Goal: Check status: Check status

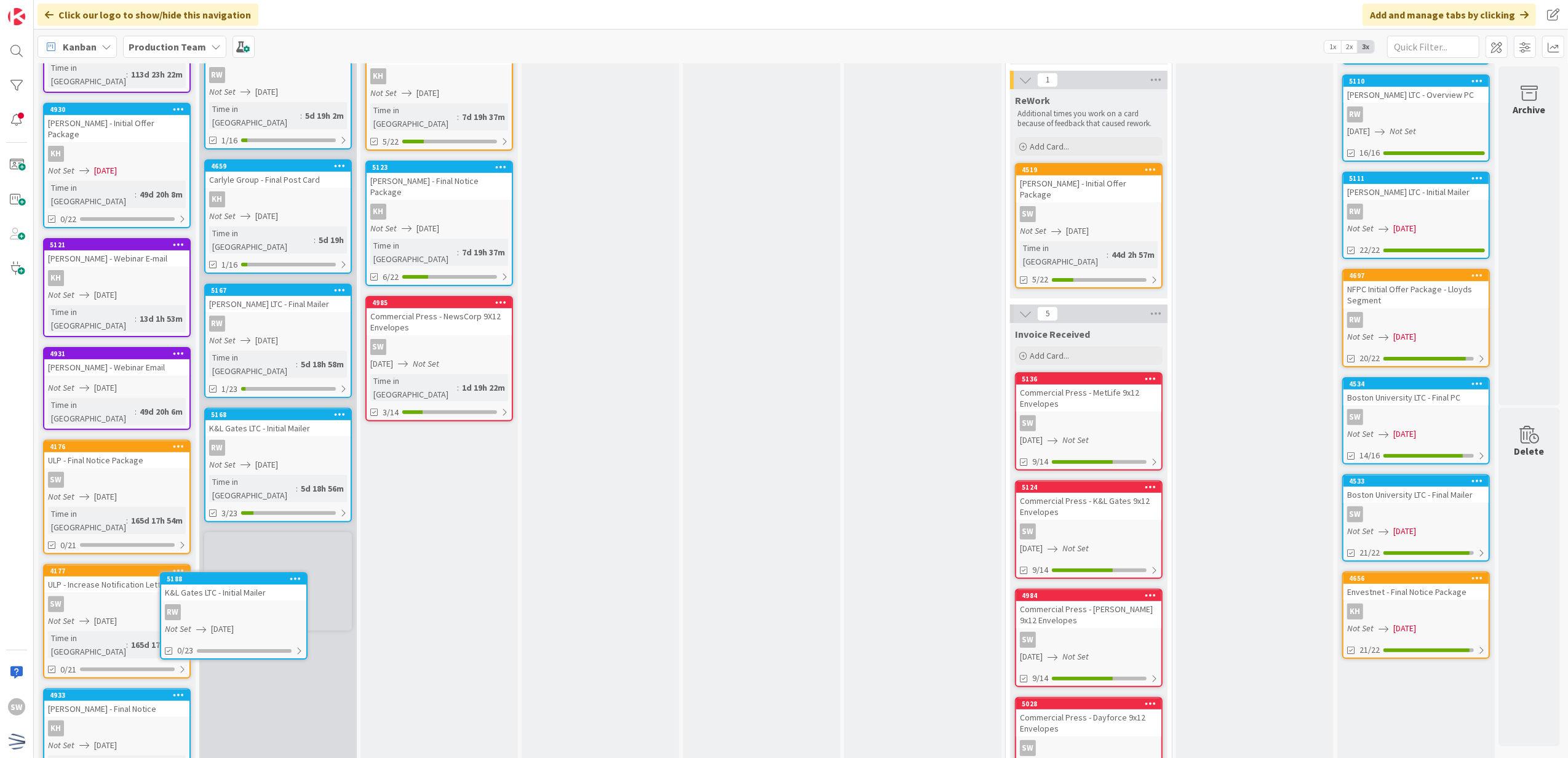
scroll to position [257, 0]
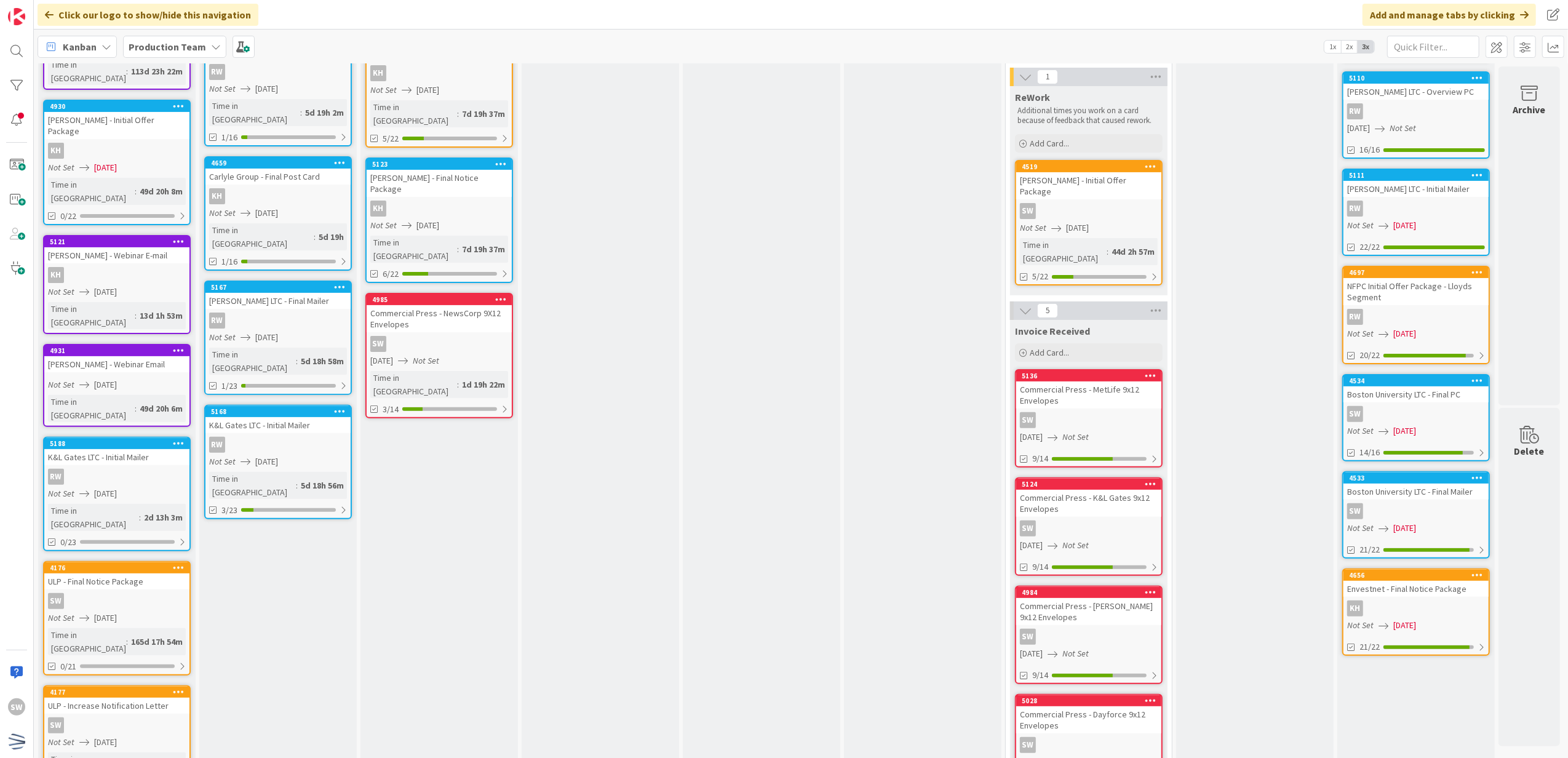
click at [247, 417] on div "K&L Gates LTC - Initial Mailer" at bounding box center [278, 425] width 145 height 16
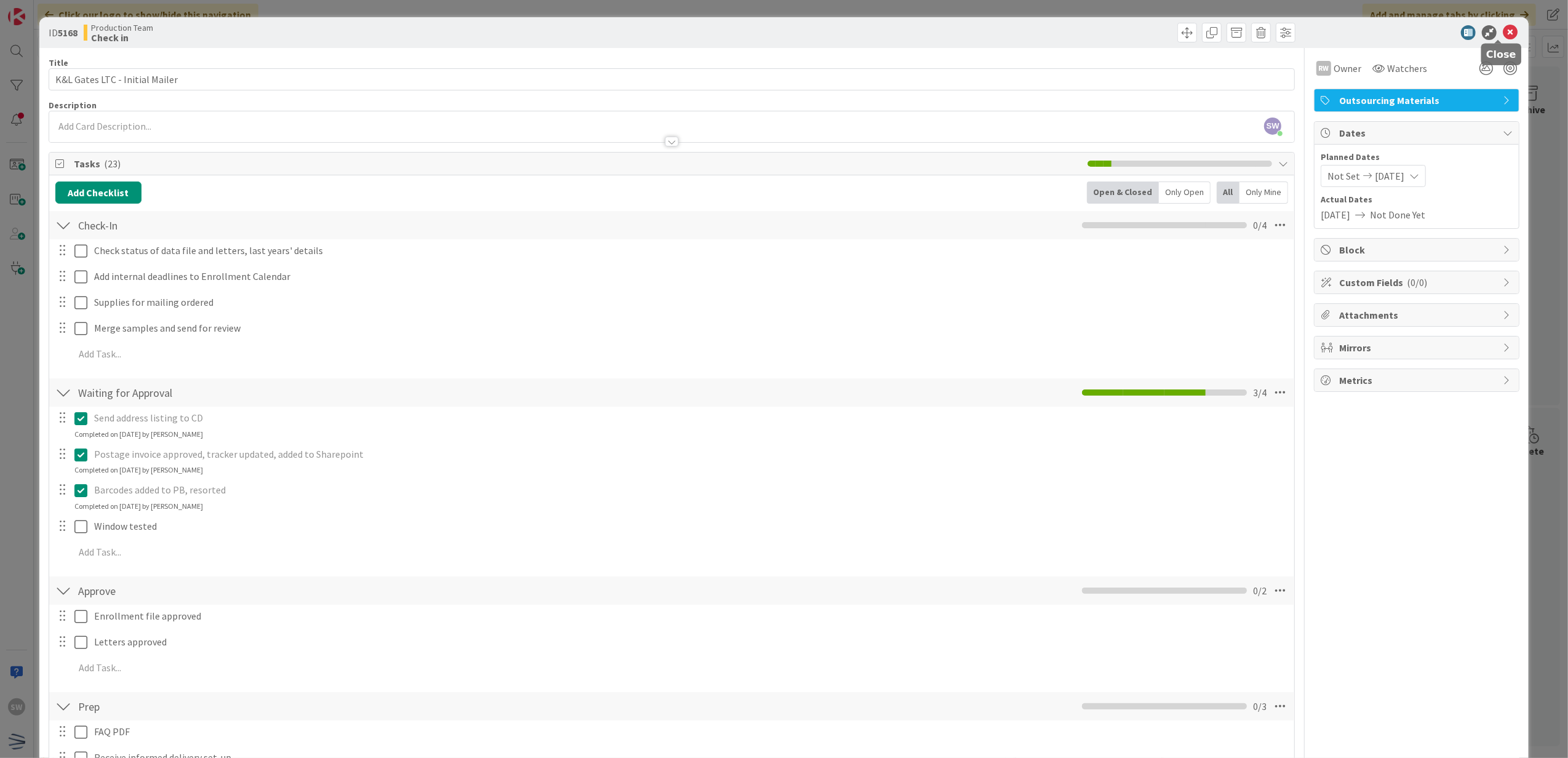
click at [1502, 35] on icon at bounding box center [1509, 32] width 15 height 15
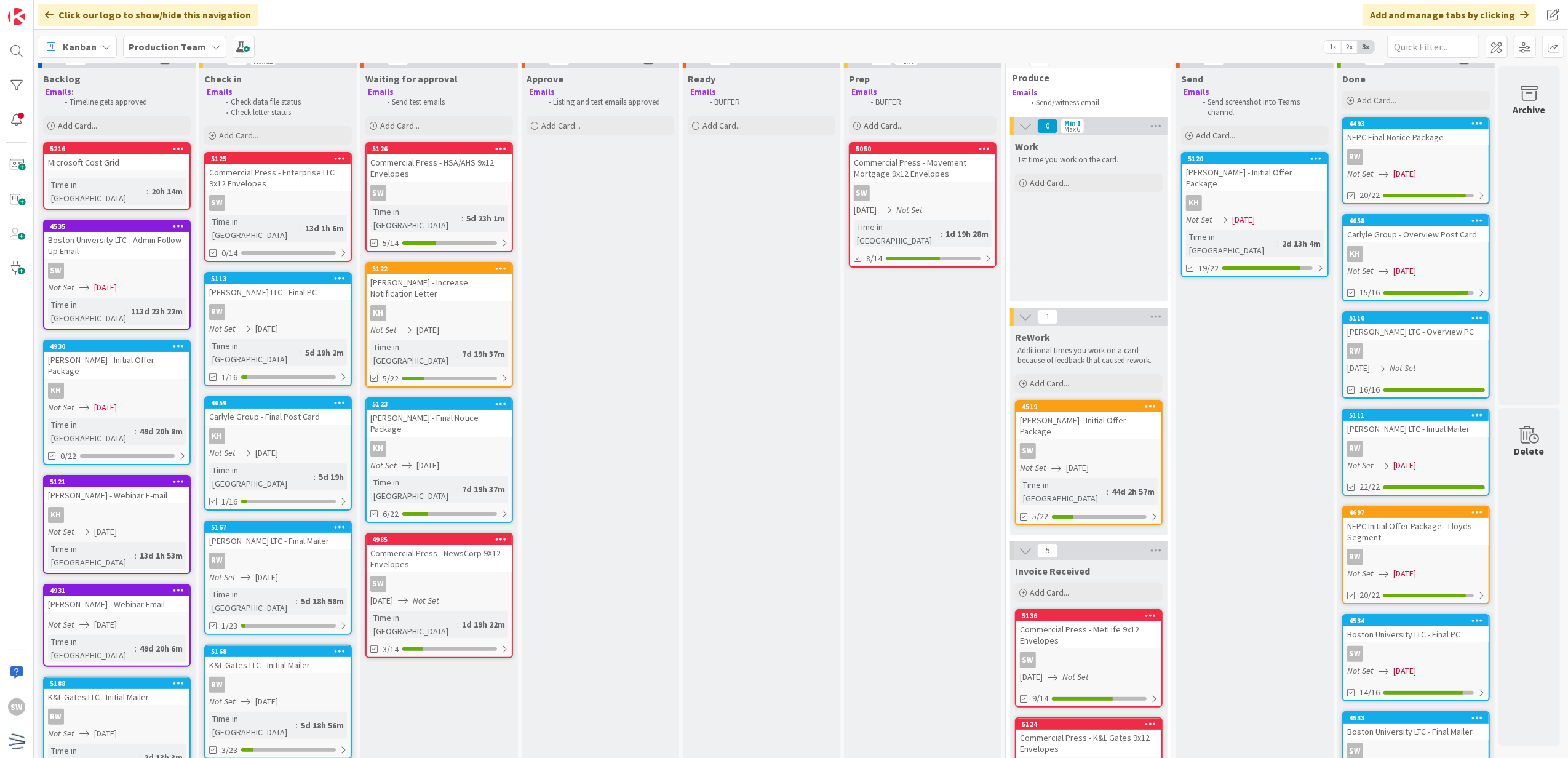
scroll to position [11, 0]
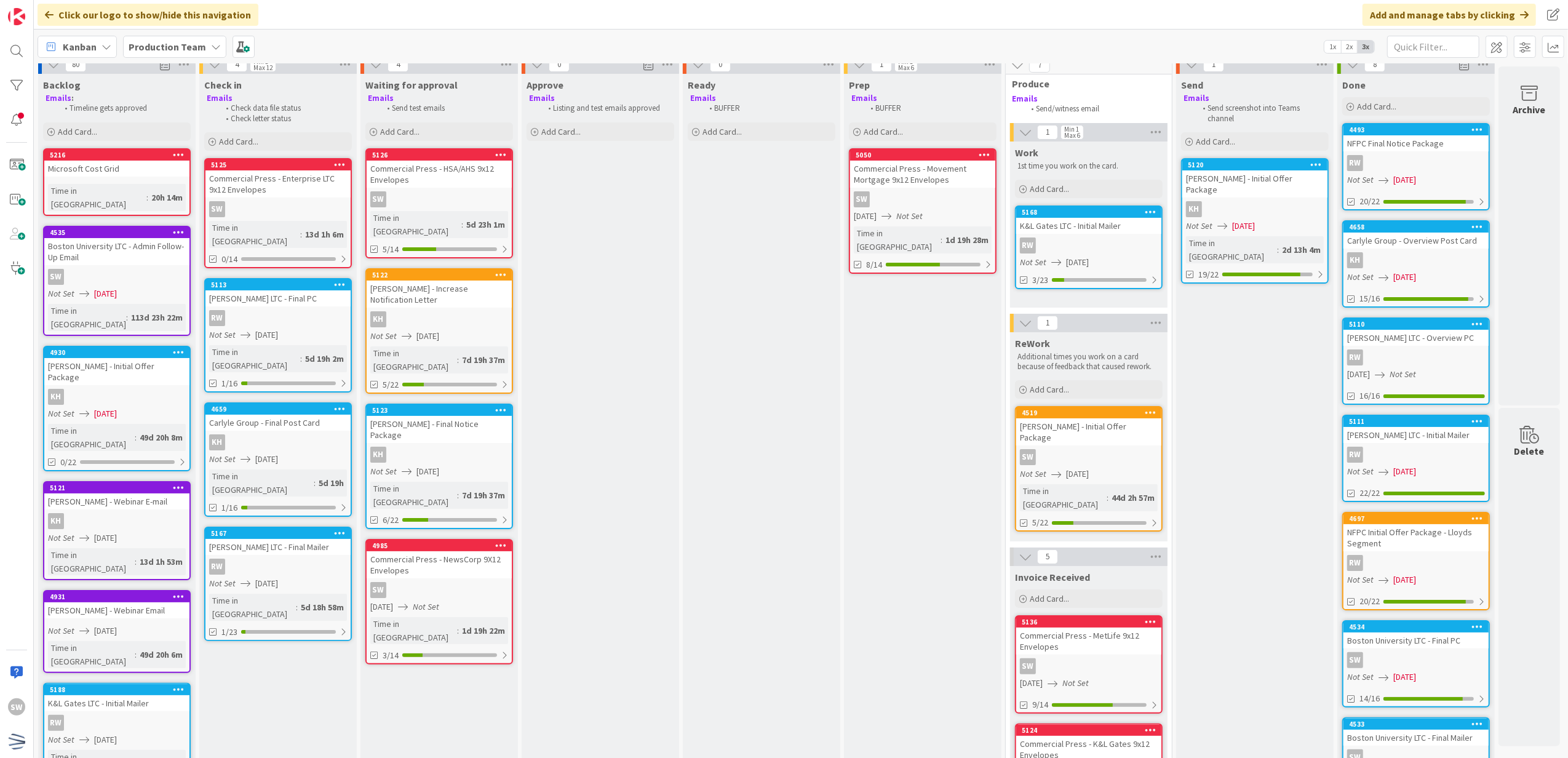
click at [1120, 254] on link "5168 K&L Gates LTC - Initial [PERSON_NAME] Not Set [DATE] 3/23" at bounding box center [1088, 247] width 148 height 83
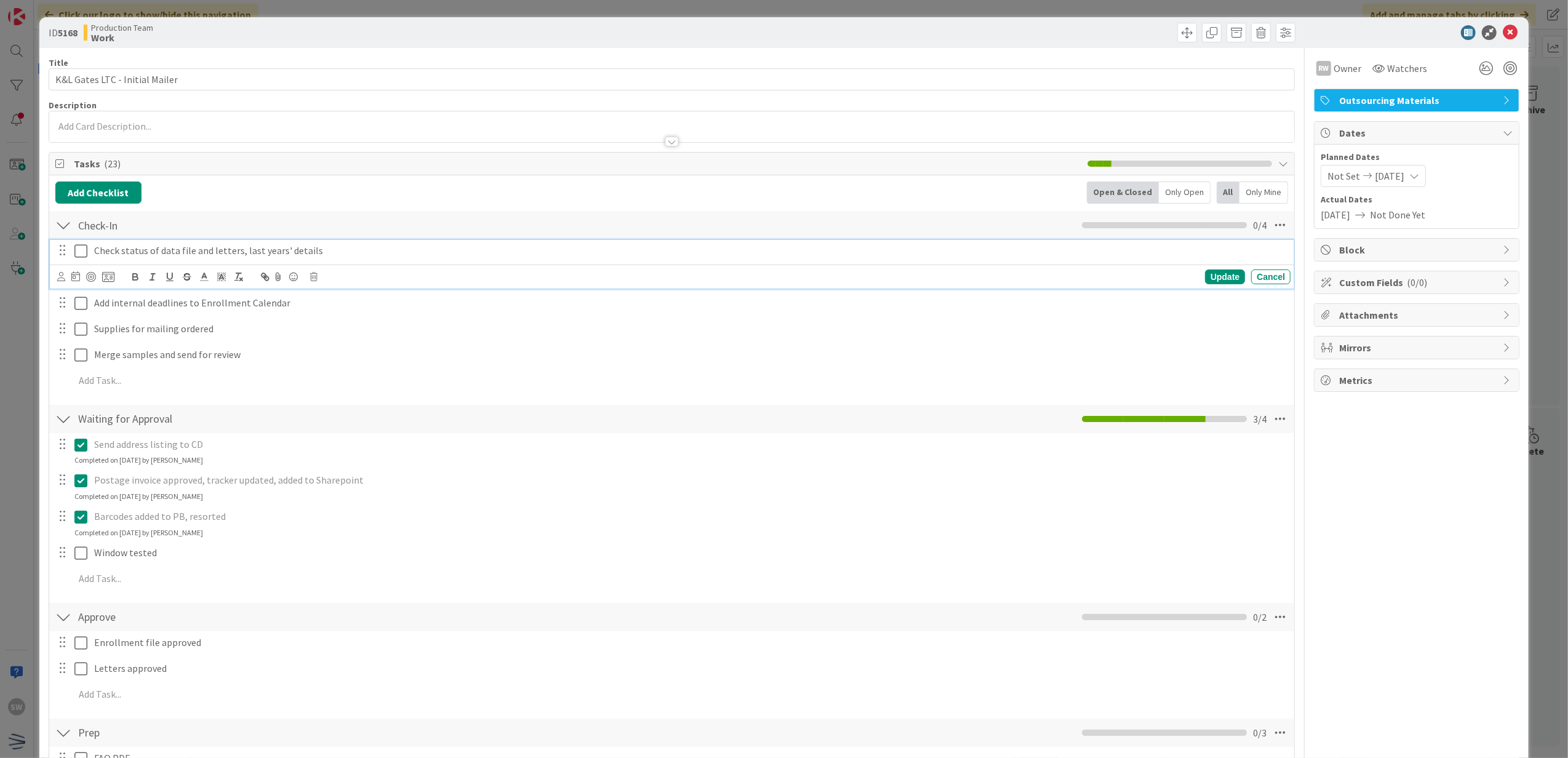
click at [98, 250] on p "Check status of data file and letters, last years' details" at bounding box center [690, 251] width 1191 height 14
click at [90, 251] on div "Check status of data file and letters, last years' details" at bounding box center [690, 251] width 1201 height 21
click at [86, 252] on icon at bounding box center [81, 251] width 13 height 15
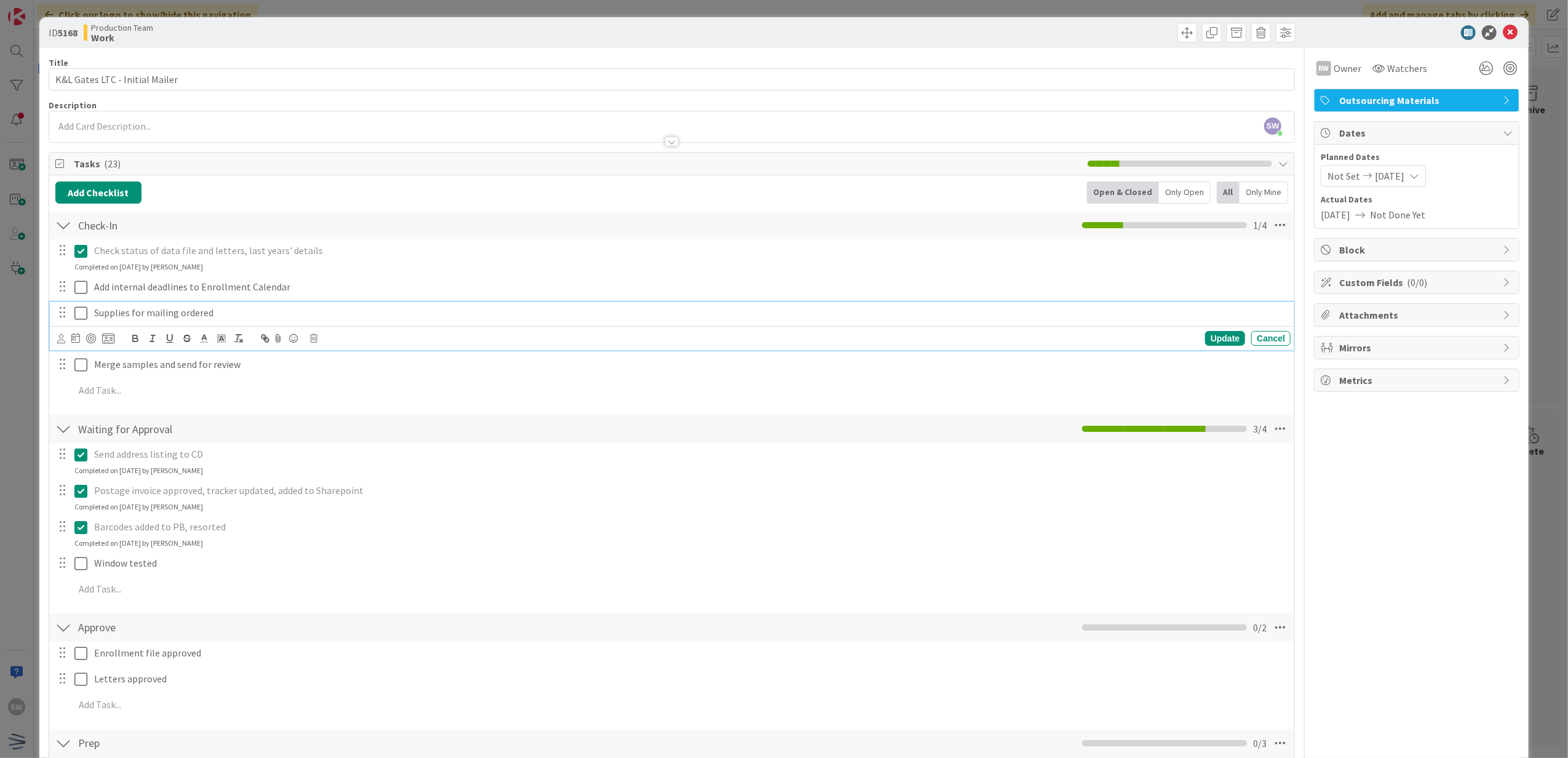
click at [77, 316] on icon at bounding box center [81, 313] width 13 height 15
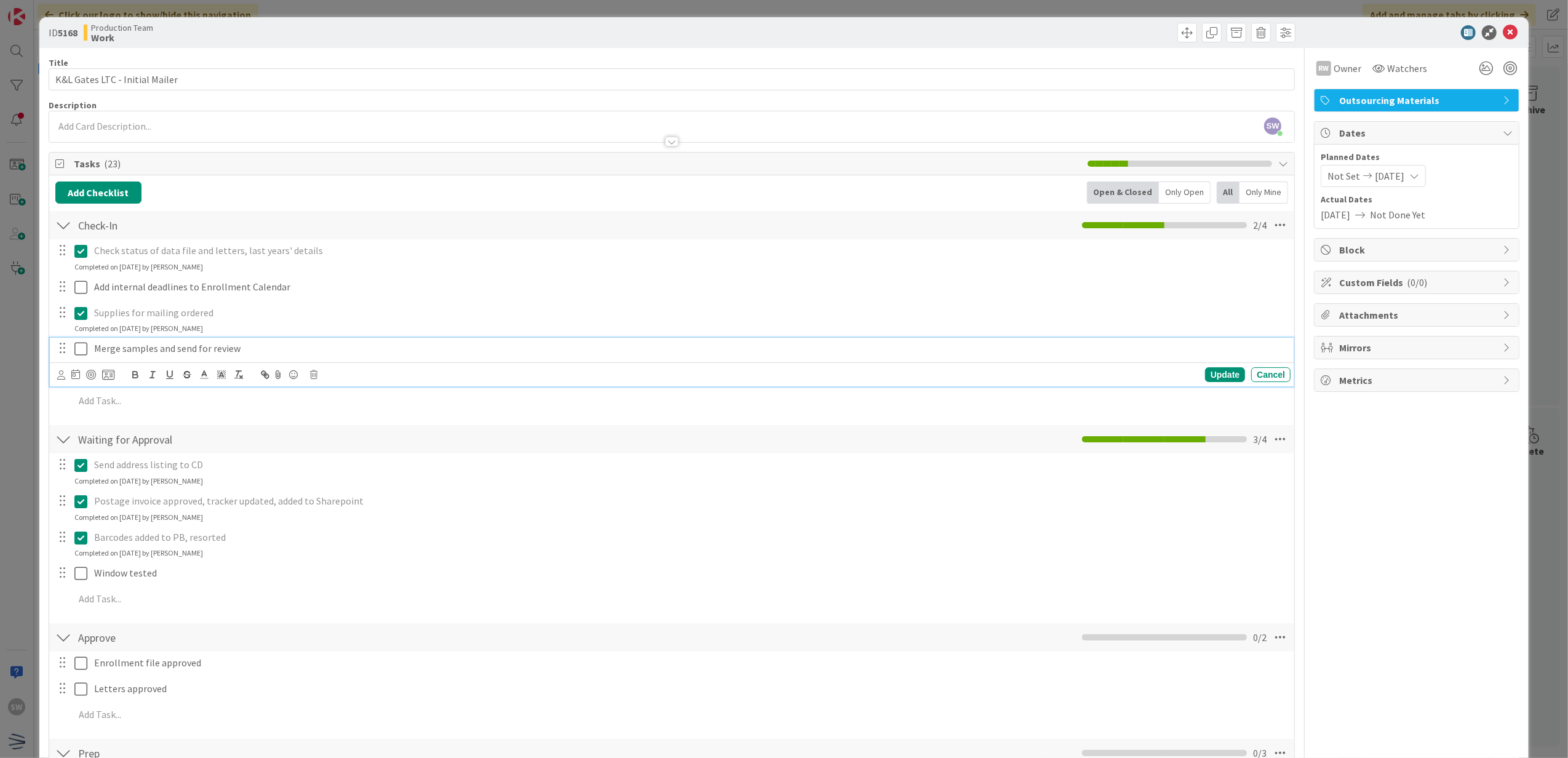
click at [90, 352] on div "Merge samples and send for review" at bounding box center [690, 348] width 1201 height 21
click at [82, 353] on icon at bounding box center [81, 348] width 13 height 15
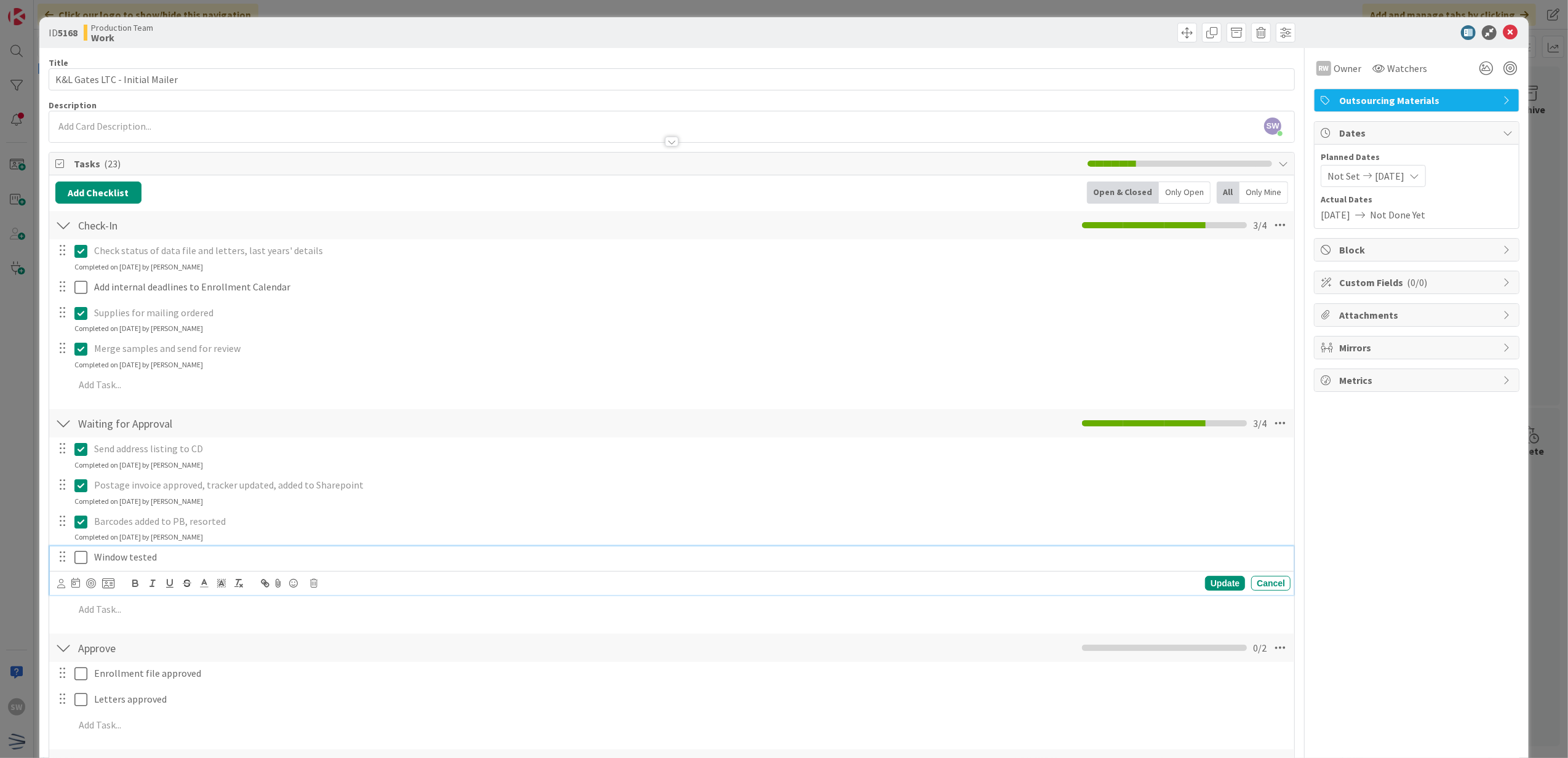
click at [77, 564] on icon at bounding box center [81, 557] width 13 height 15
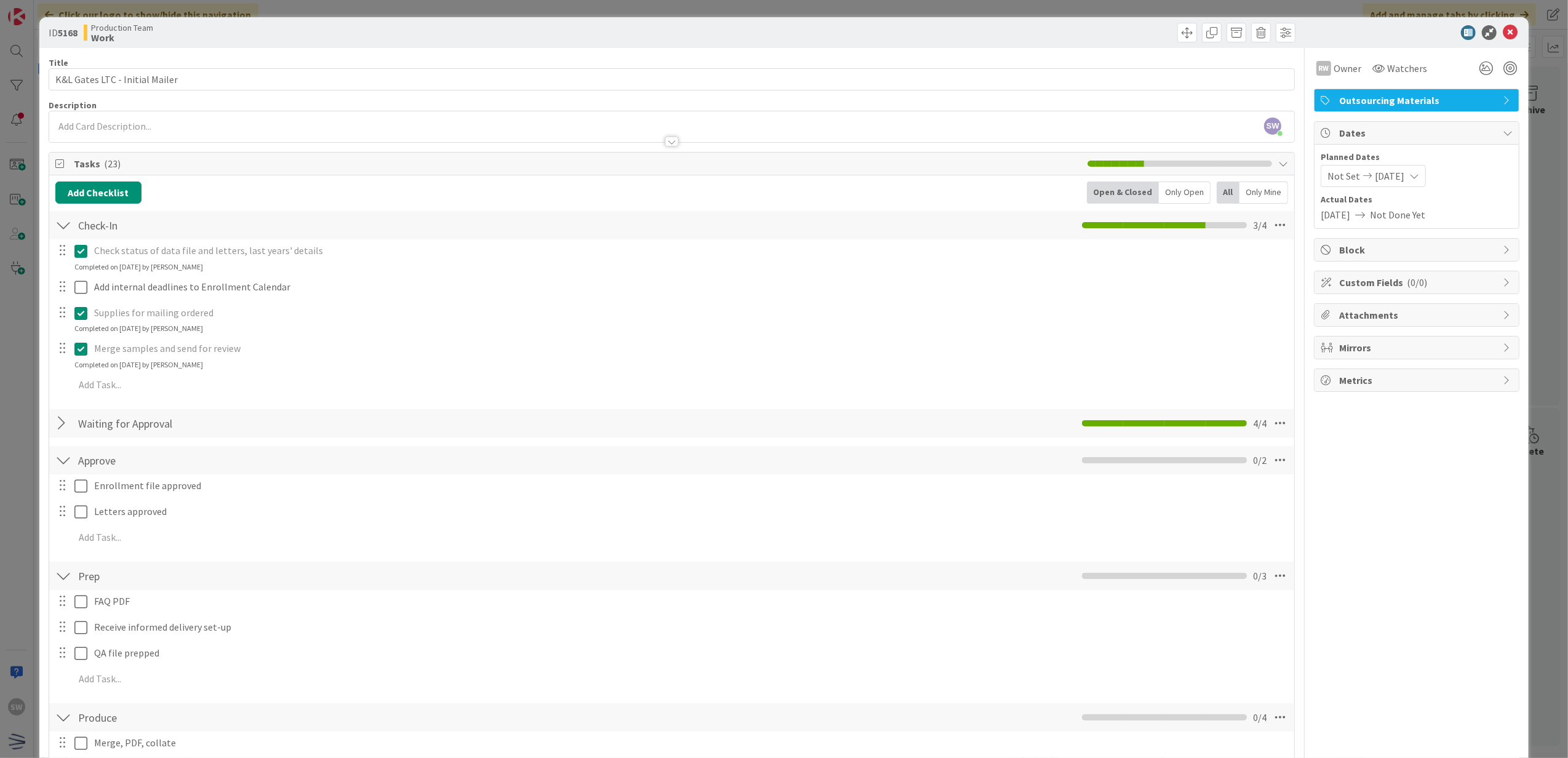
scroll to position [82, 0]
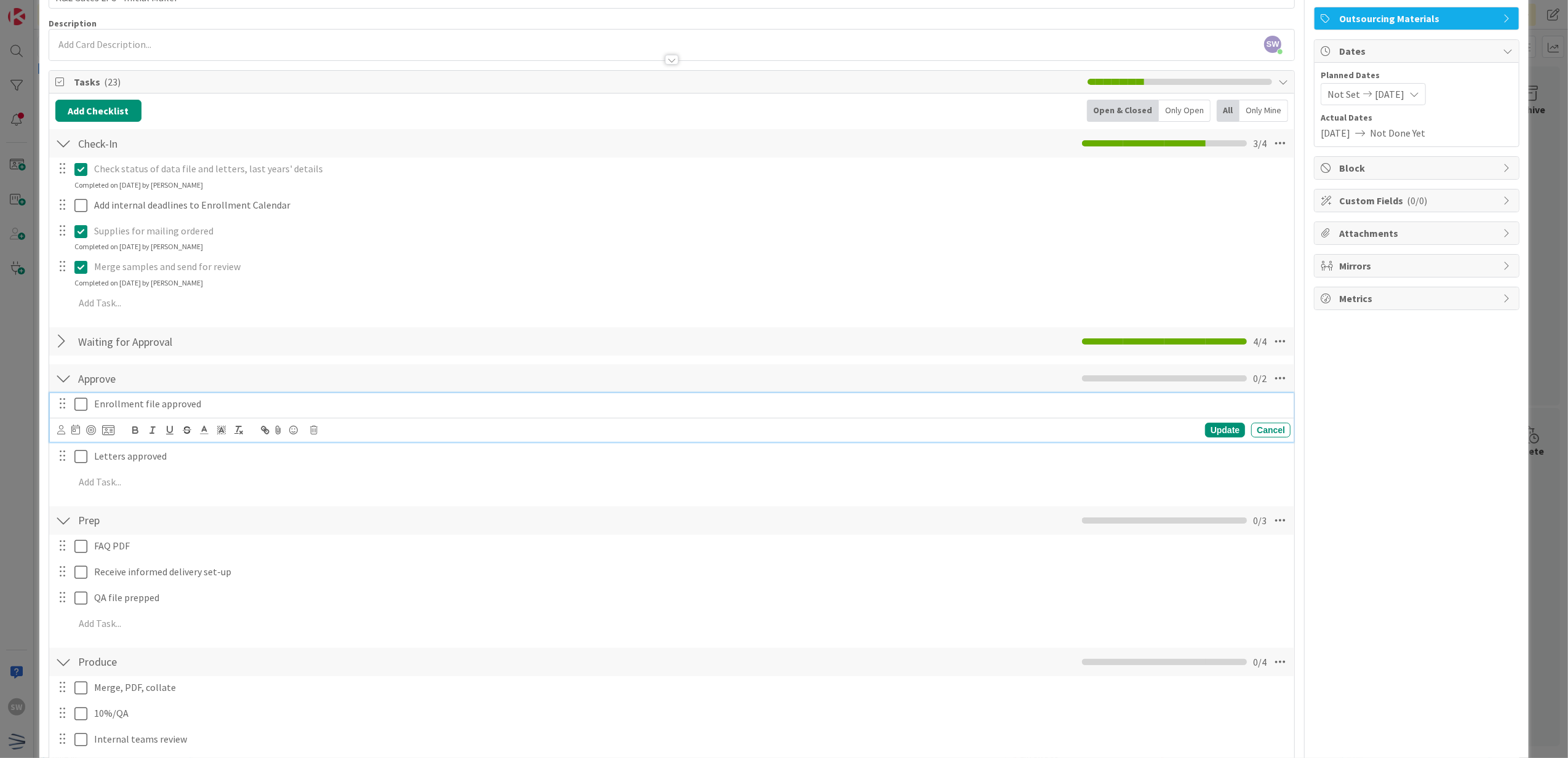
click at [75, 402] on icon at bounding box center [81, 404] width 13 height 15
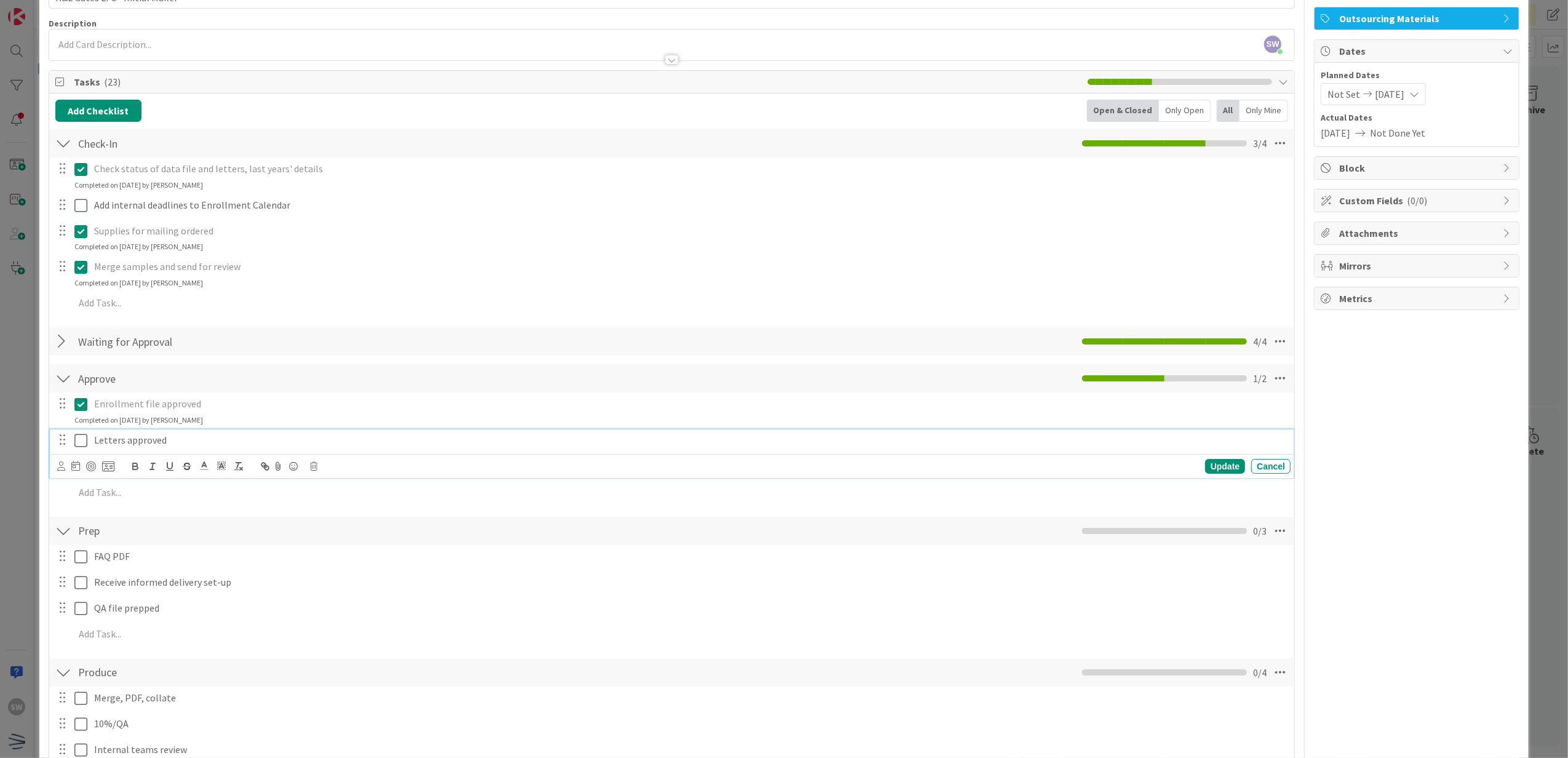
click at [77, 435] on icon at bounding box center [81, 441] width 13 height 15
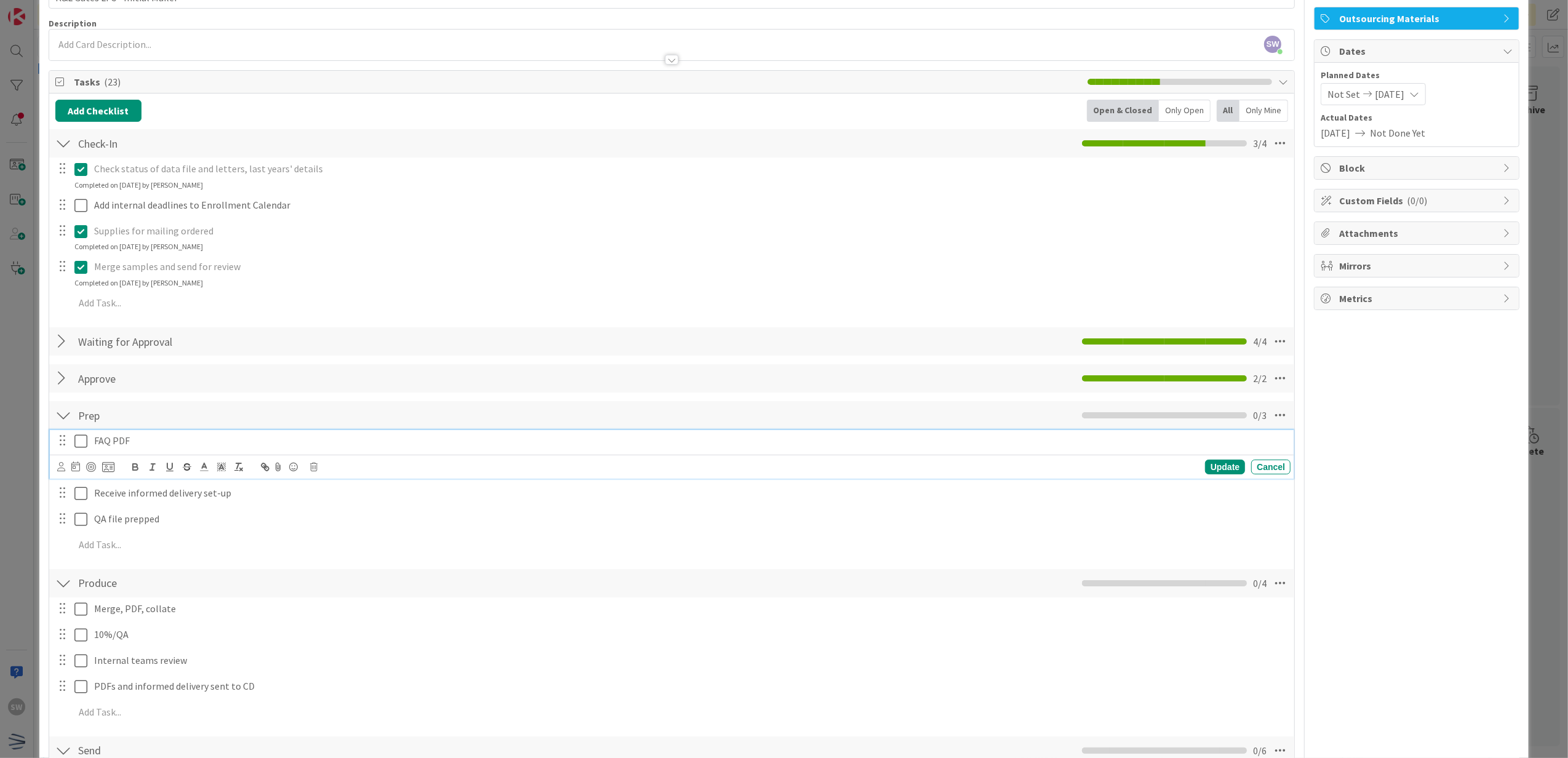
click at [84, 442] on icon at bounding box center [81, 441] width 13 height 15
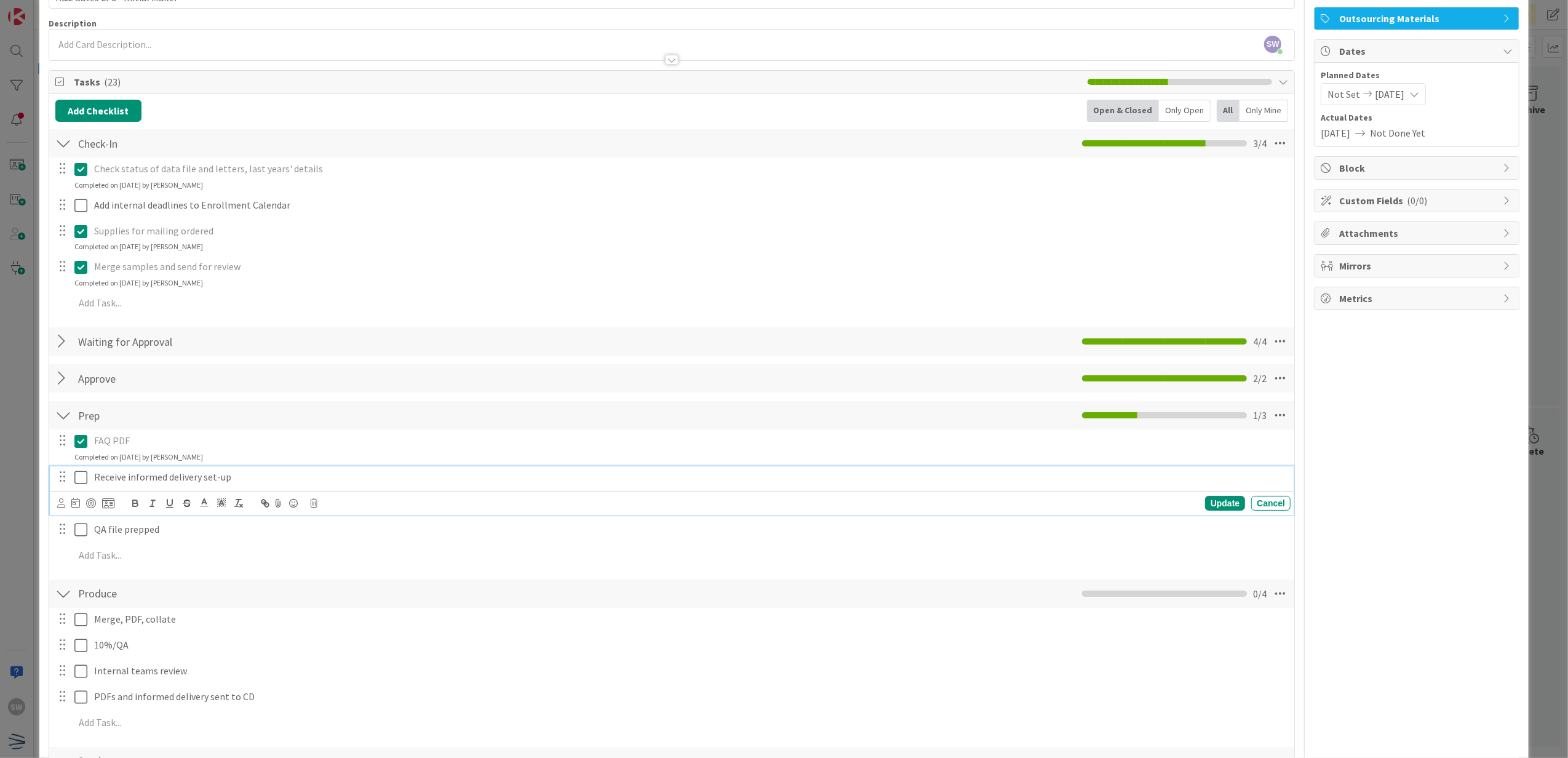
click at [85, 475] on icon at bounding box center [81, 477] width 13 height 15
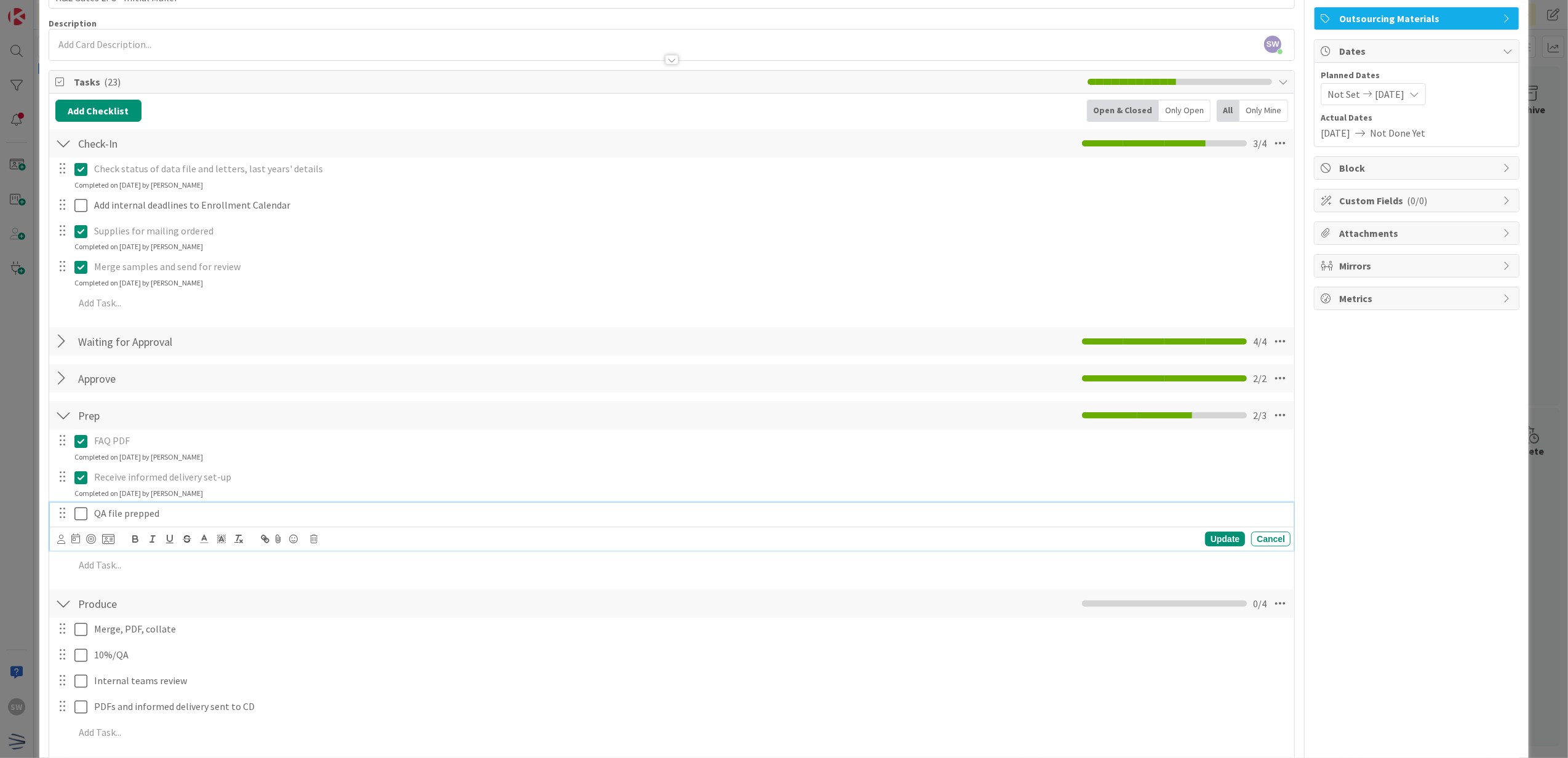
click at [82, 505] on button at bounding box center [82, 513] width 15 height 20
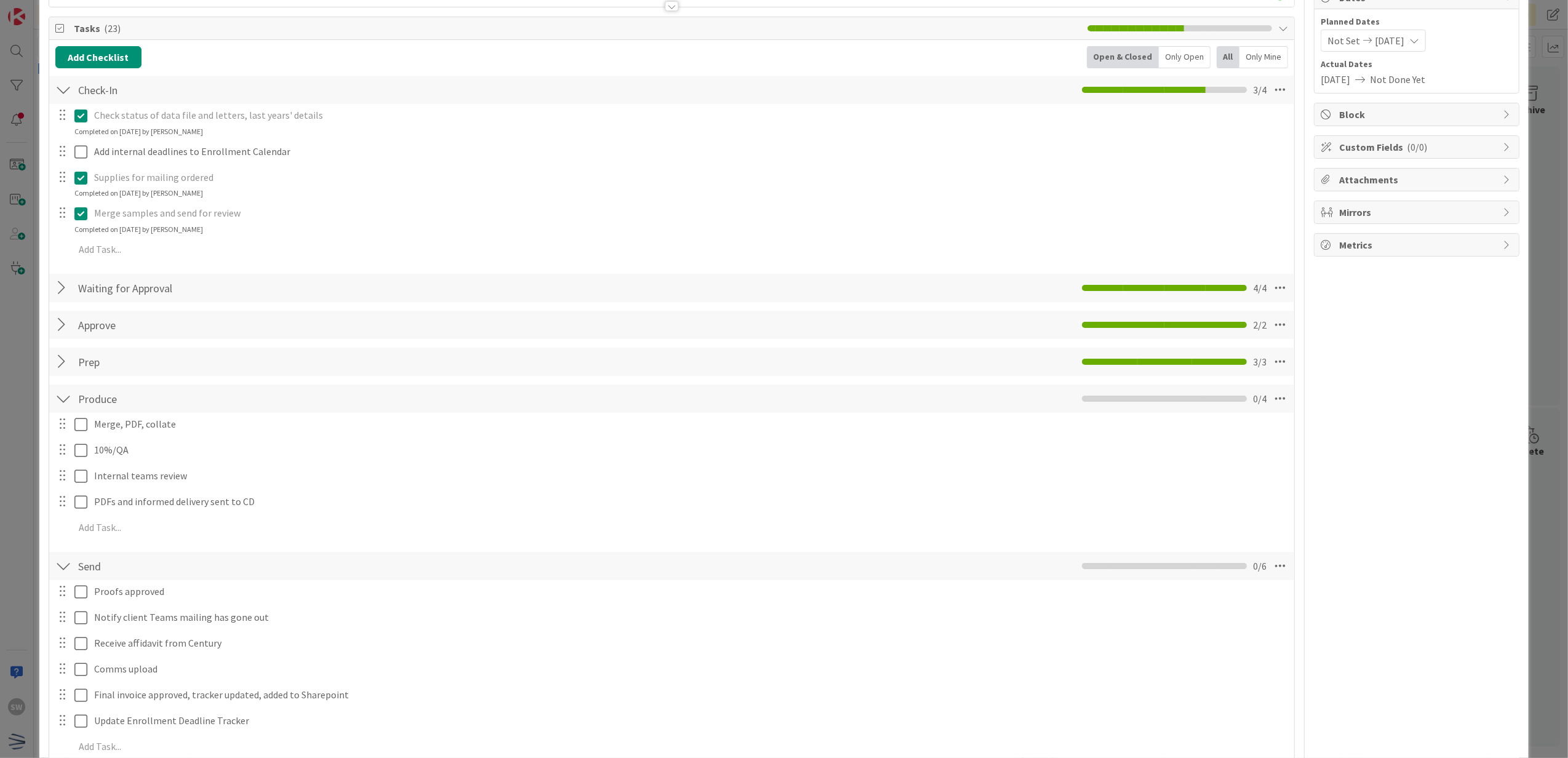
scroll to position [164, 0]
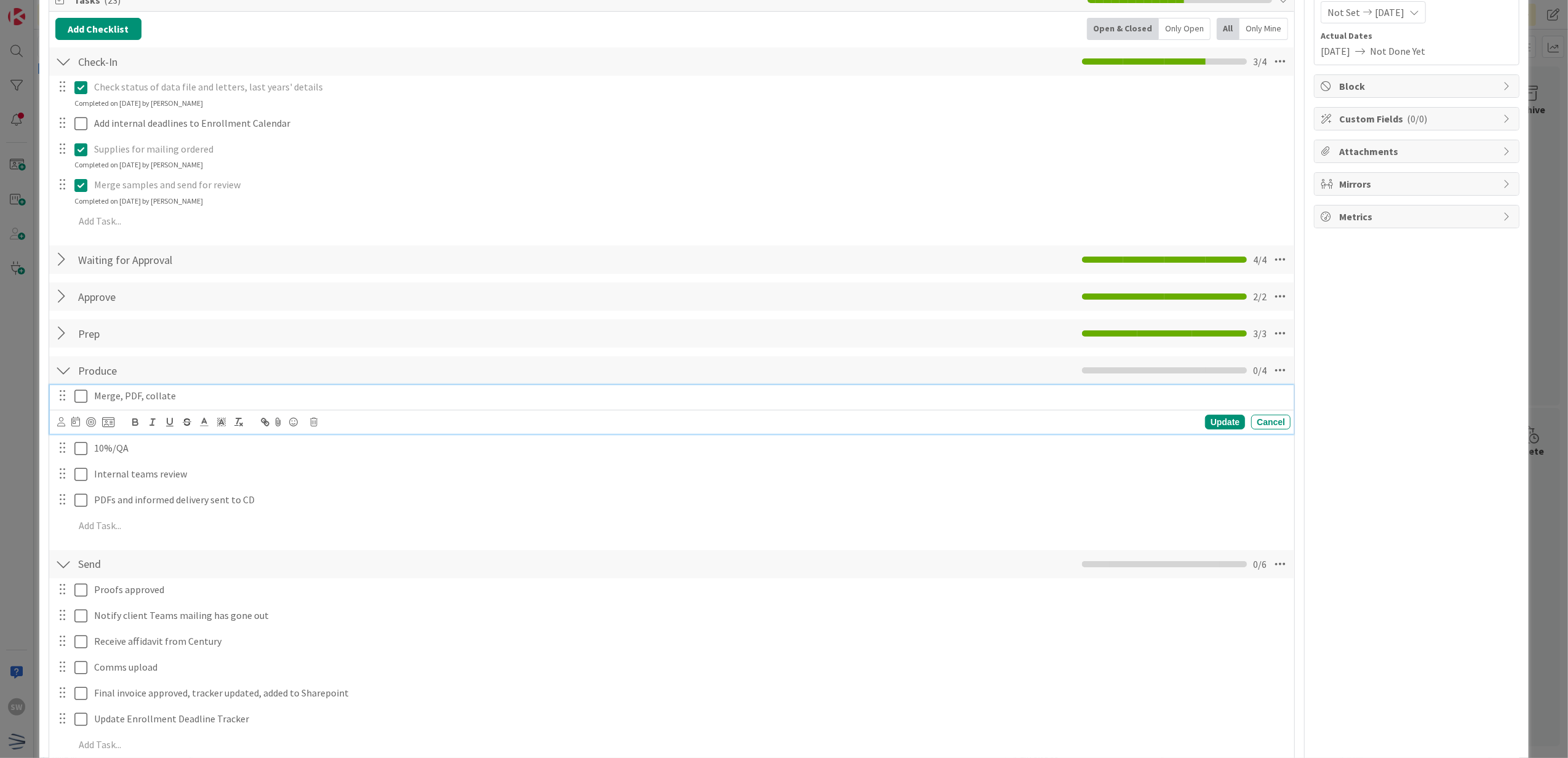
click at [77, 399] on icon at bounding box center [81, 396] width 13 height 15
click at [79, 435] on icon at bounding box center [81, 433] width 13 height 15
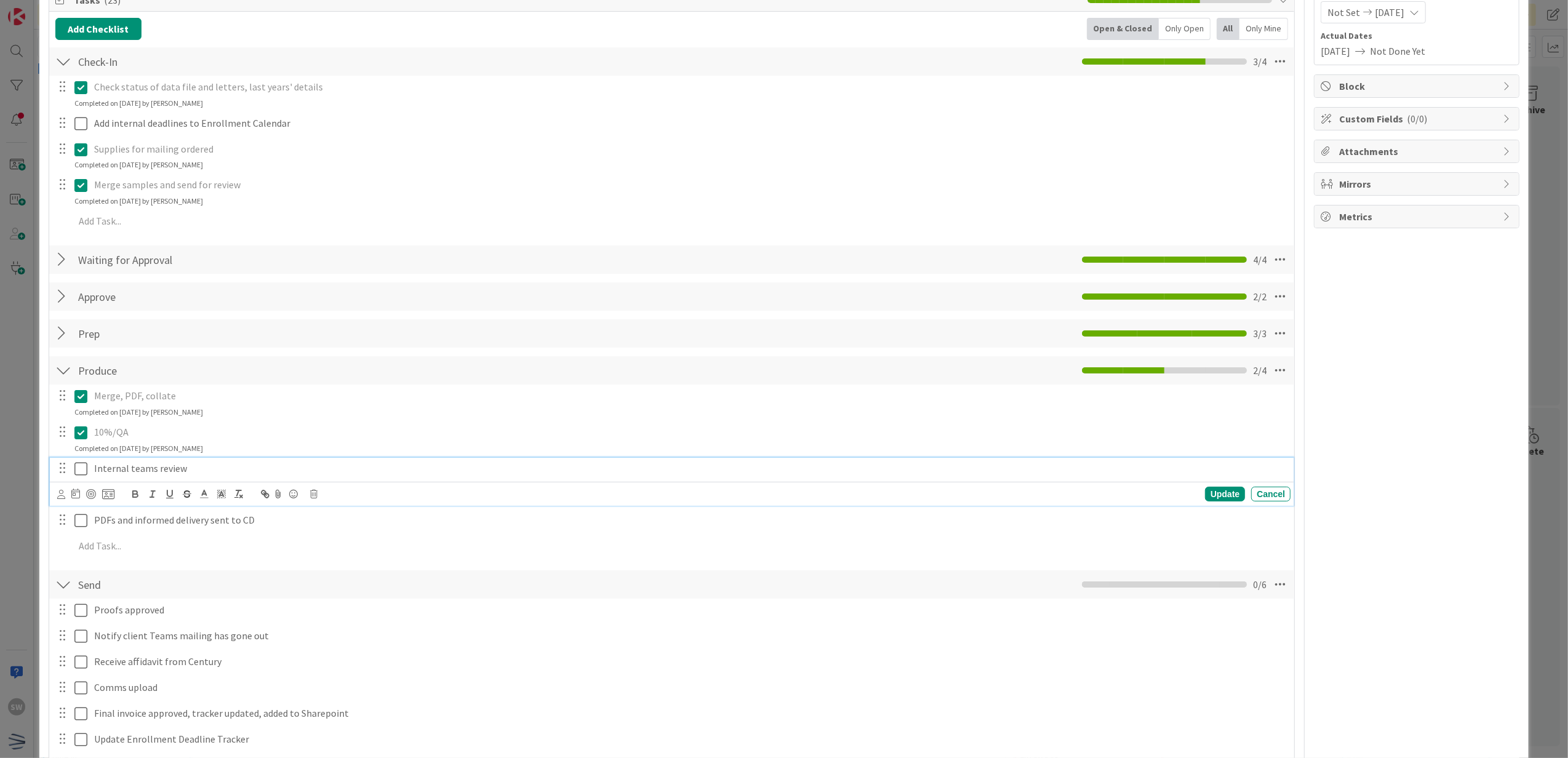
click at [79, 469] on icon at bounding box center [81, 468] width 13 height 15
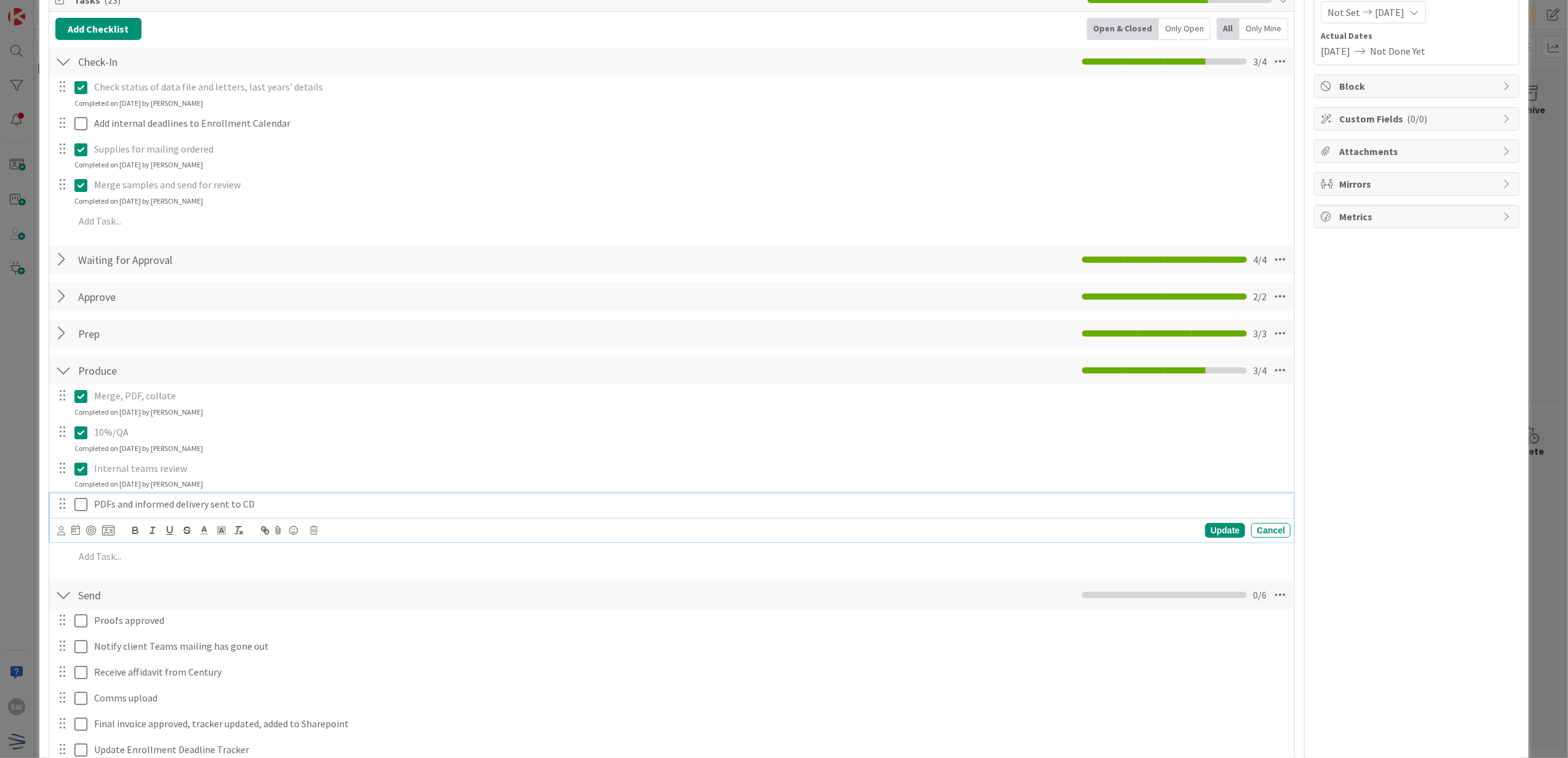
click at [83, 499] on icon at bounding box center [81, 504] width 13 height 15
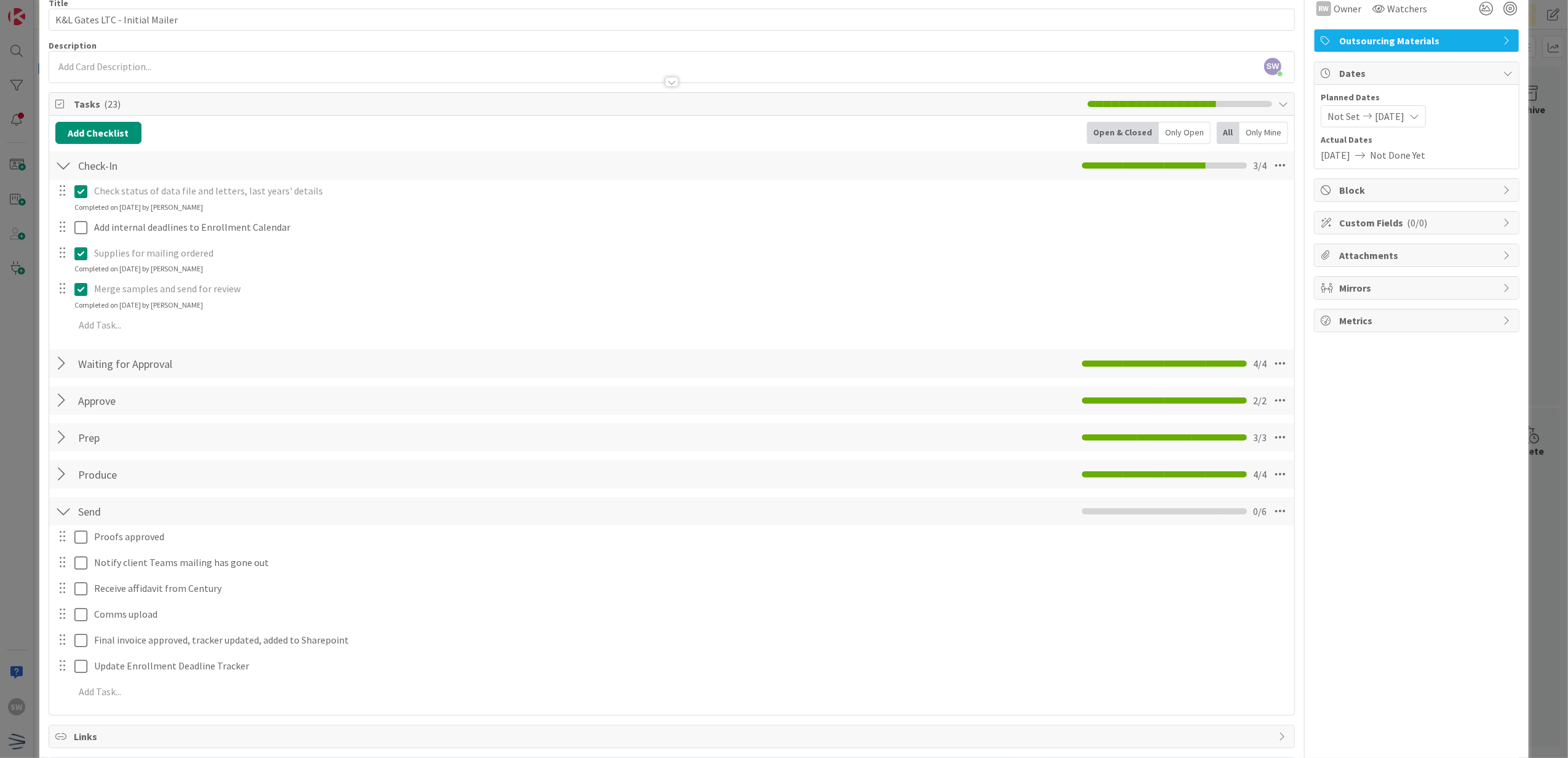
scroll to position [0, 0]
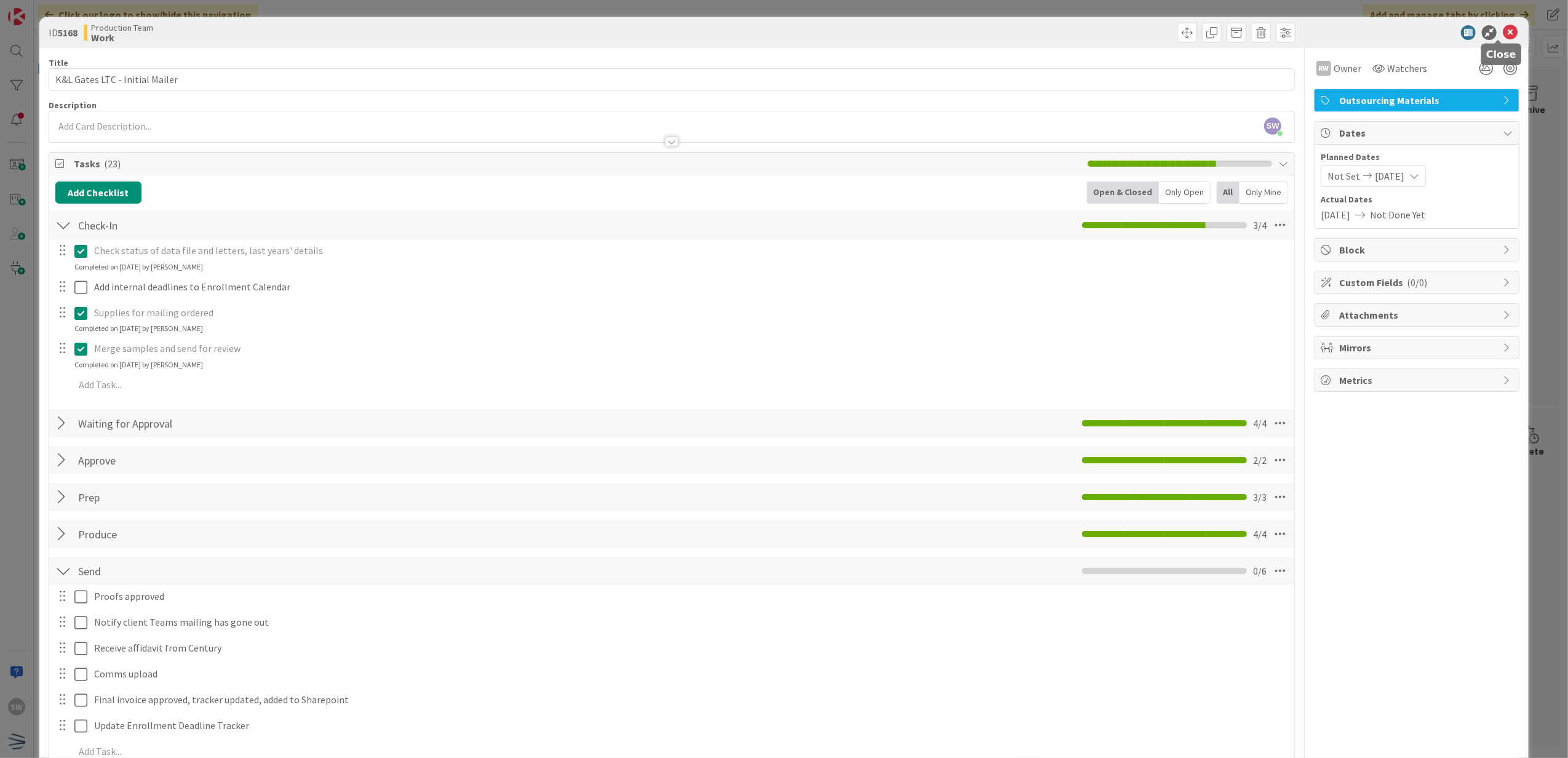
click at [1509, 33] on div "ID 5168 Production Team Work" at bounding box center [784, 32] width 1490 height 31
click at [1509, 33] on div "ID 5168 Production Team Work" at bounding box center [784, 32] width 1490 height 31
click at [1503, 37] on icon at bounding box center [1509, 32] width 15 height 15
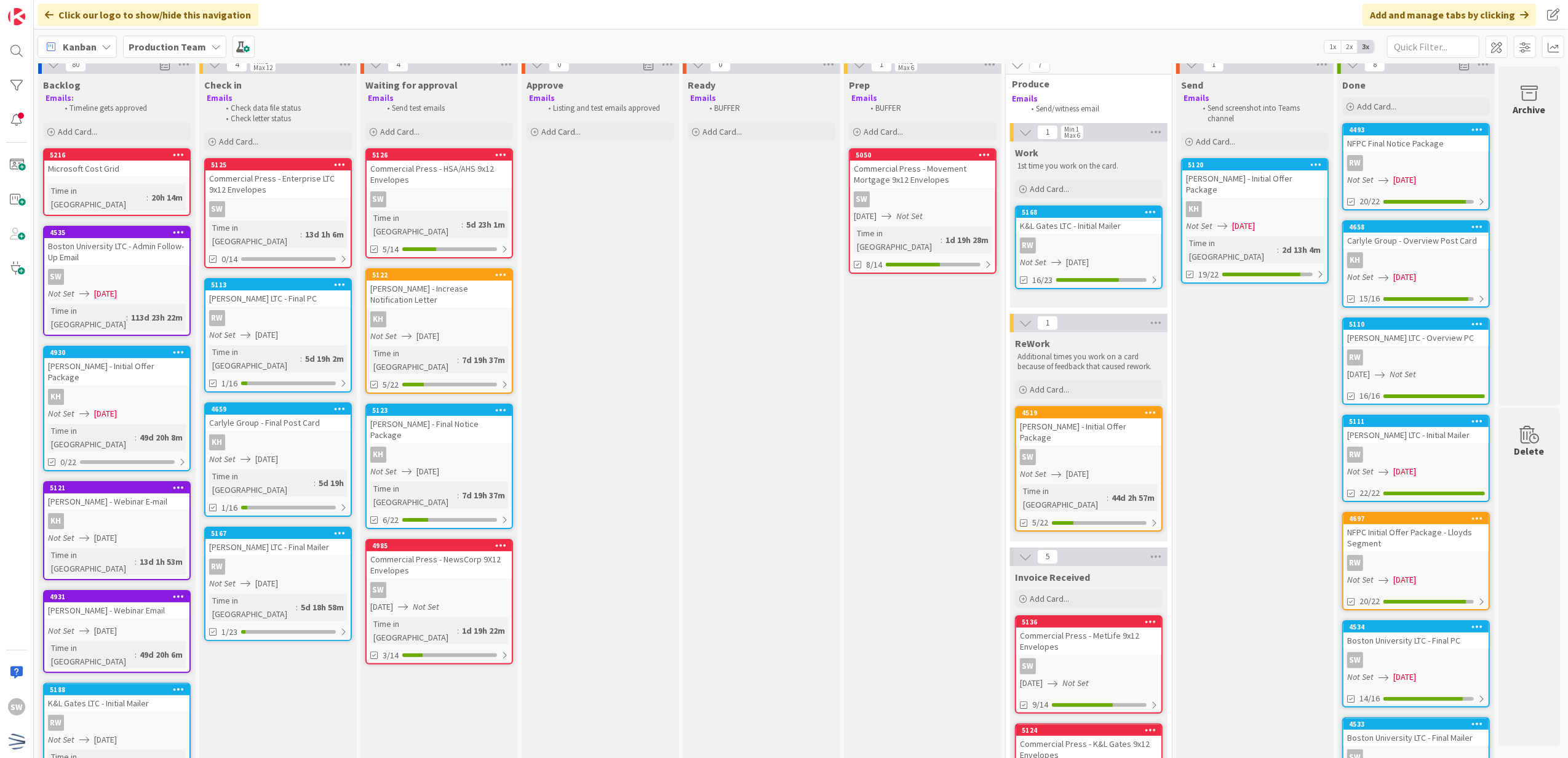
click at [247, 345] on div "Time in [GEOGRAPHIC_DATA]" at bounding box center [254, 358] width 91 height 27
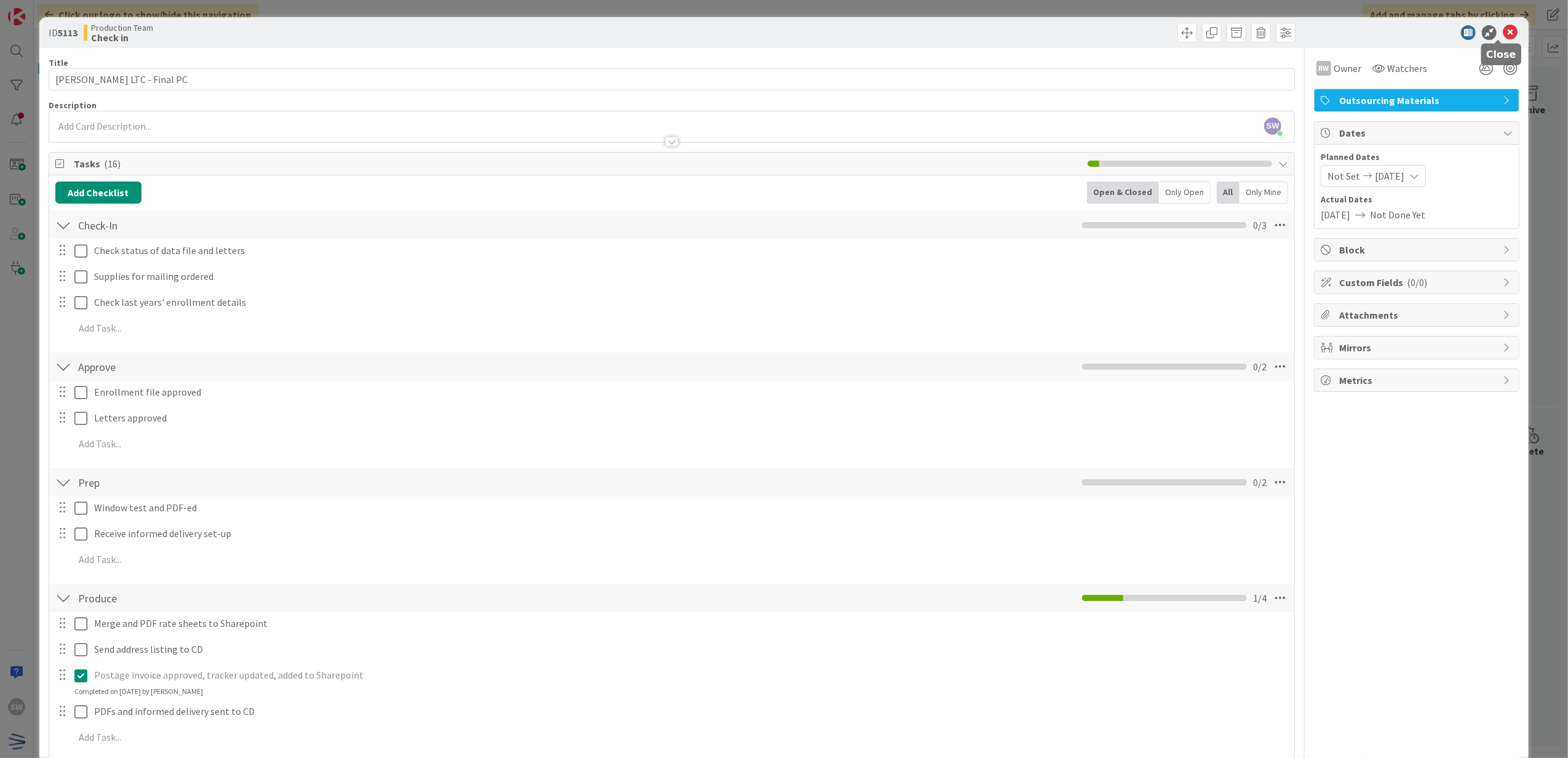
click at [1502, 35] on icon at bounding box center [1509, 32] width 15 height 15
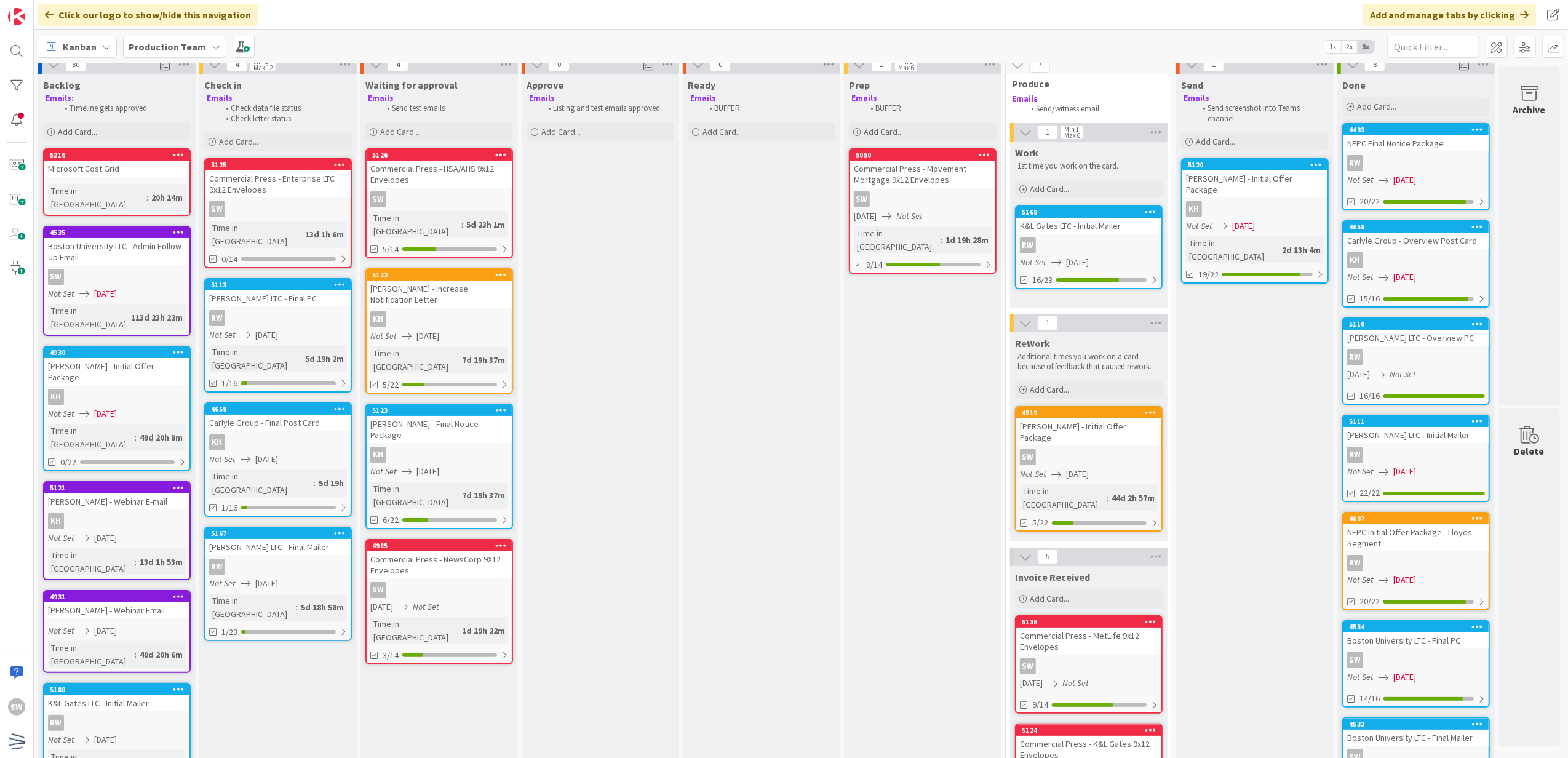
click at [306, 539] on div "[PERSON_NAME] LTC - Final Mailer" at bounding box center [278, 547] width 145 height 16
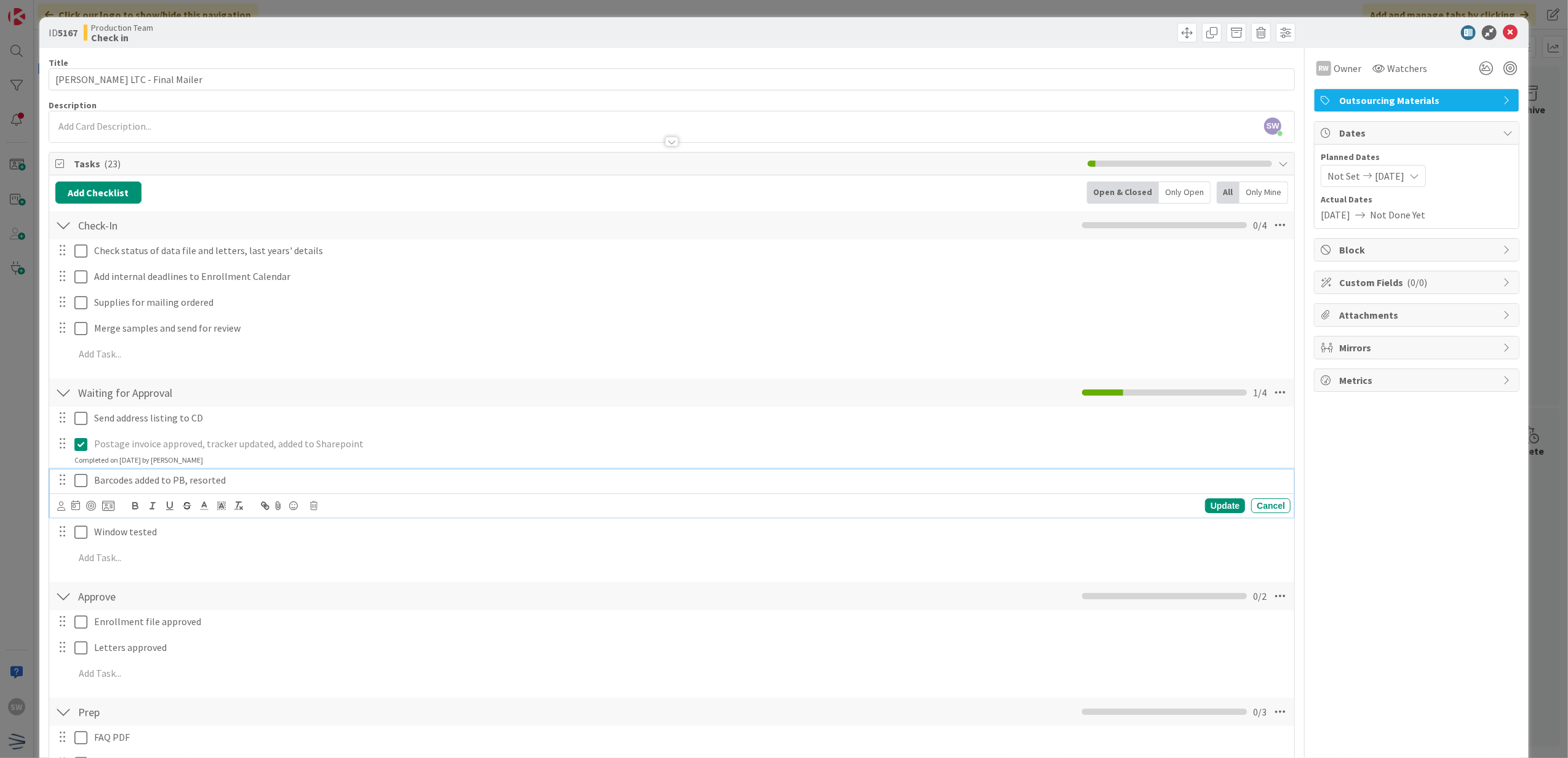
click at [92, 486] on div "Barcodes added to PB, resorted" at bounding box center [690, 480] width 1201 height 21
click at [82, 485] on icon at bounding box center [81, 481] width 13 height 15
click at [77, 512] on icon at bounding box center [81, 516] width 13 height 15
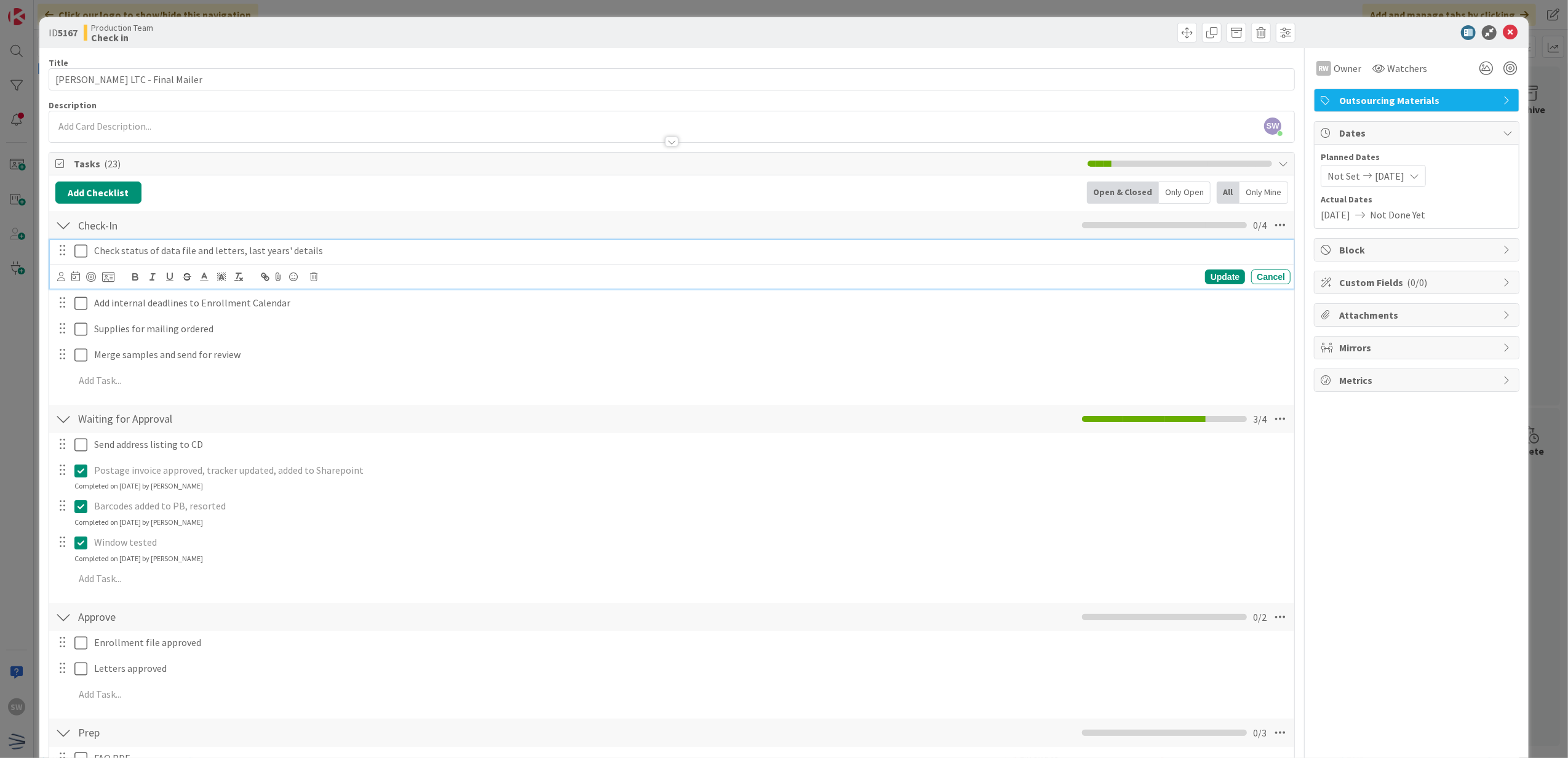
click at [76, 253] on icon at bounding box center [81, 251] width 13 height 15
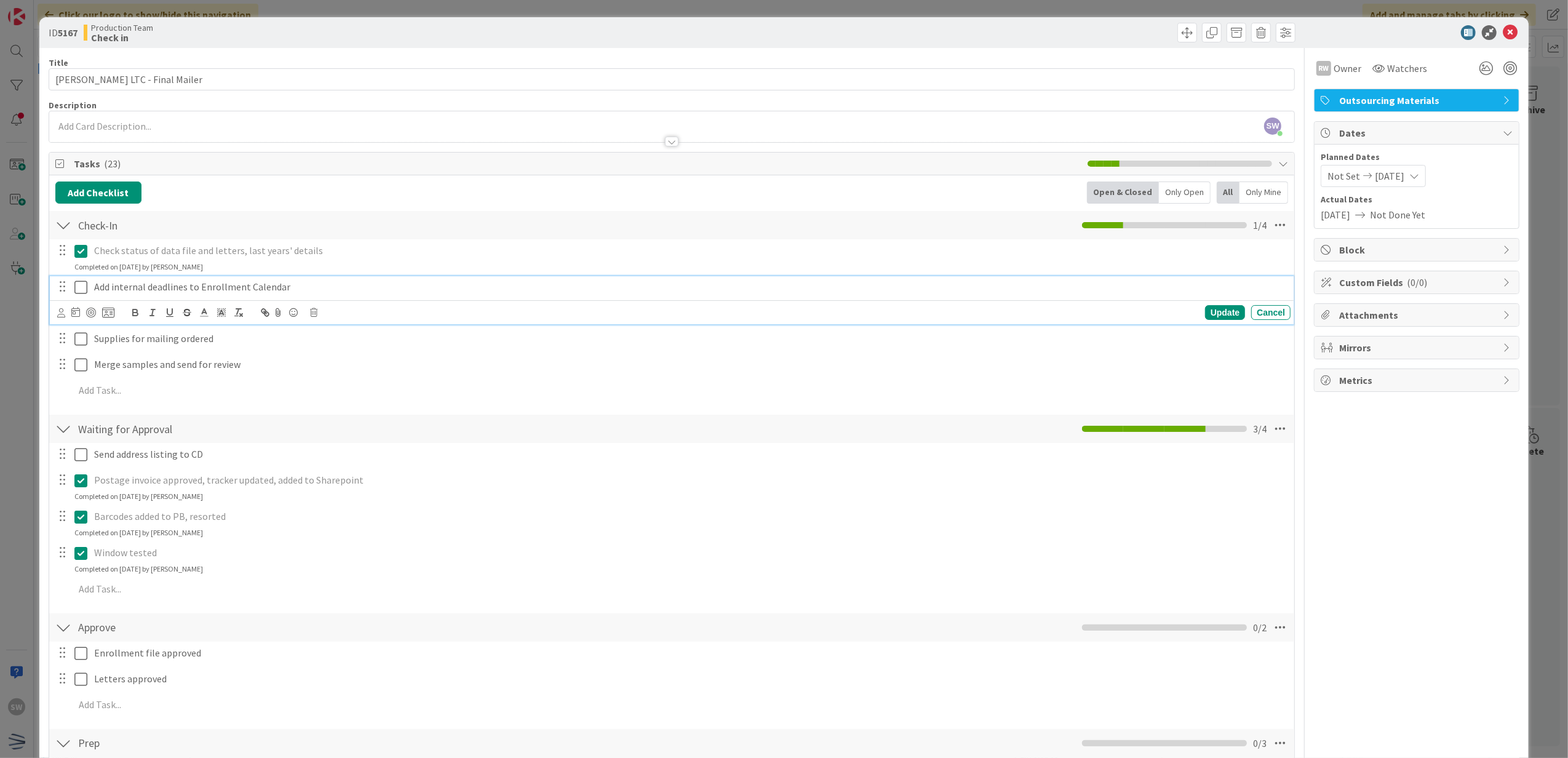
click at [83, 282] on icon at bounding box center [81, 287] width 13 height 15
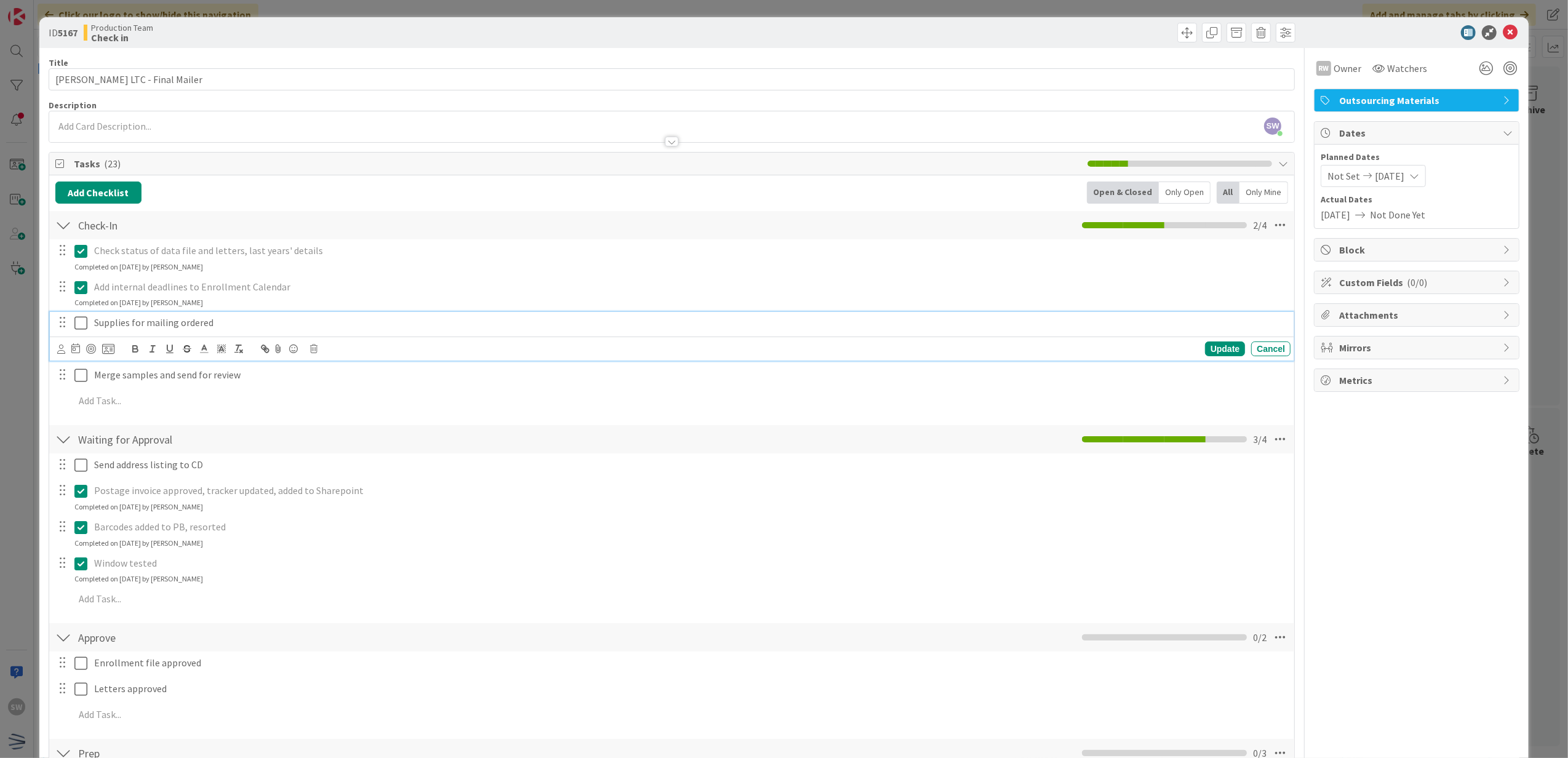
click at [82, 316] on button at bounding box center [82, 323] width 15 height 20
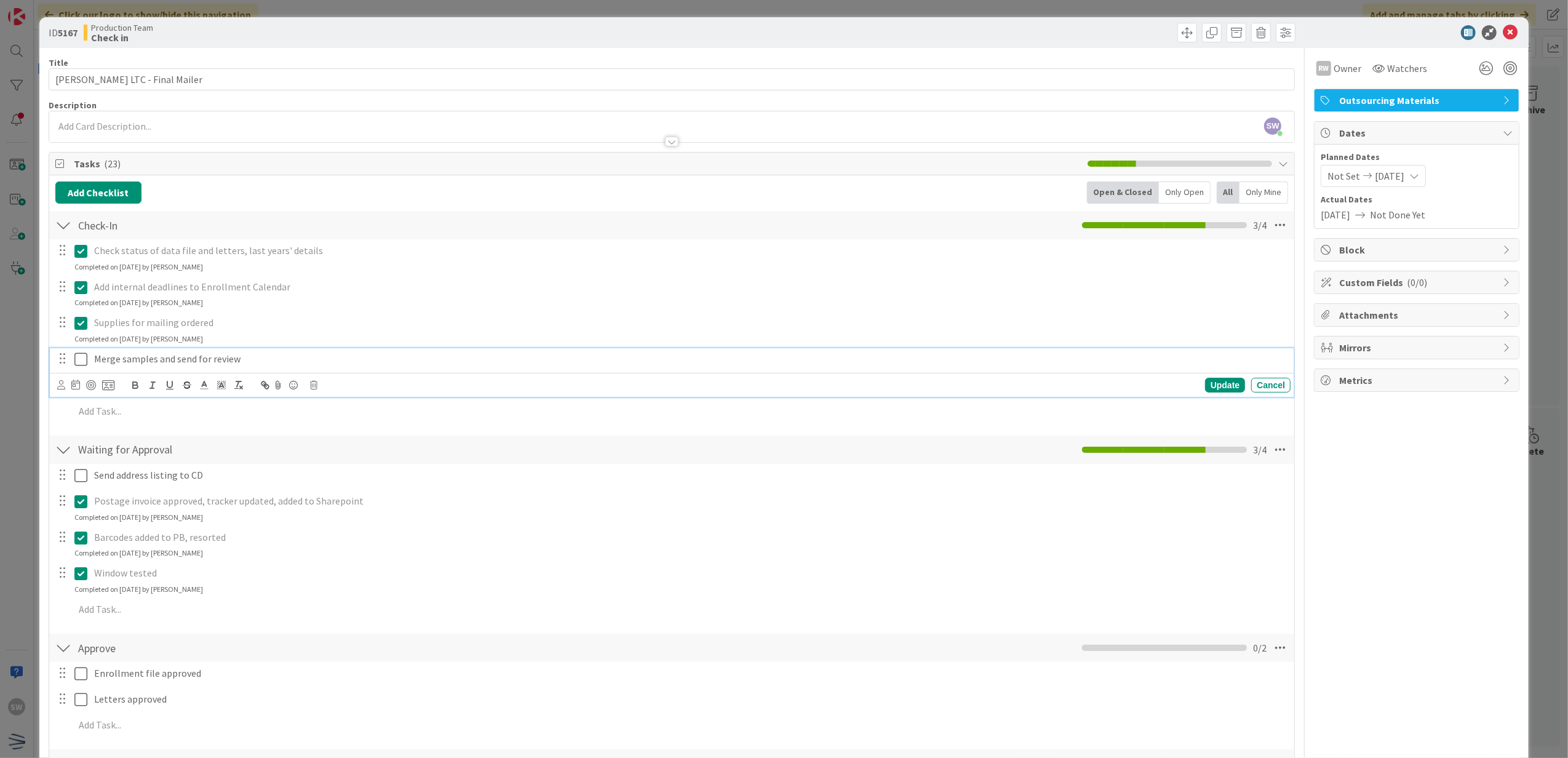
click at [74, 369] on button at bounding box center [82, 359] width 15 height 20
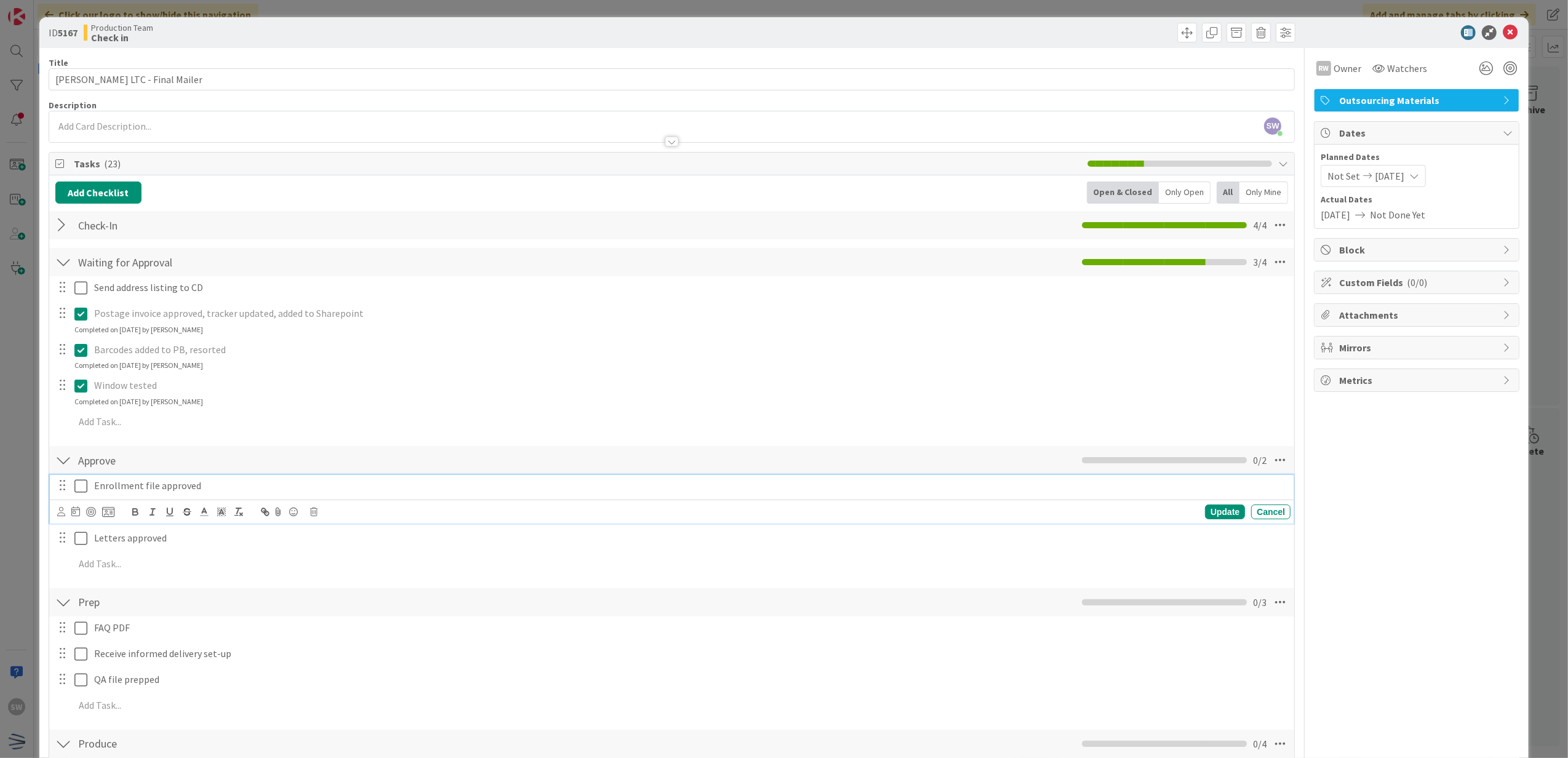
click at [77, 492] on icon at bounding box center [81, 486] width 13 height 15
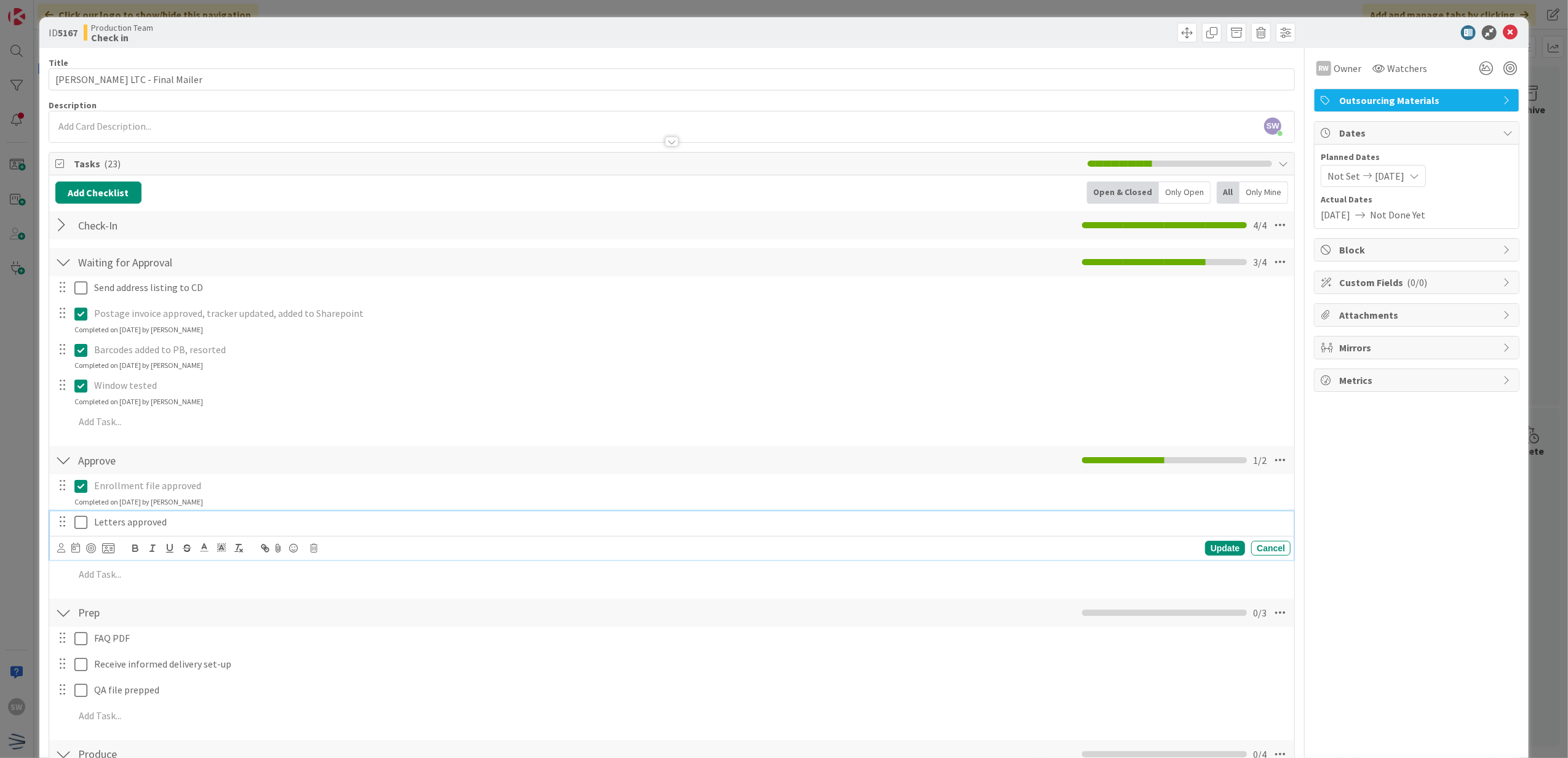
click at [80, 520] on icon at bounding box center [81, 522] width 13 height 15
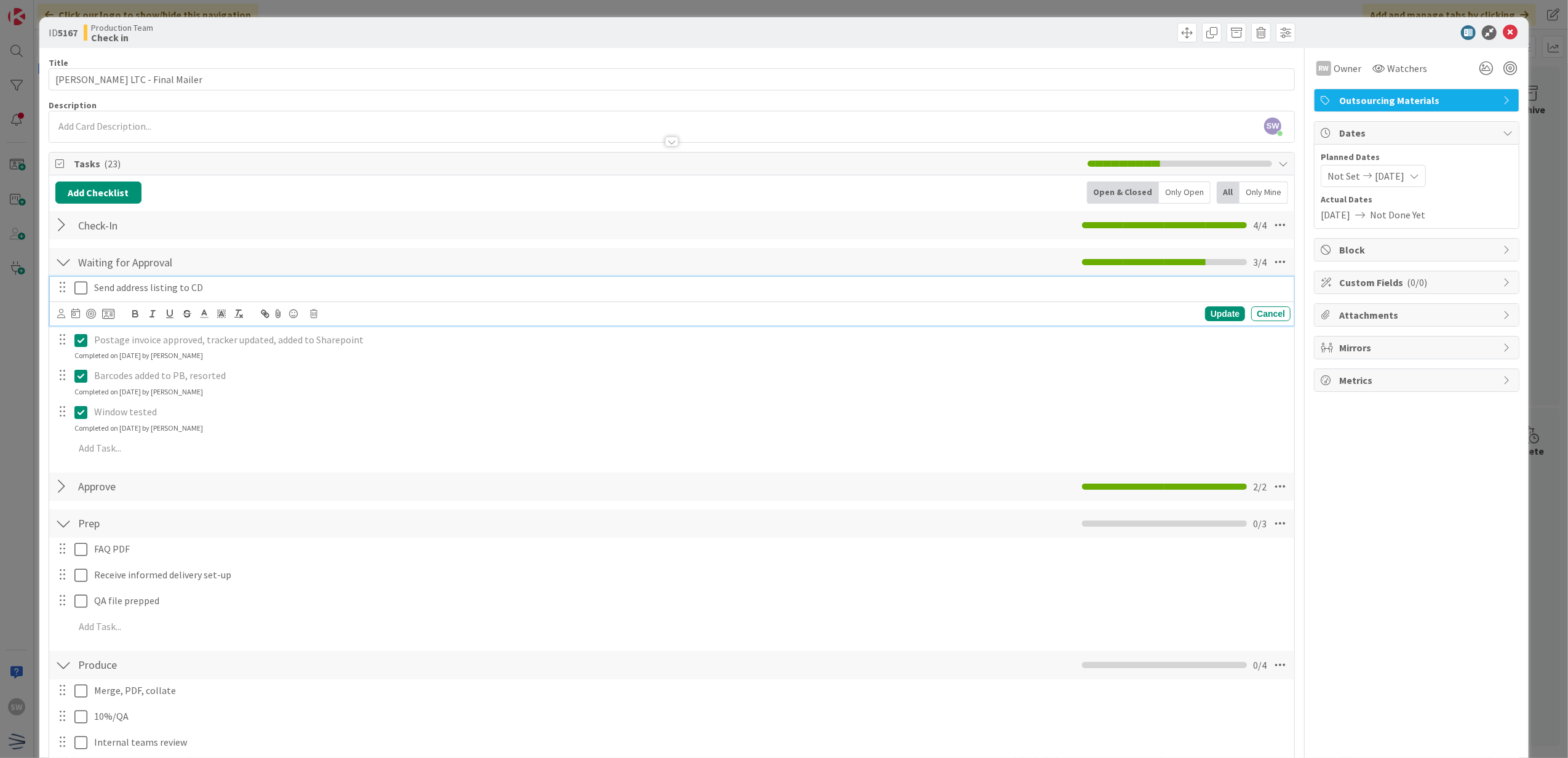
click at [77, 286] on icon at bounding box center [81, 287] width 13 height 15
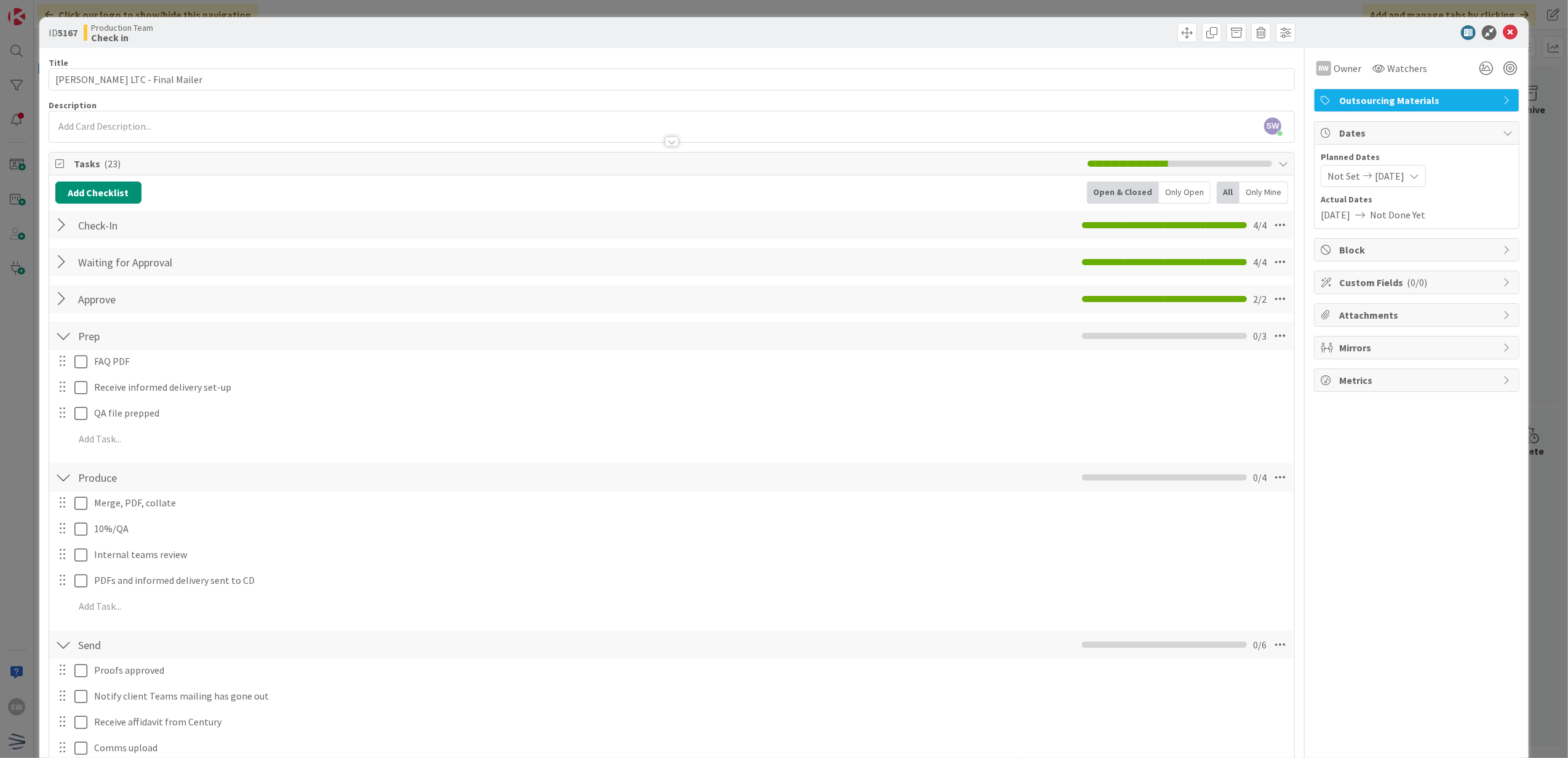
click at [67, 226] on div at bounding box center [63, 224] width 16 height 22
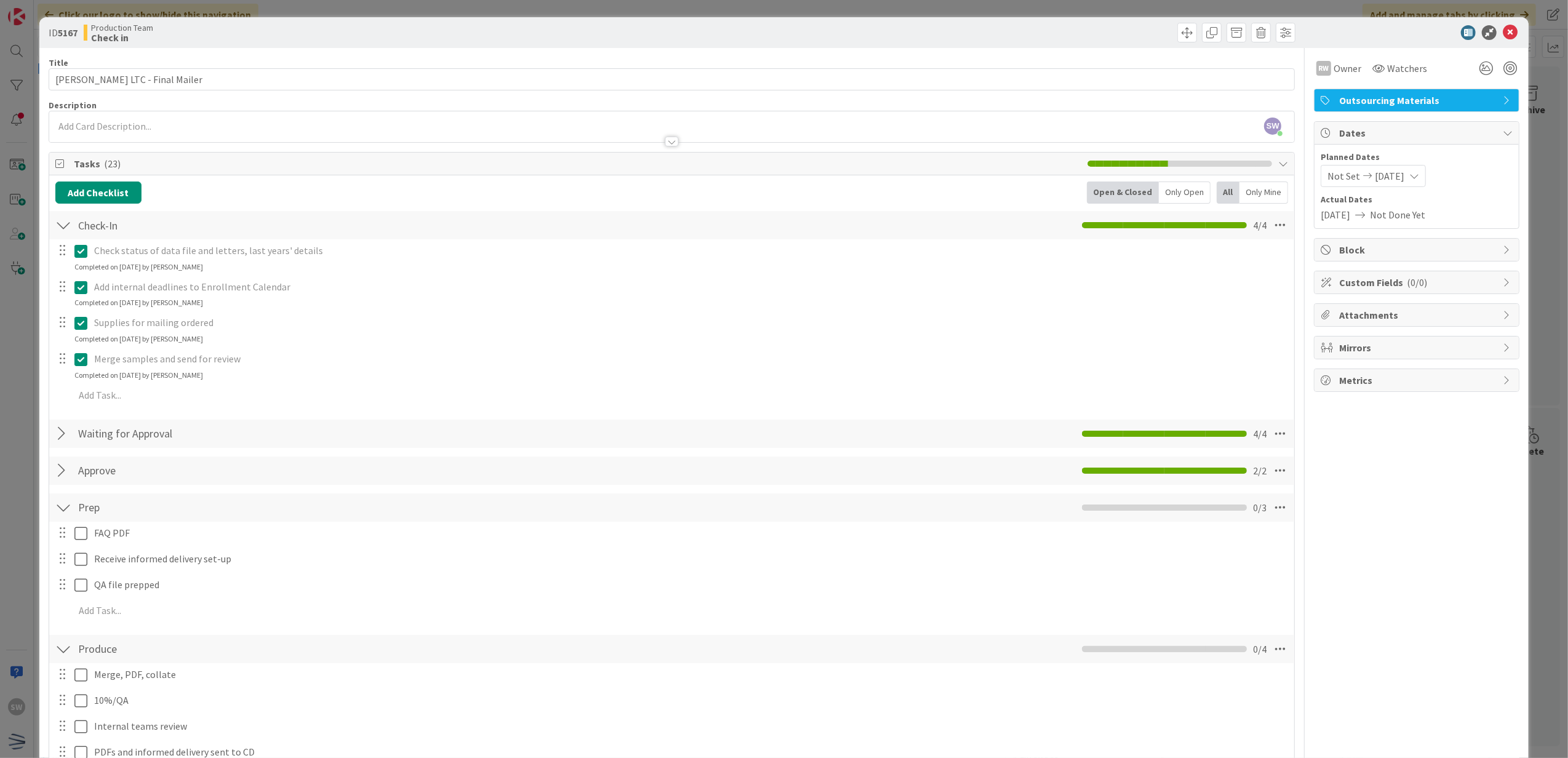
click at [80, 288] on icon at bounding box center [81, 287] width 13 height 15
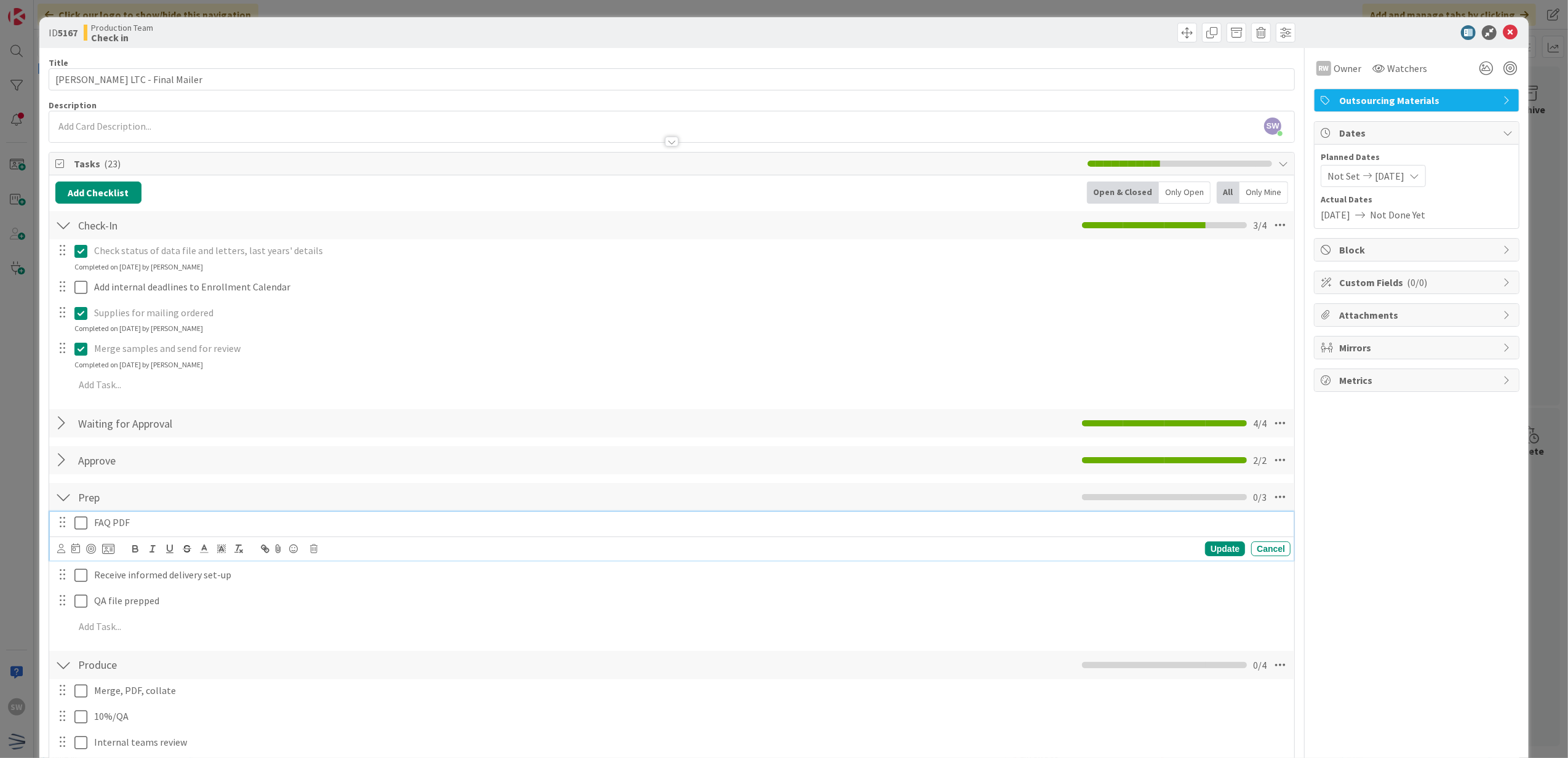
click at [74, 552] on div "FAQ PDF Update Cancel" at bounding box center [672, 535] width 1244 height 49
click at [82, 577] on div "Receive informed delivery set-up Update Cancel" at bounding box center [672, 562] width 1244 height 49
click at [77, 525] on icon at bounding box center [81, 523] width 13 height 15
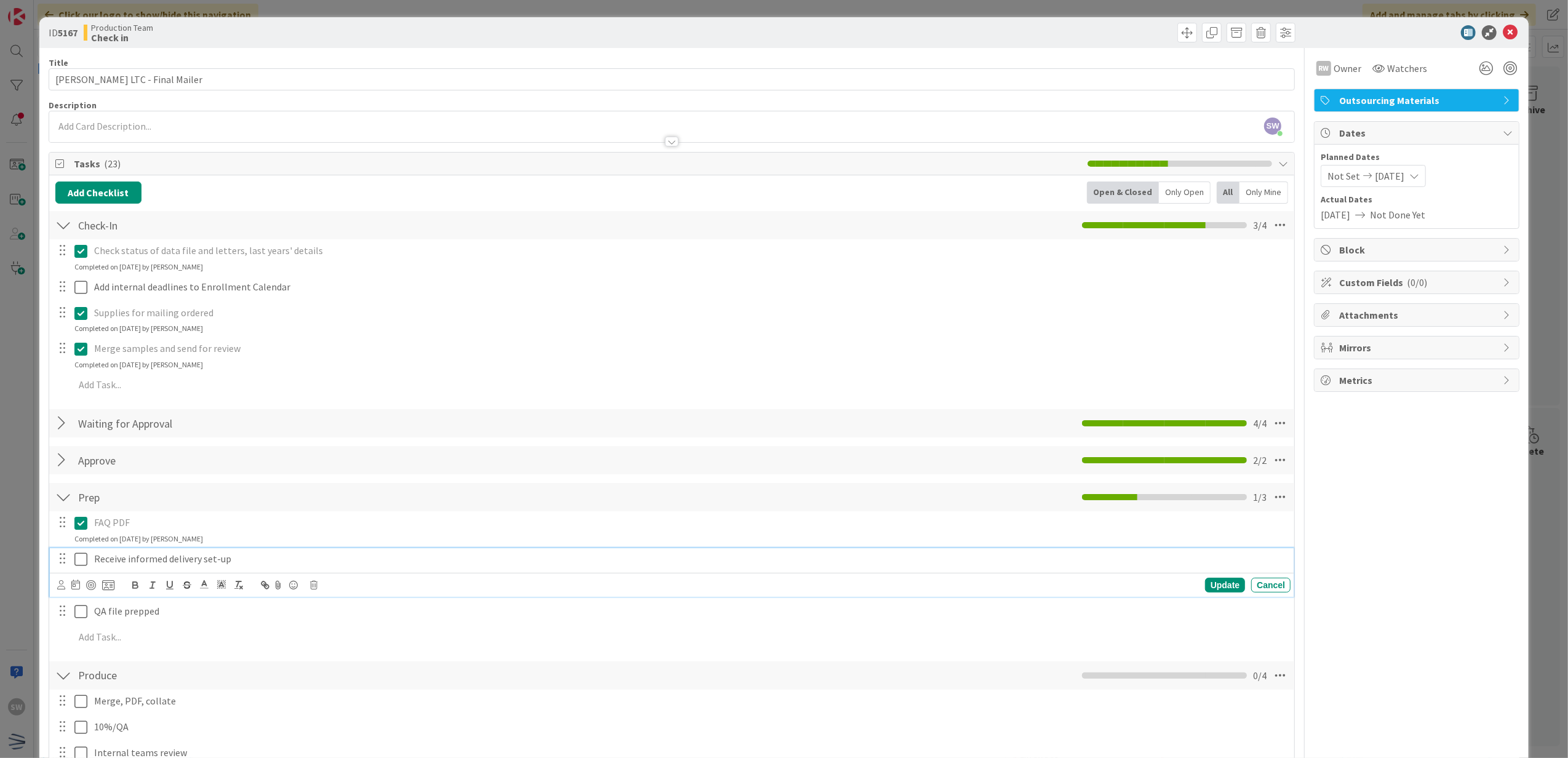
click at [77, 554] on icon at bounding box center [81, 559] width 13 height 15
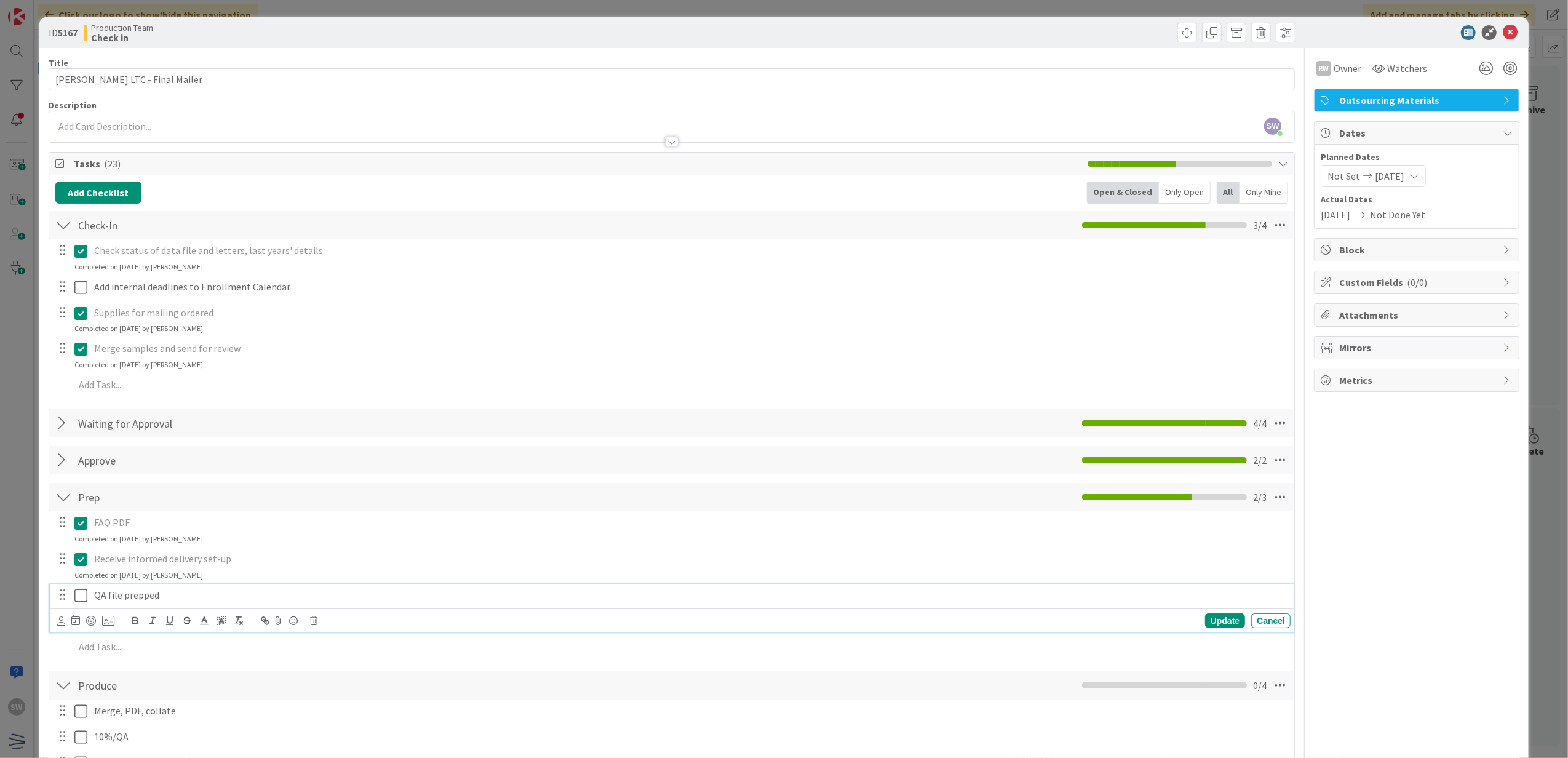
click at [82, 588] on button at bounding box center [82, 596] width 15 height 20
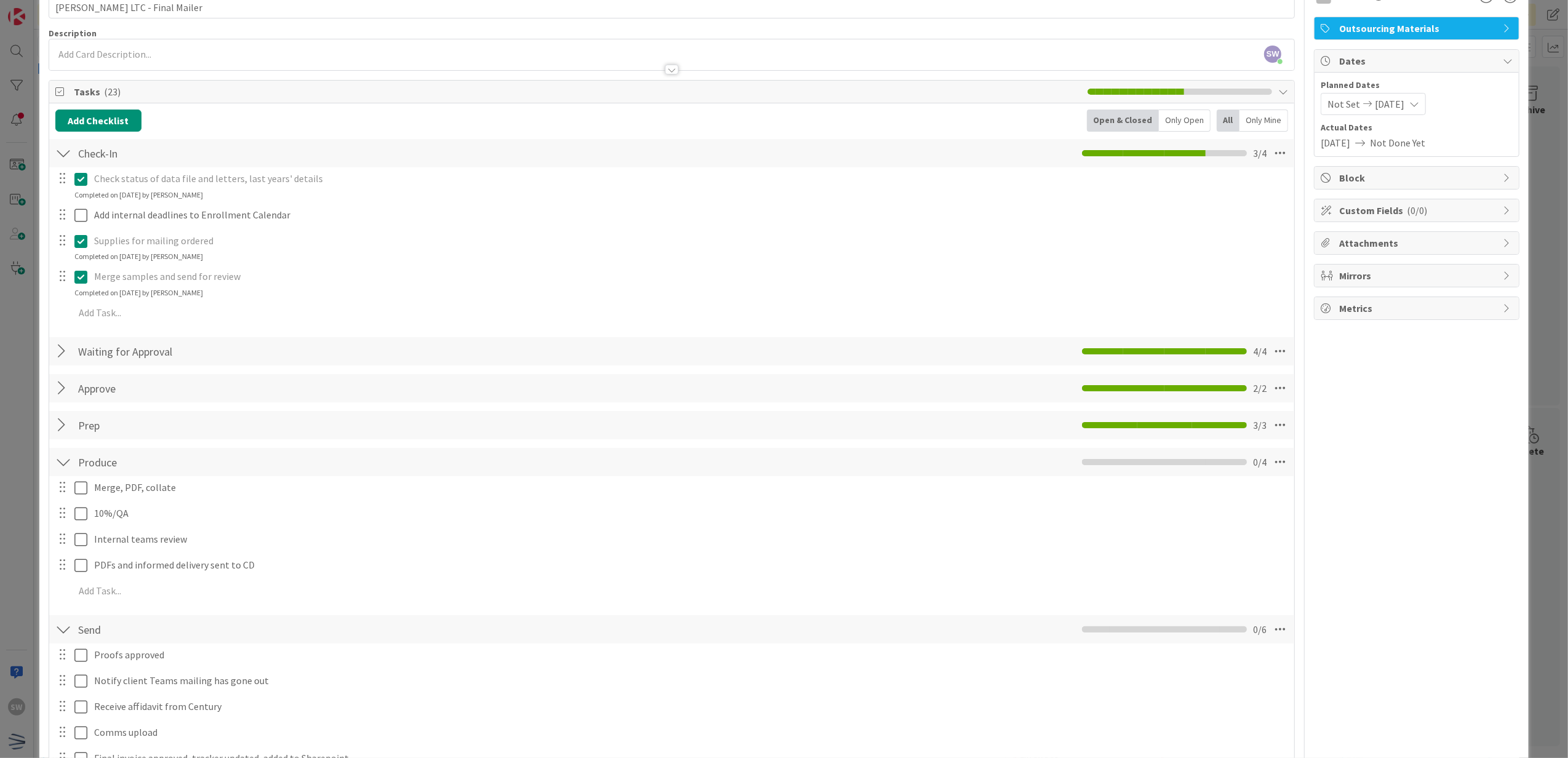
scroll to position [82, 0]
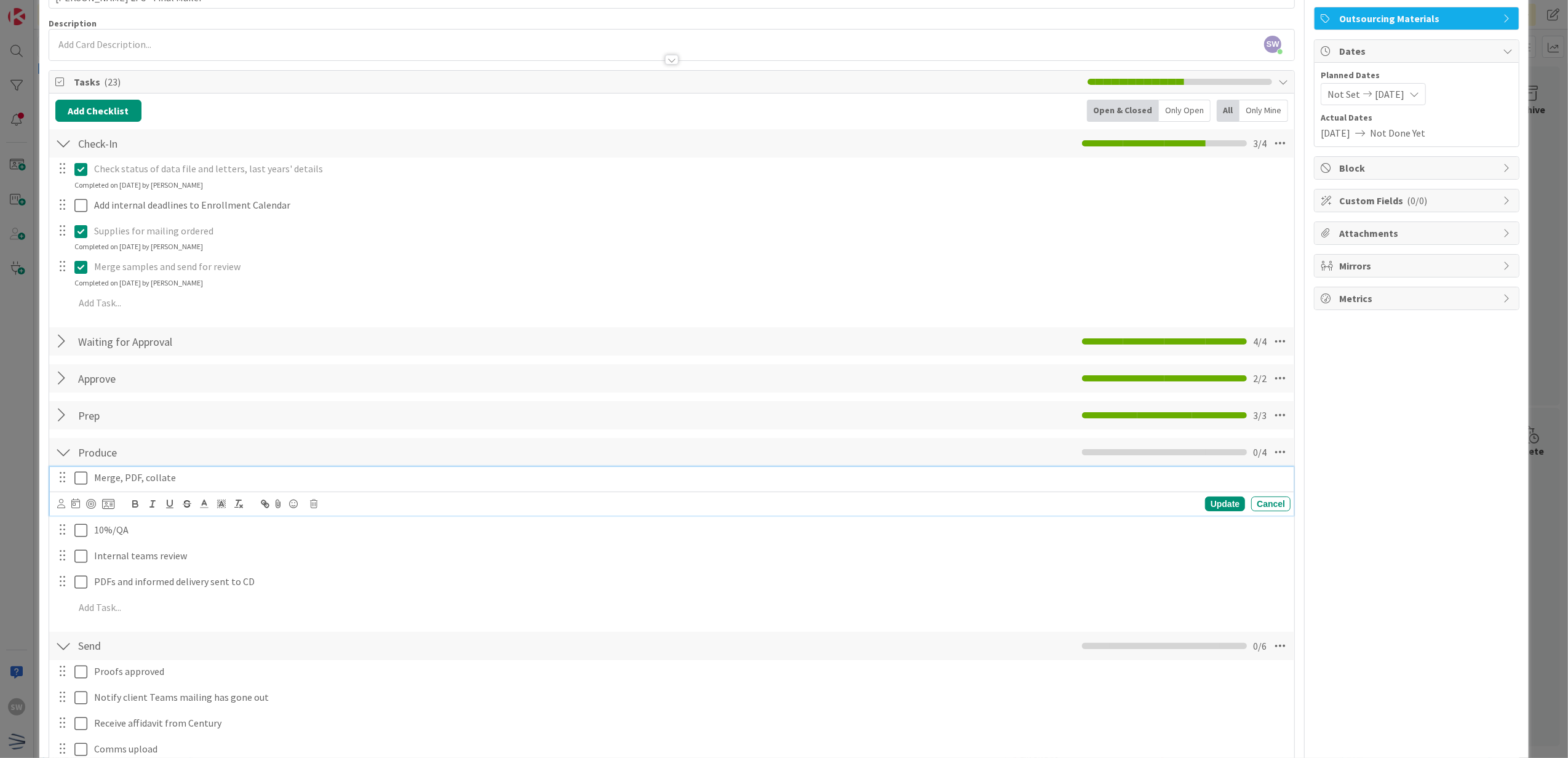
click at [82, 486] on icon at bounding box center [81, 478] width 13 height 15
click at [84, 520] on icon at bounding box center [81, 514] width 13 height 15
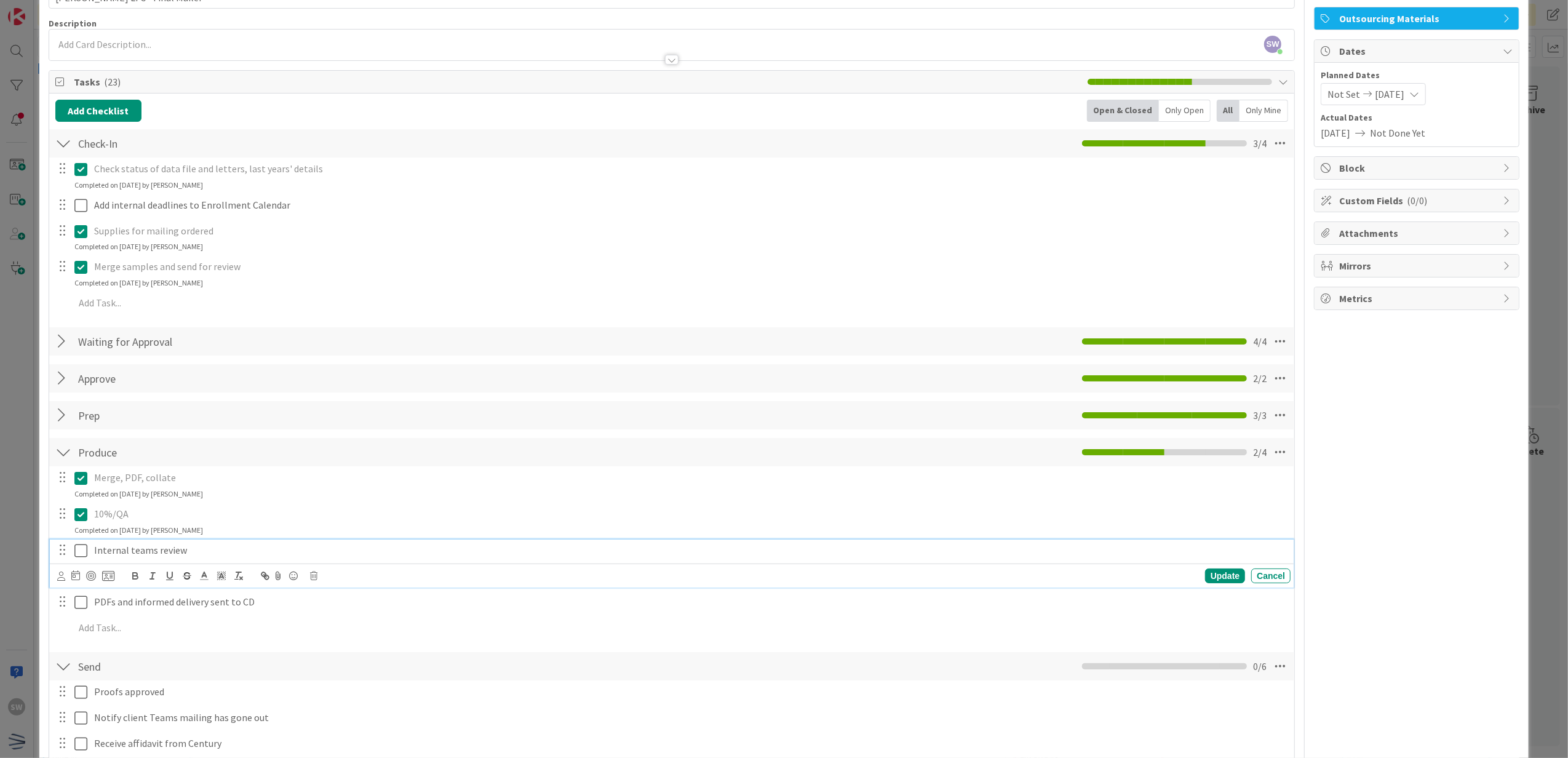
click at [87, 543] on icon at bounding box center [81, 551] width 13 height 15
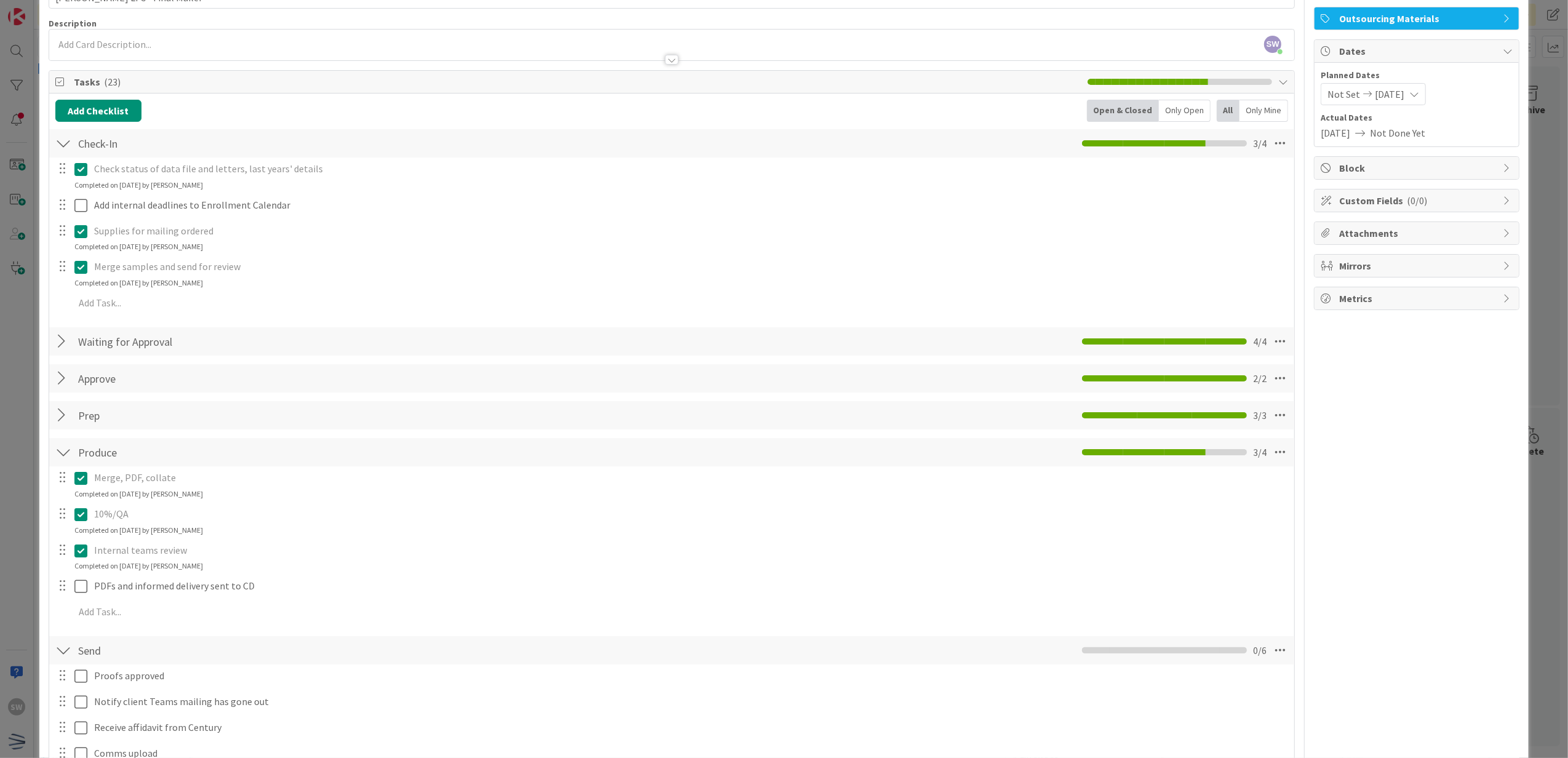
click at [86, 546] on icon at bounding box center [81, 551] width 13 height 15
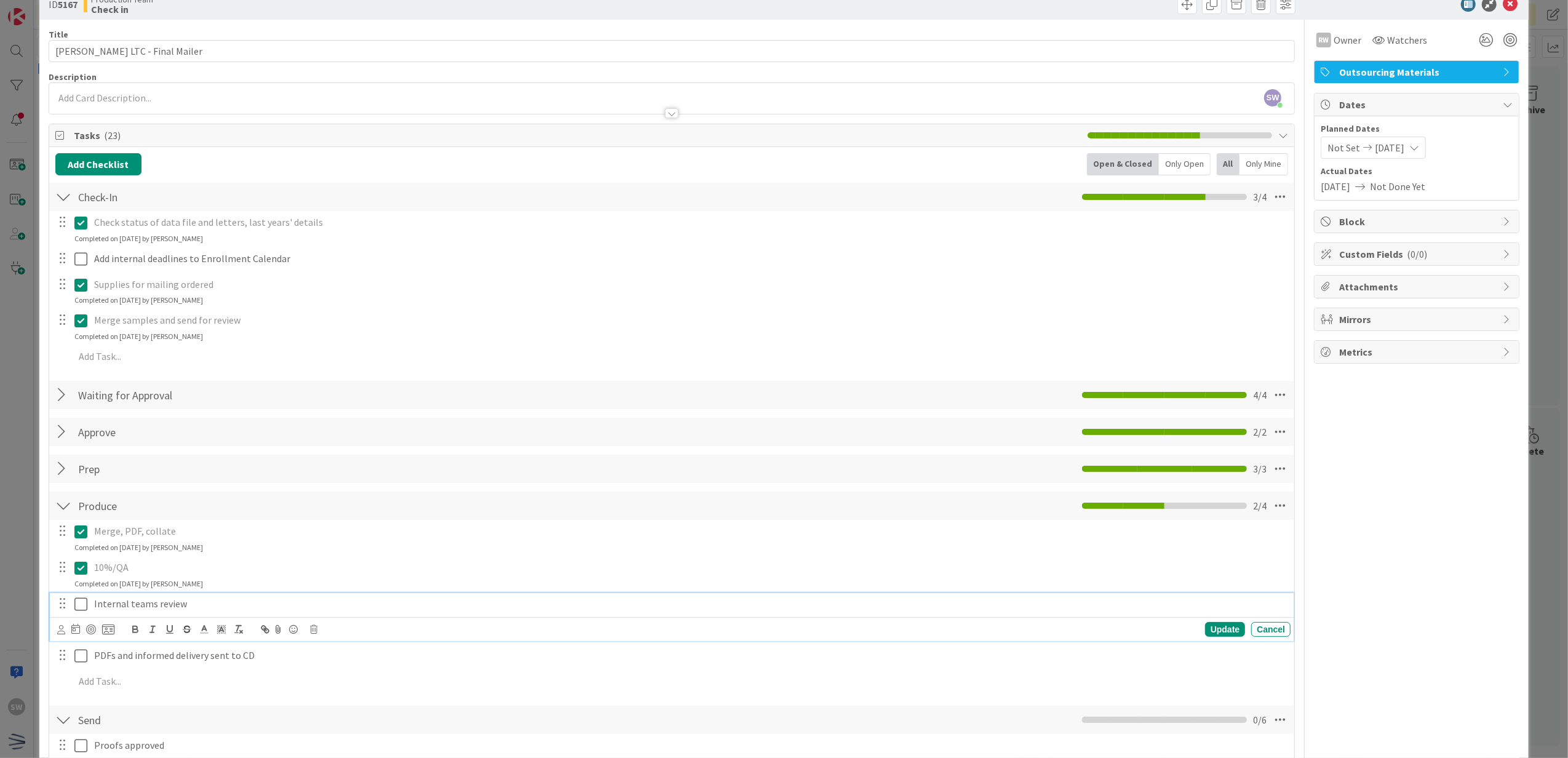
scroll to position [0, 0]
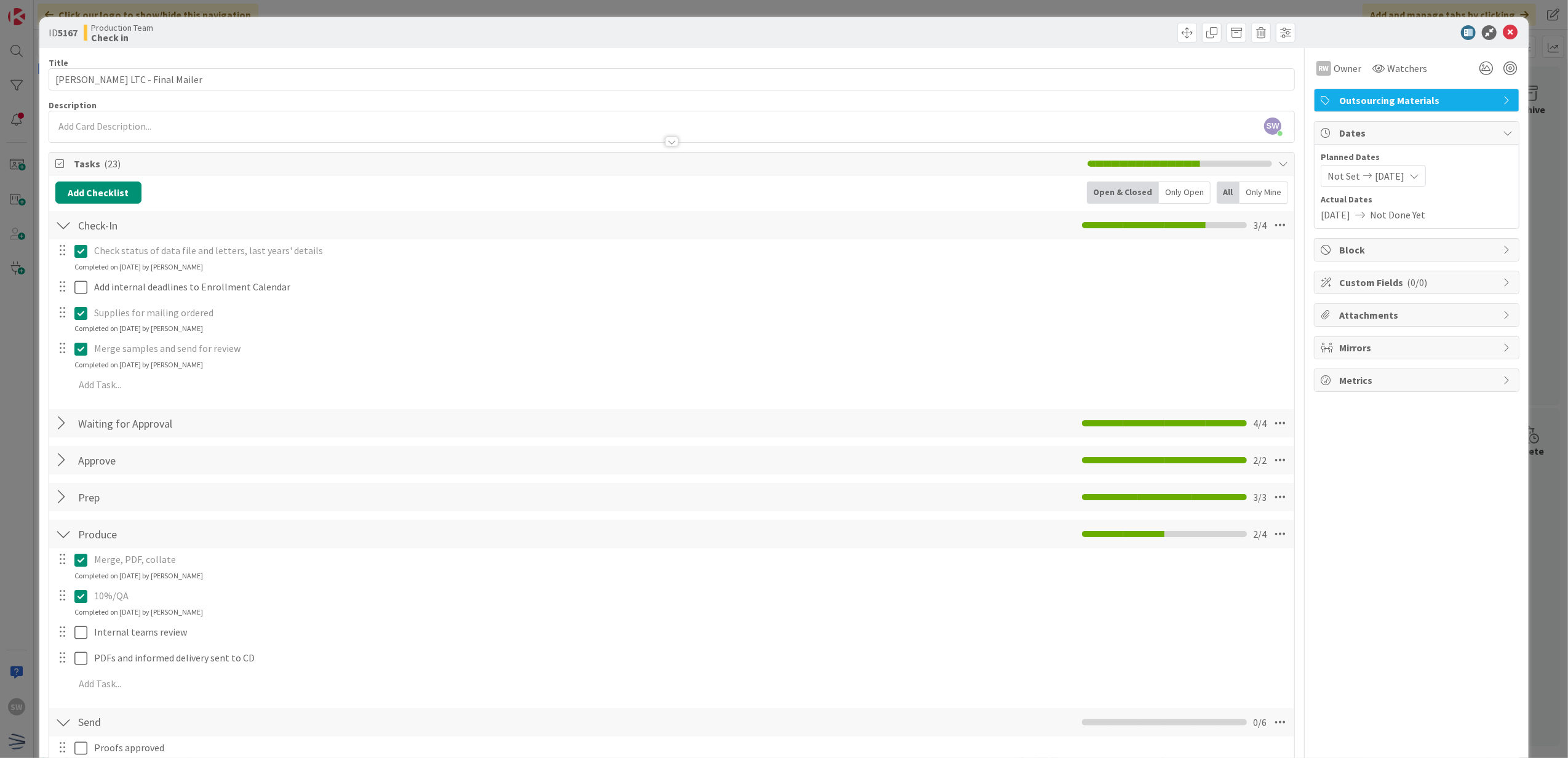
click at [1482, 37] on icon at bounding box center [1489, 32] width 15 height 15
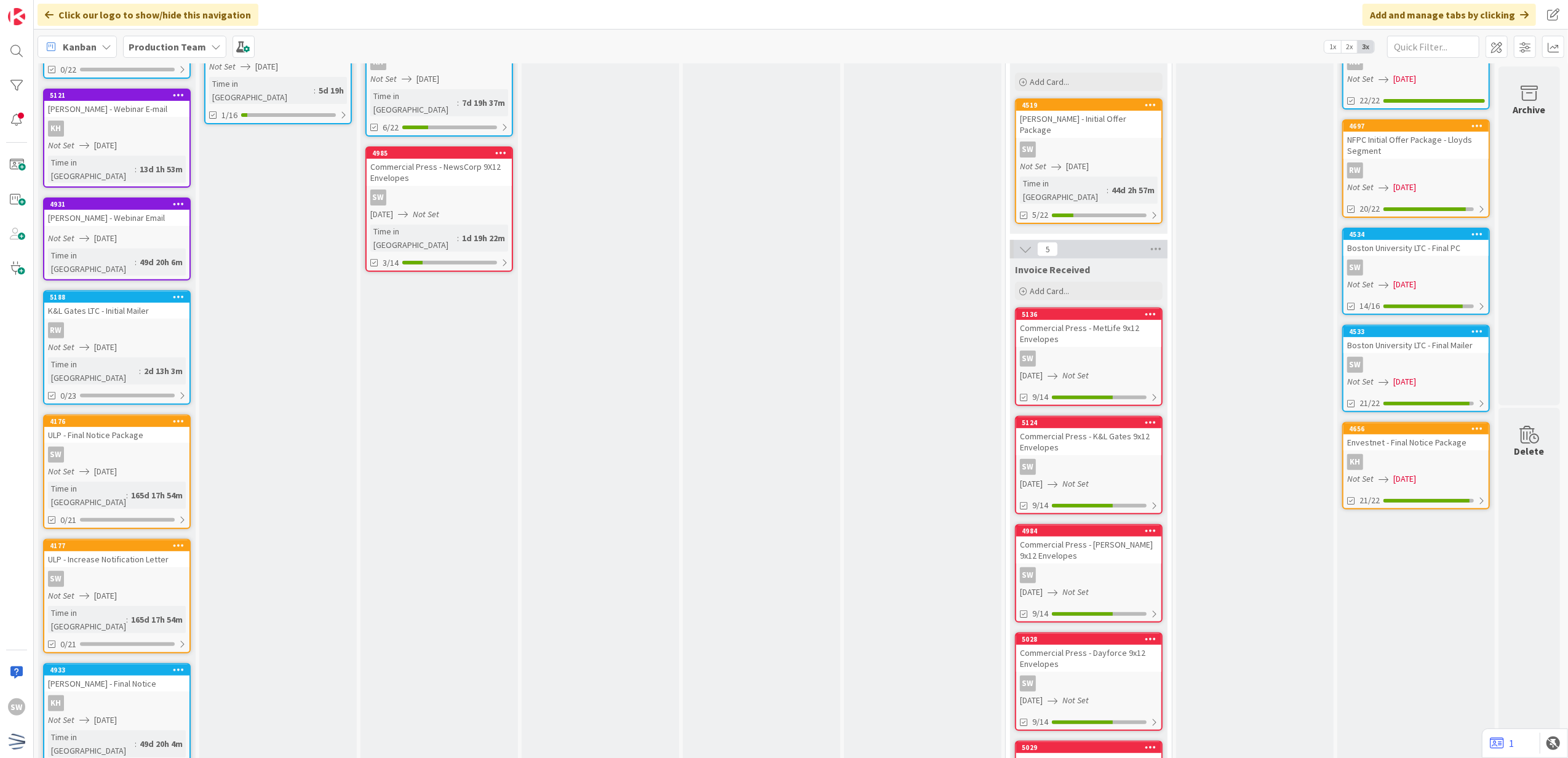
scroll to position [421, 0]
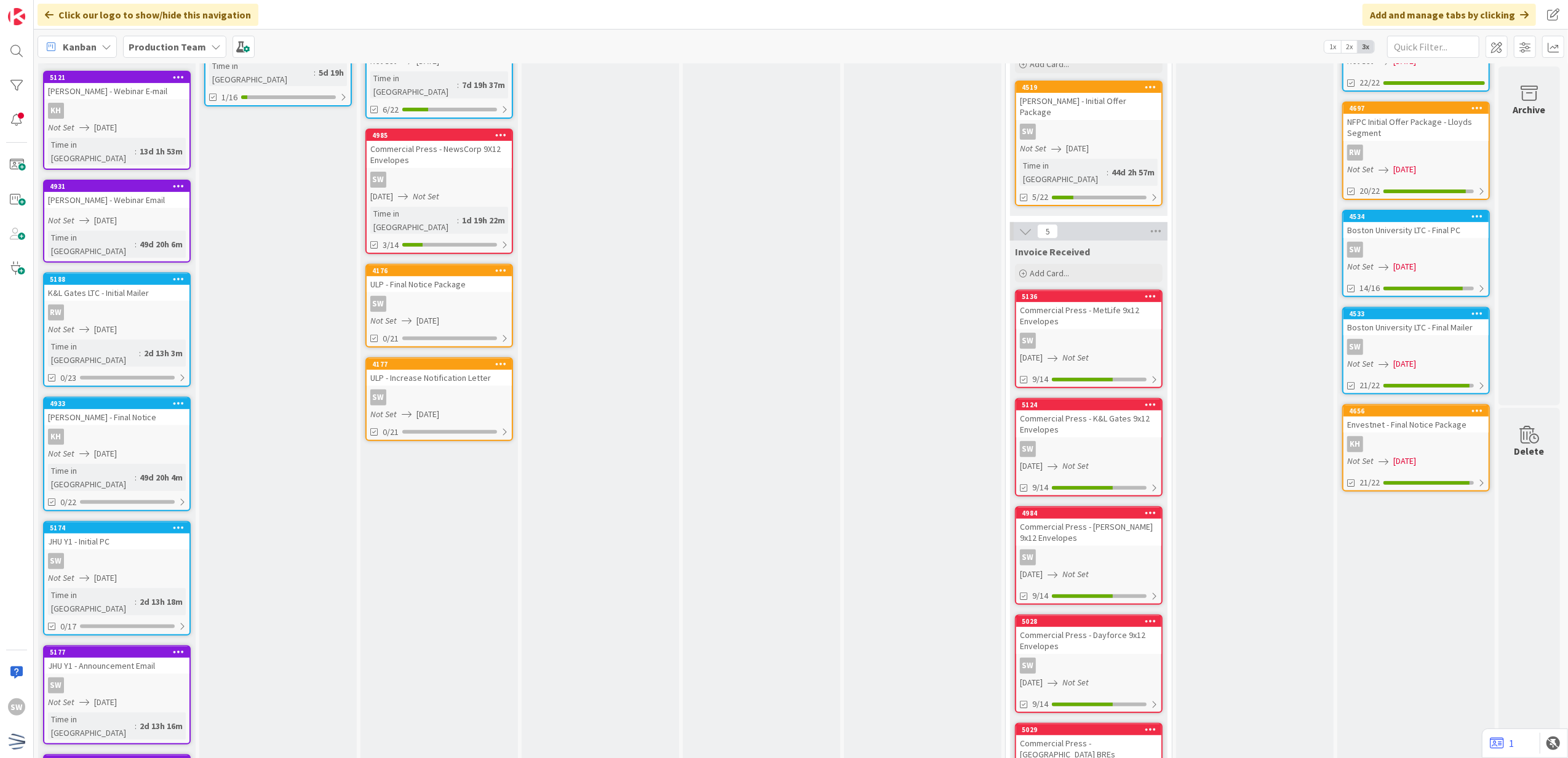
click at [441, 296] on div "SW" at bounding box center [440, 304] width 145 height 16
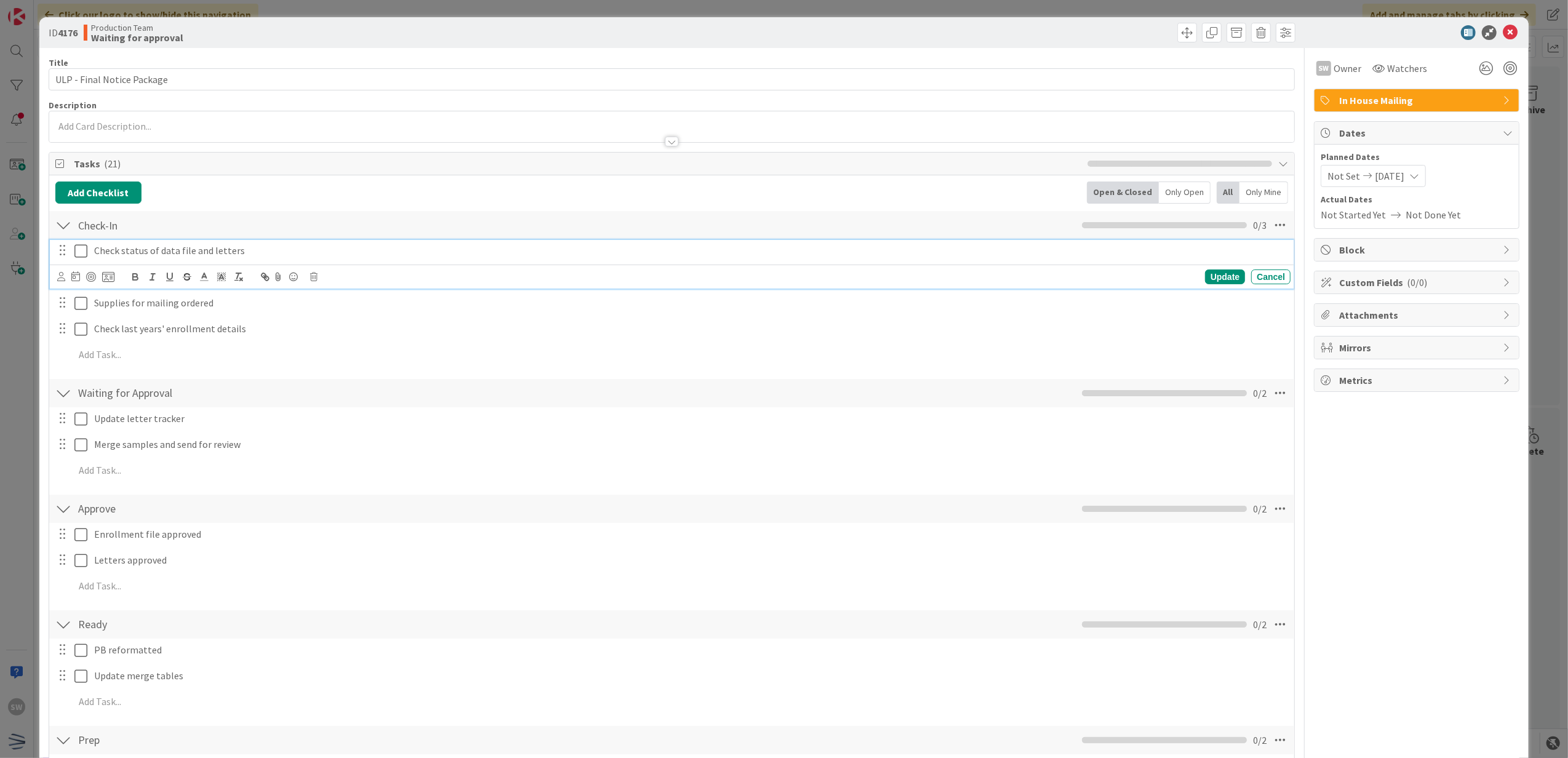
click at [85, 249] on icon at bounding box center [81, 251] width 13 height 15
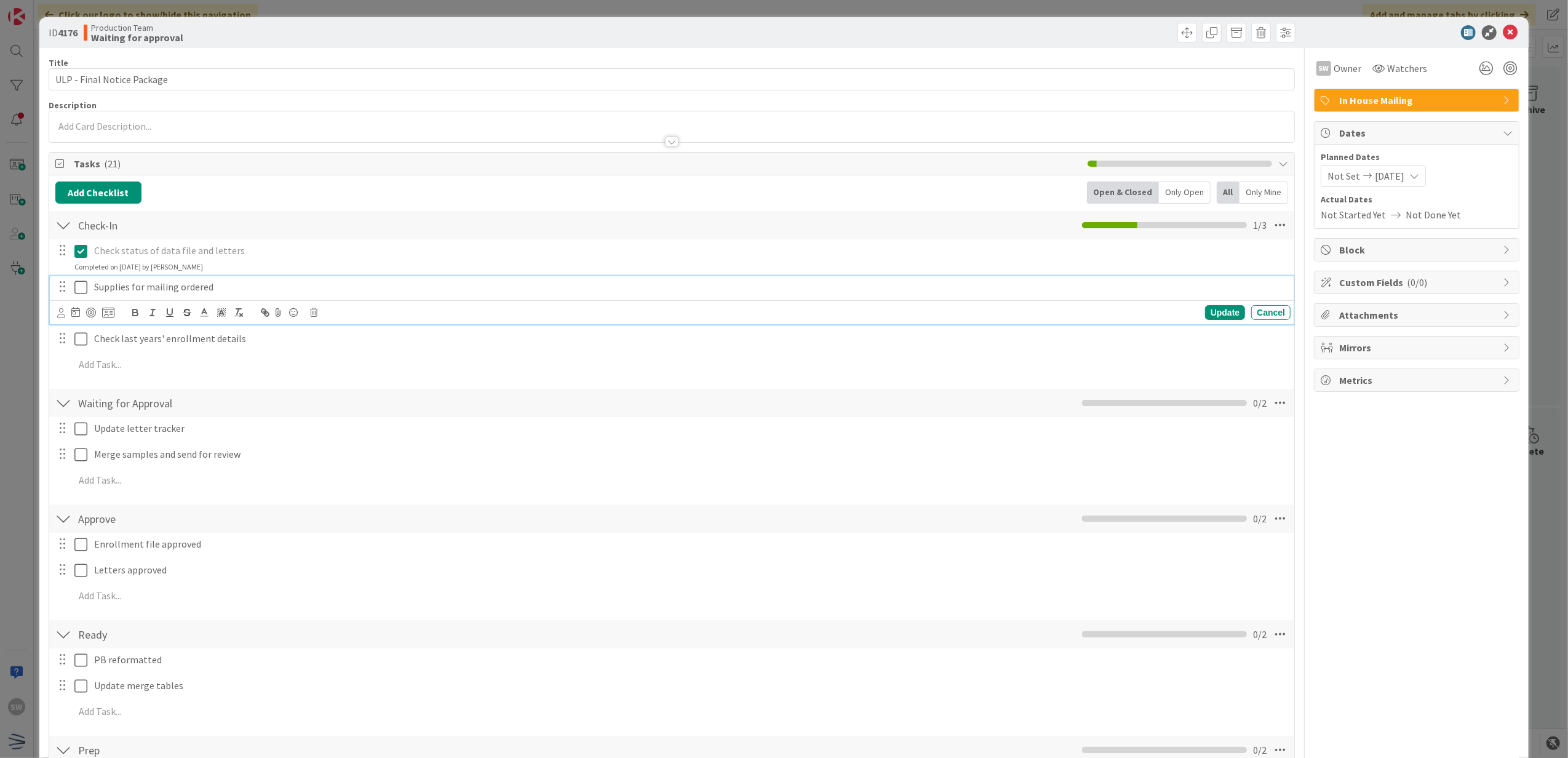
click at [77, 289] on icon at bounding box center [81, 287] width 13 height 15
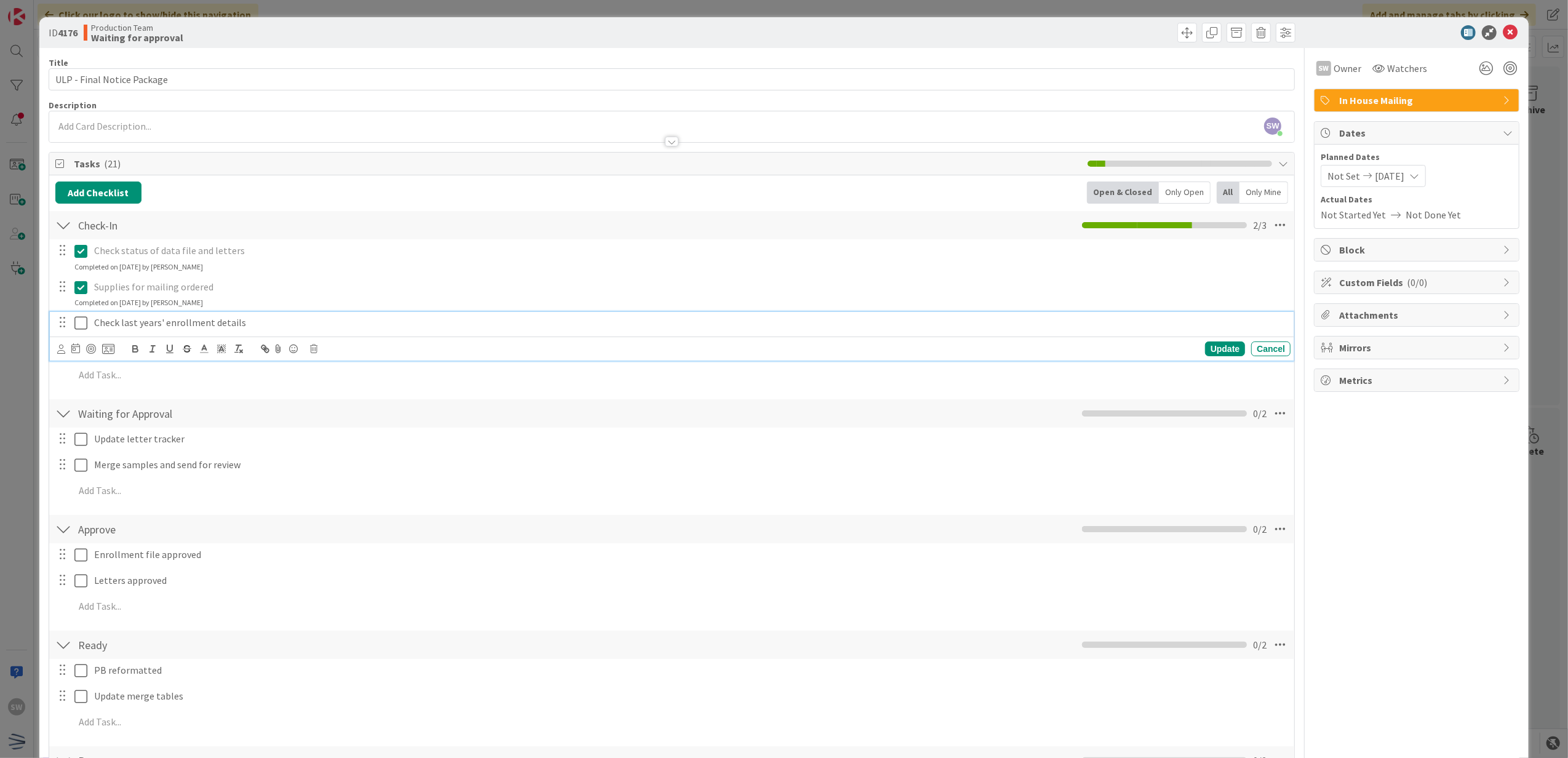
click at [87, 324] on icon at bounding box center [81, 323] width 13 height 15
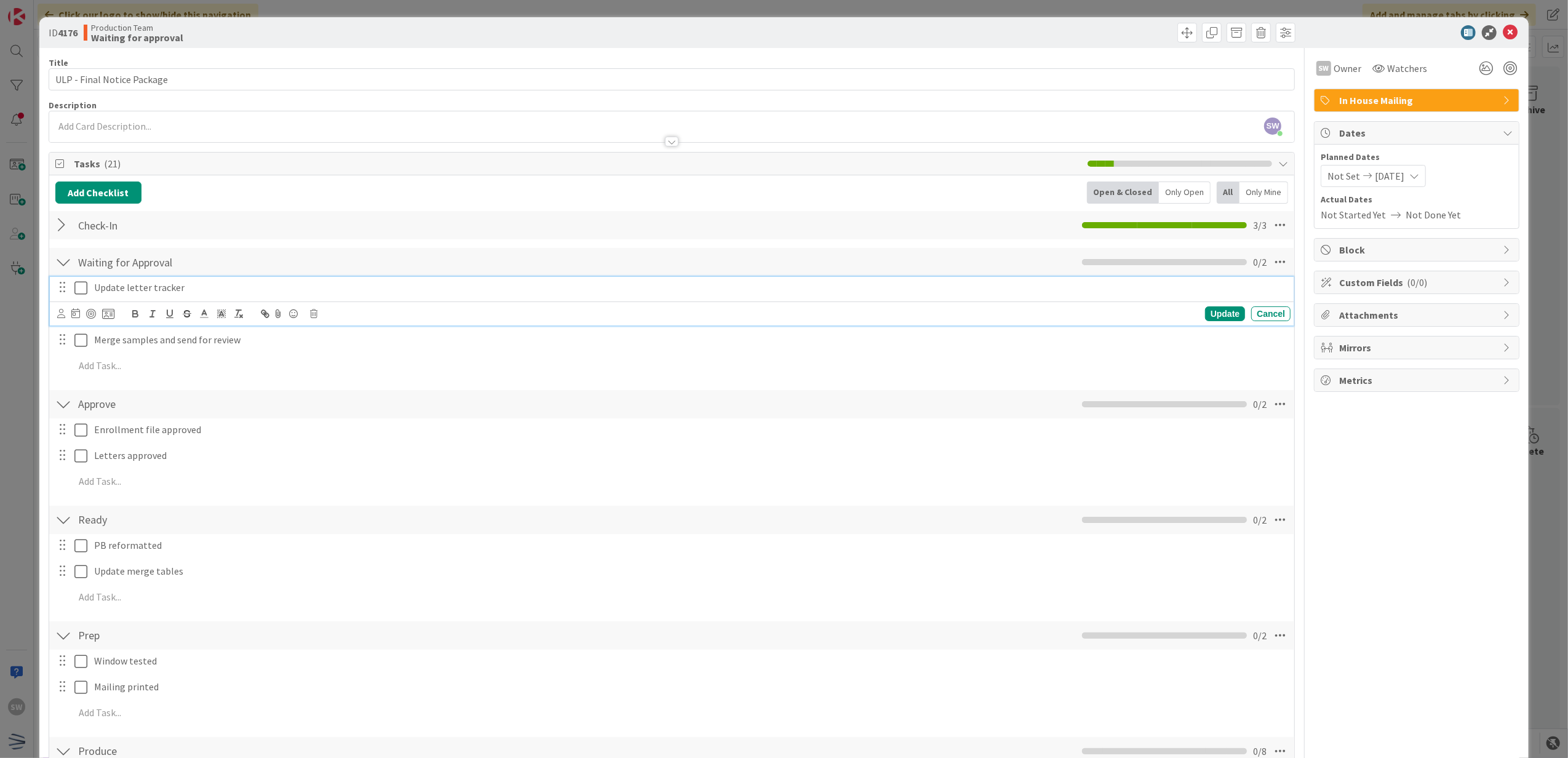
click at [76, 285] on icon at bounding box center [81, 287] width 13 height 15
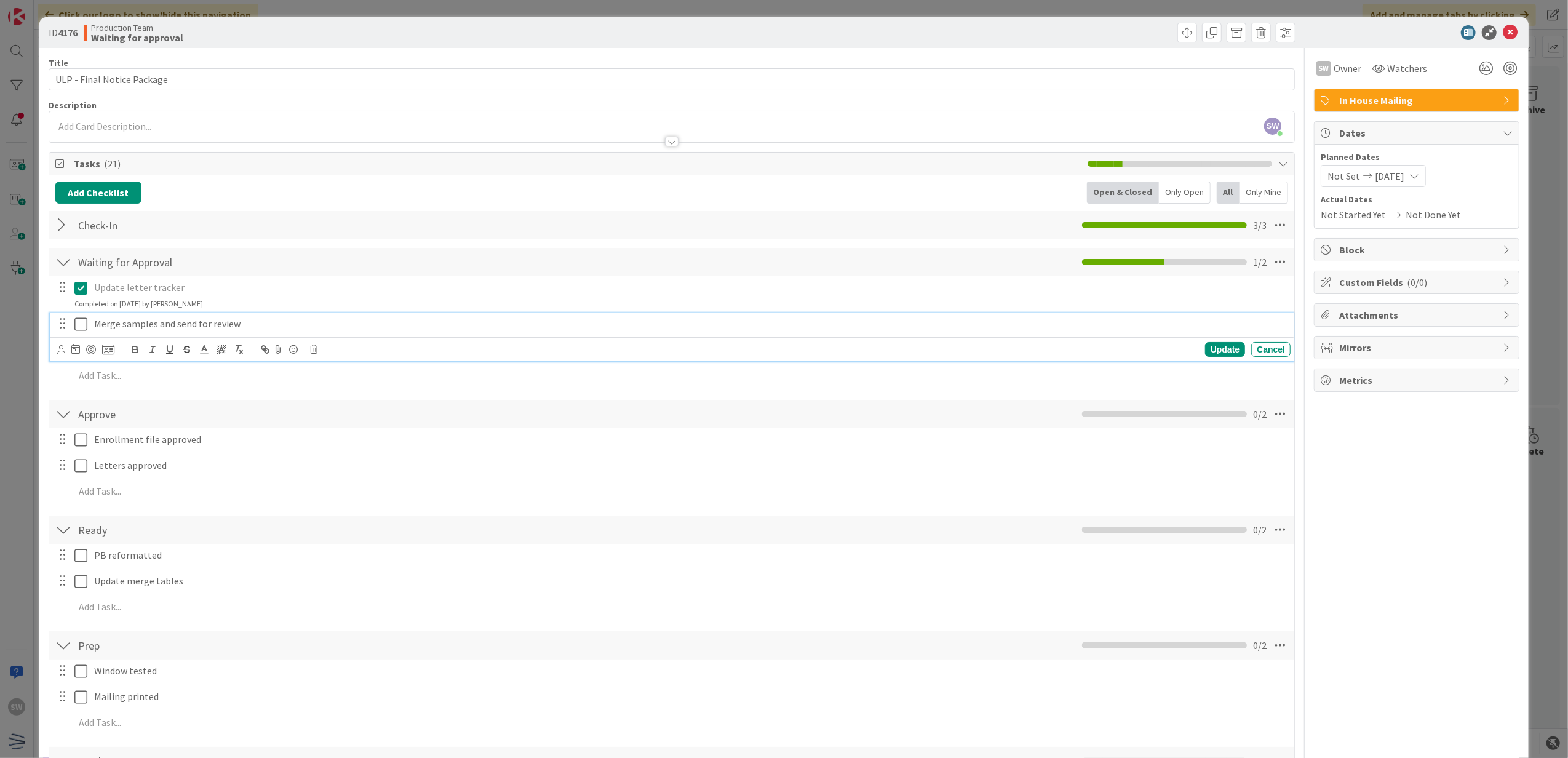
click at [83, 328] on icon at bounding box center [81, 324] width 13 height 15
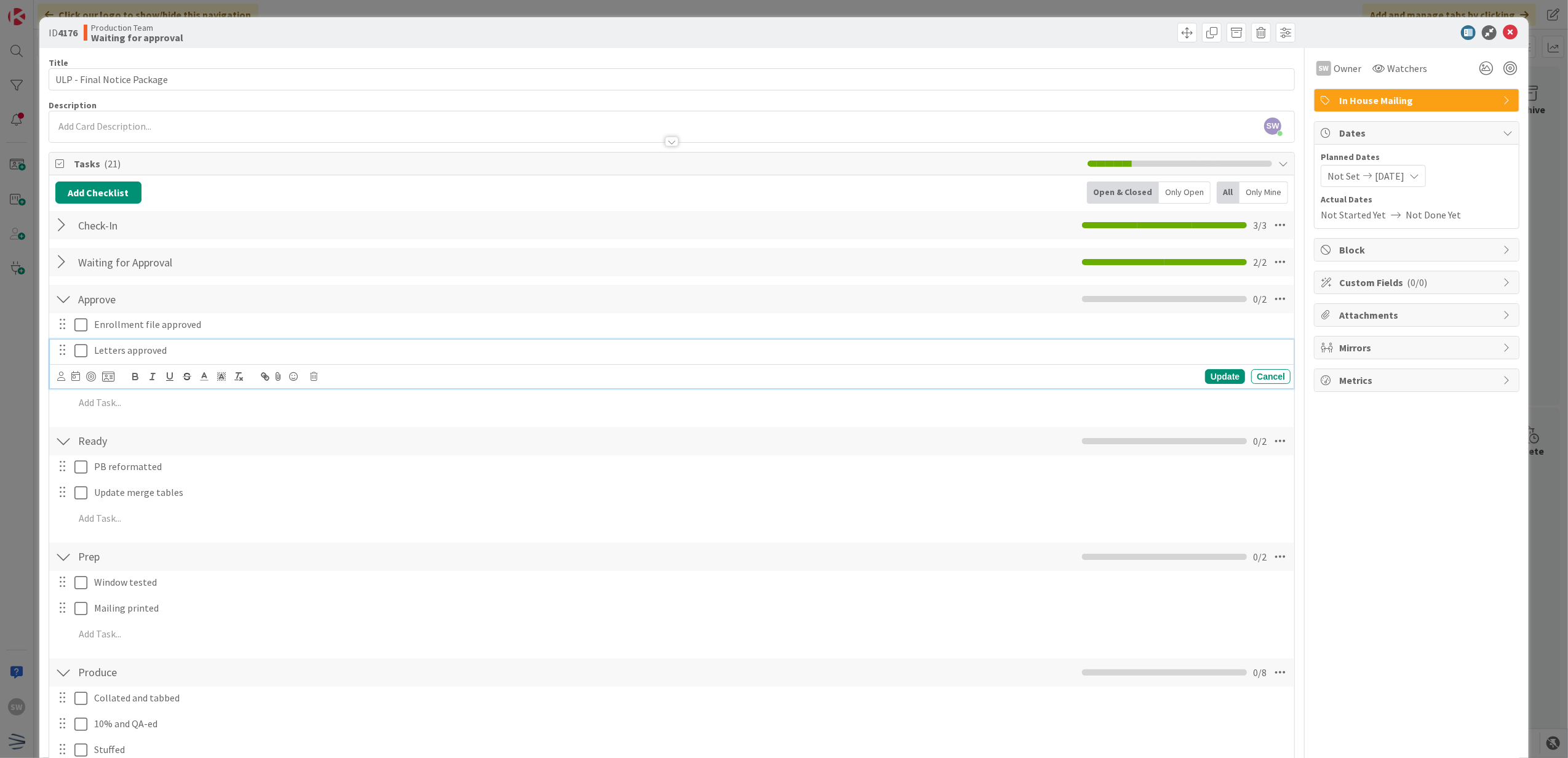
click at [76, 356] on icon at bounding box center [81, 350] width 13 height 15
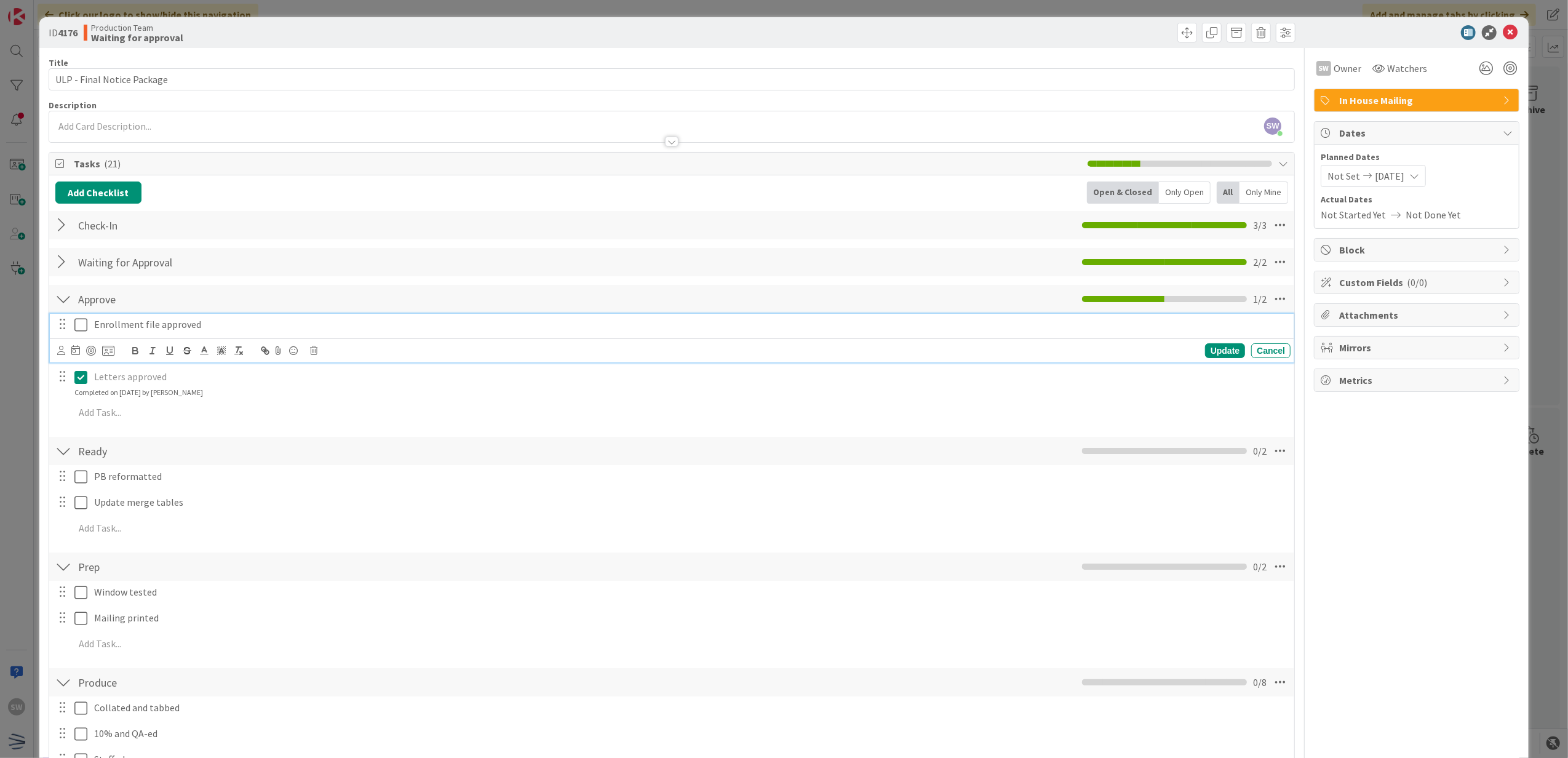
click at [83, 324] on icon at bounding box center [81, 324] width 13 height 15
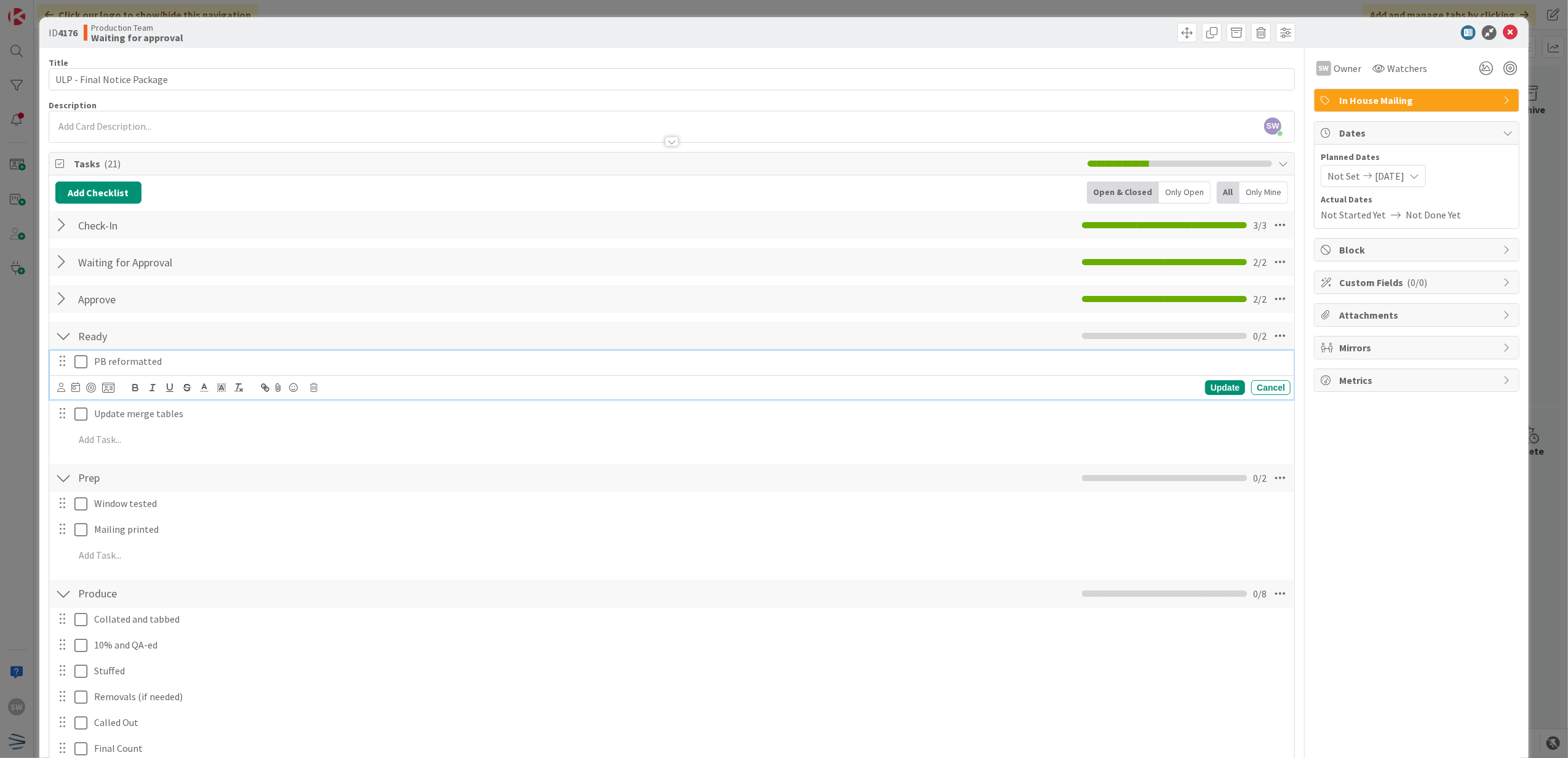
click at [77, 363] on icon at bounding box center [81, 362] width 13 height 15
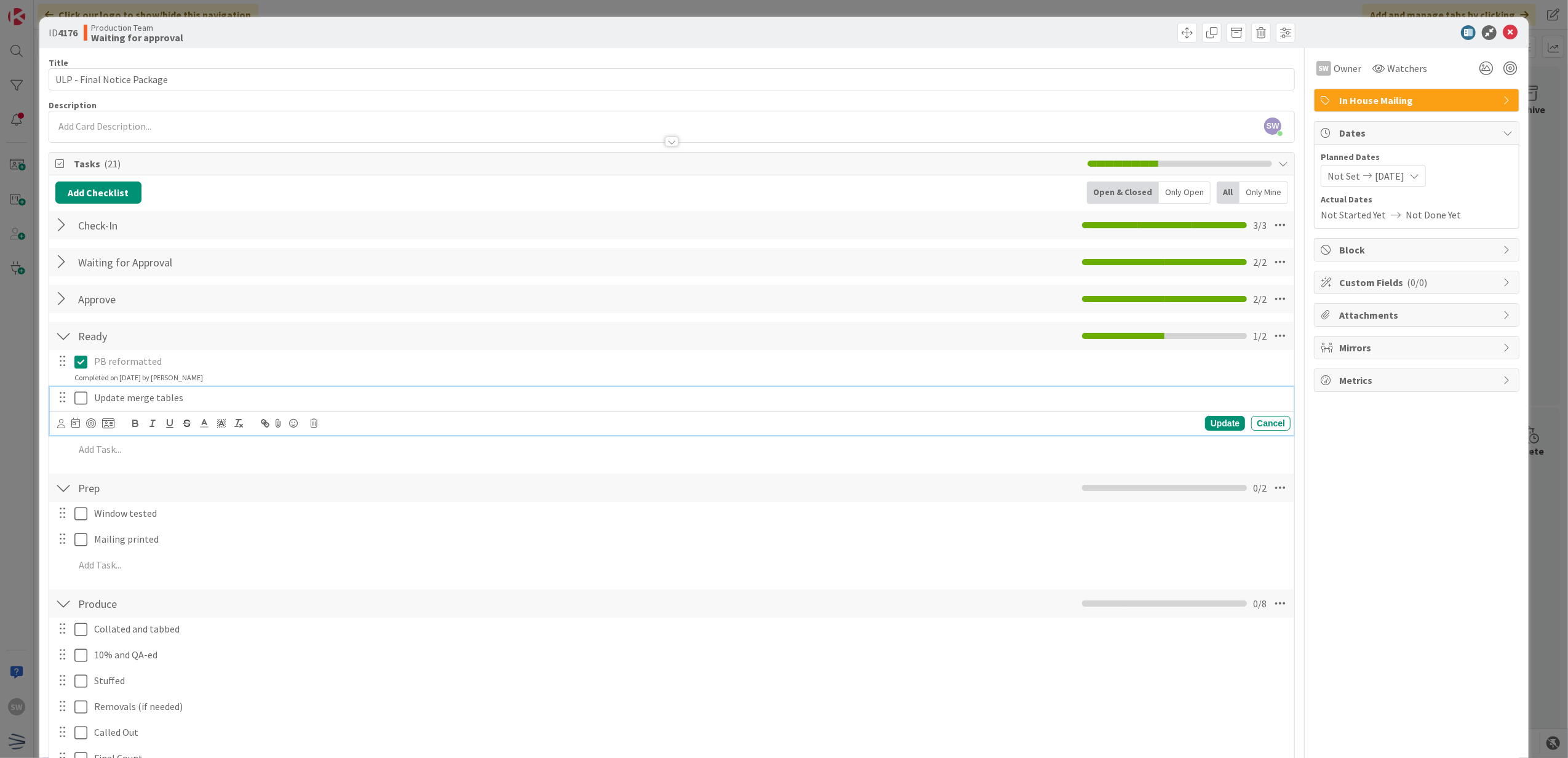
click at [82, 404] on icon at bounding box center [81, 398] width 13 height 15
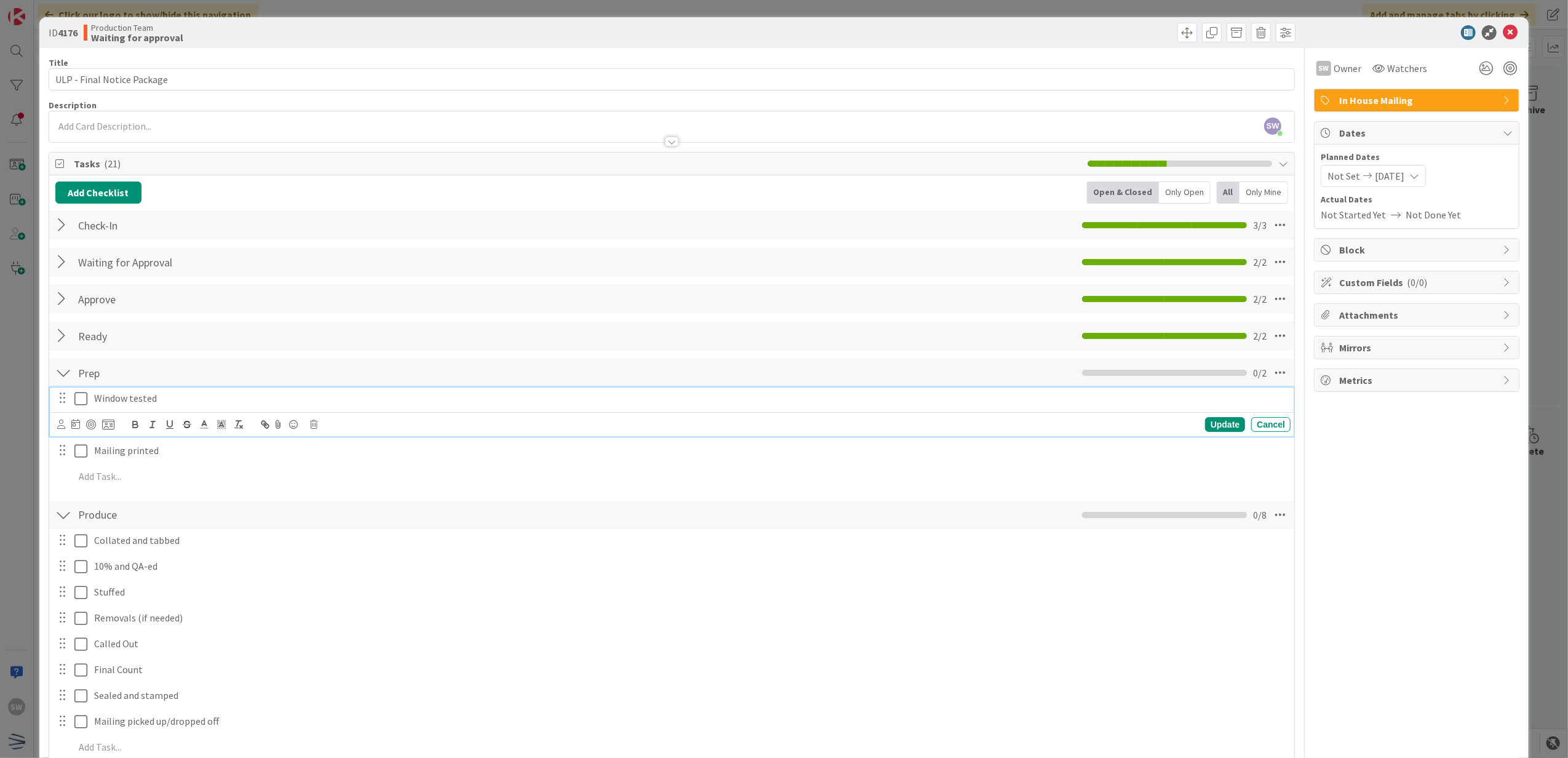
click at [84, 397] on icon at bounding box center [81, 398] width 13 height 15
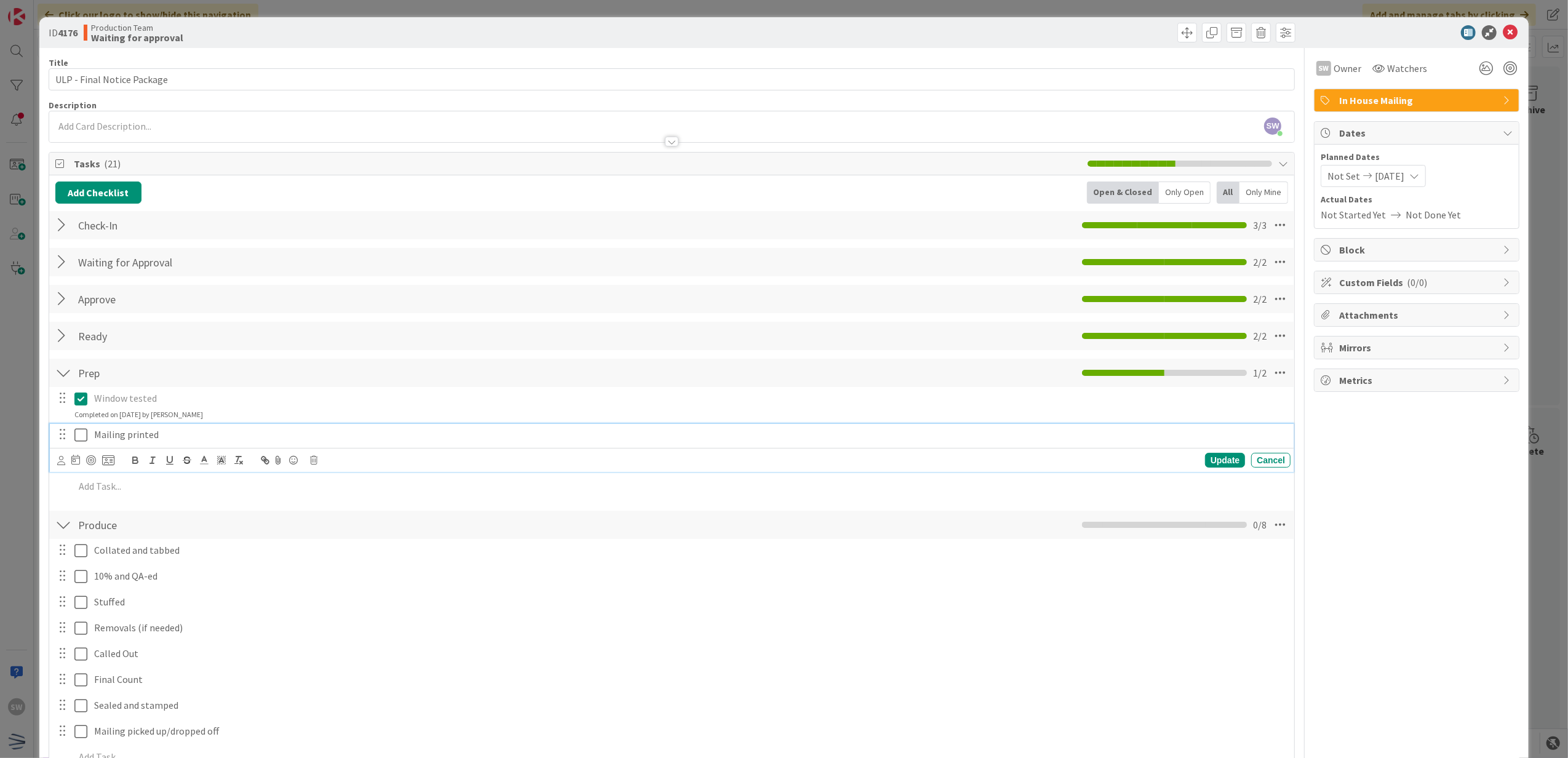
click at [82, 435] on icon at bounding box center [81, 434] width 13 height 15
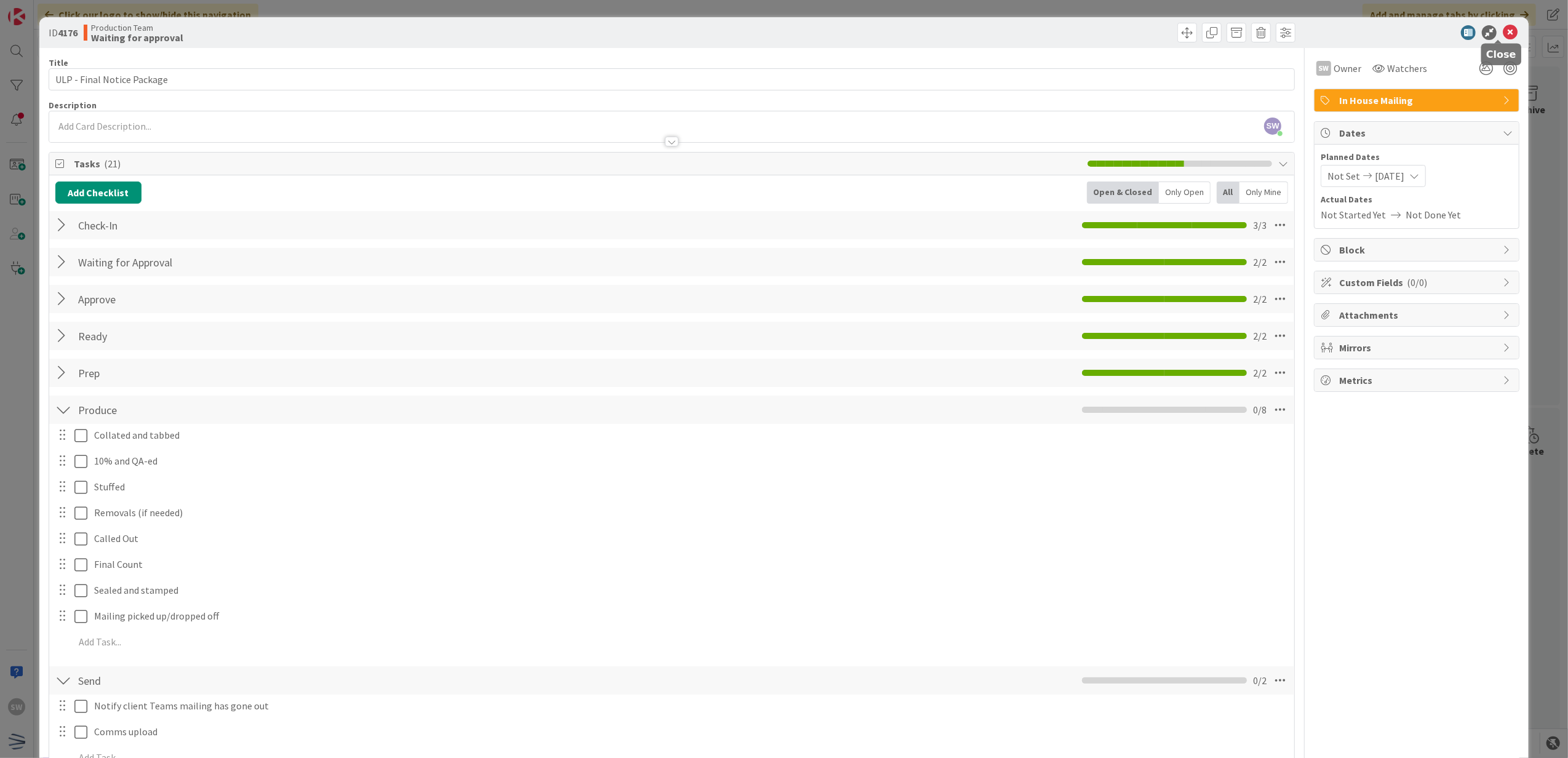
click at [1502, 31] on icon at bounding box center [1509, 32] width 15 height 15
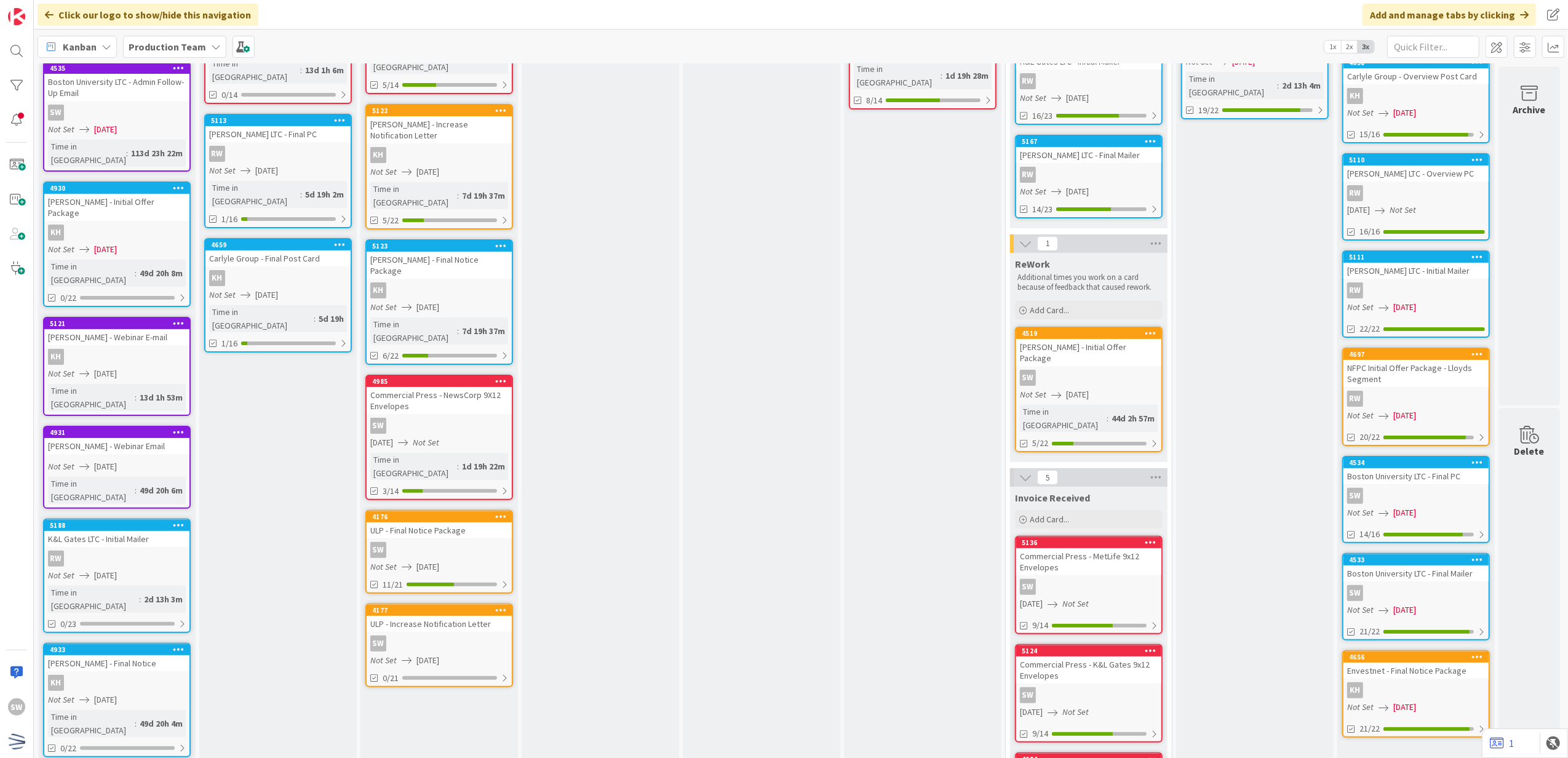
scroll to position [93, 0]
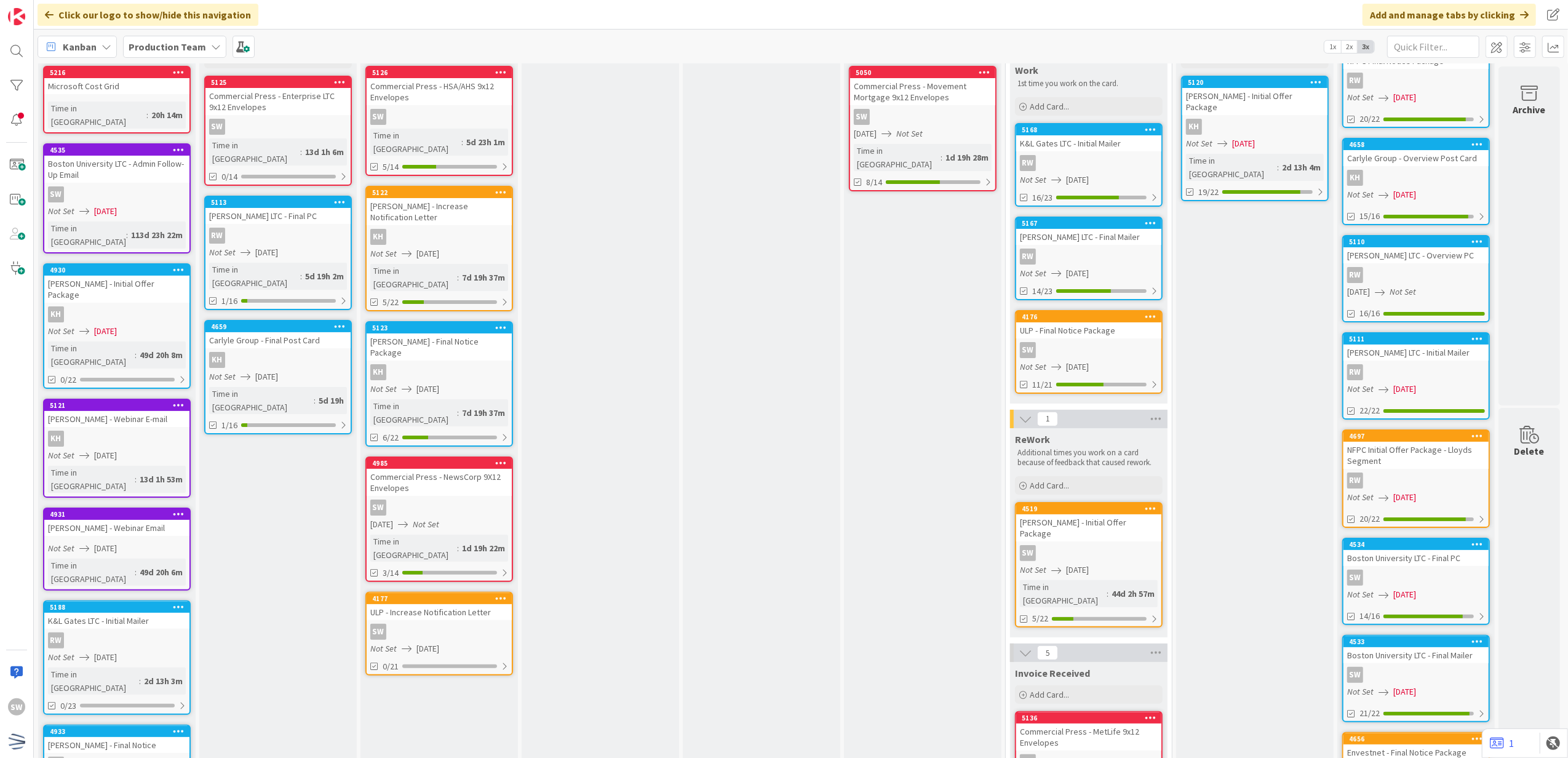
click at [492, 604] on div "ULP - Increase Notification Letter" at bounding box center [440, 612] width 145 height 16
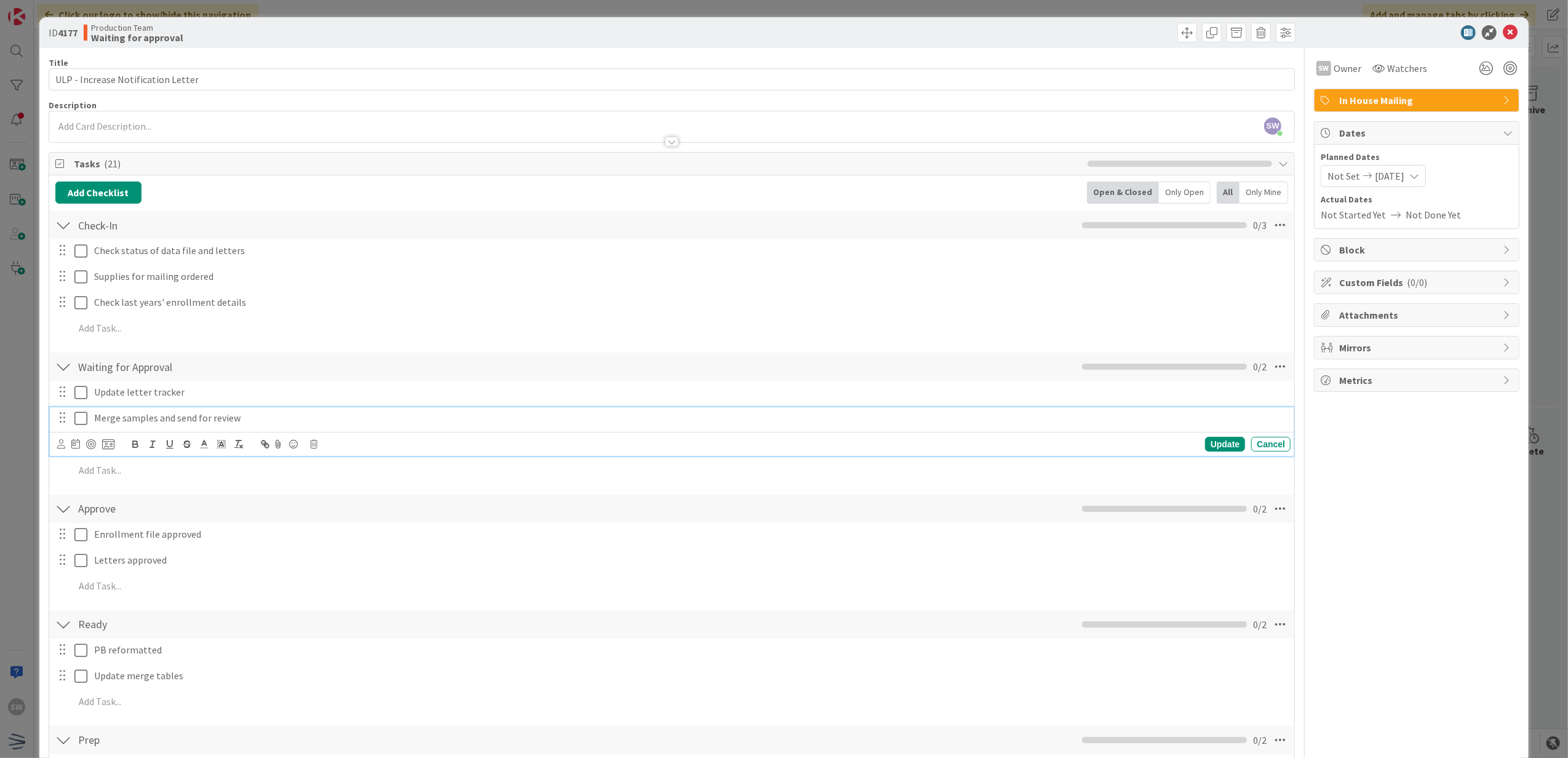
click at [79, 423] on icon at bounding box center [81, 418] width 13 height 15
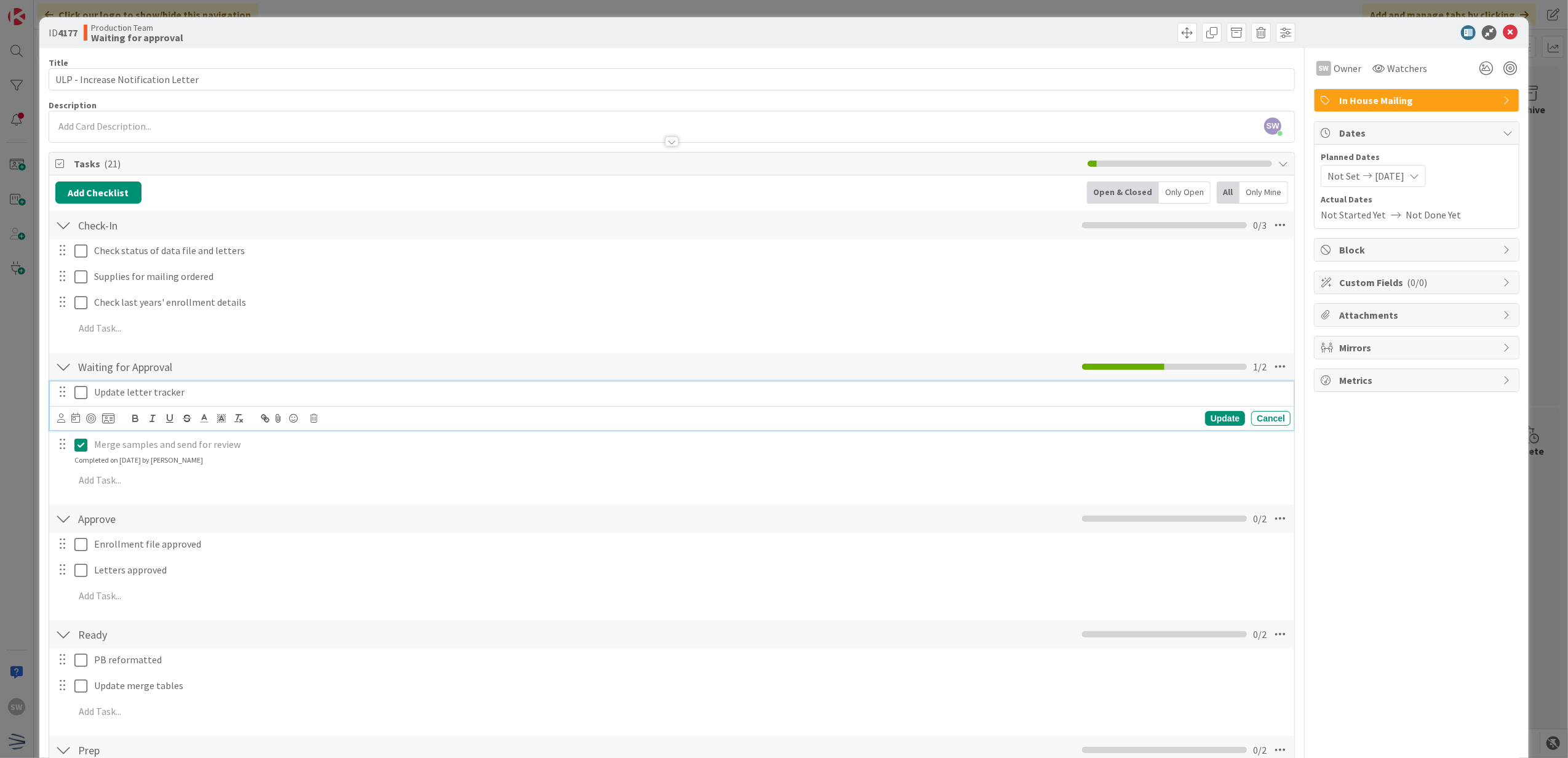
click at [86, 397] on icon at bounding box center [81, 392] width 13 height 15
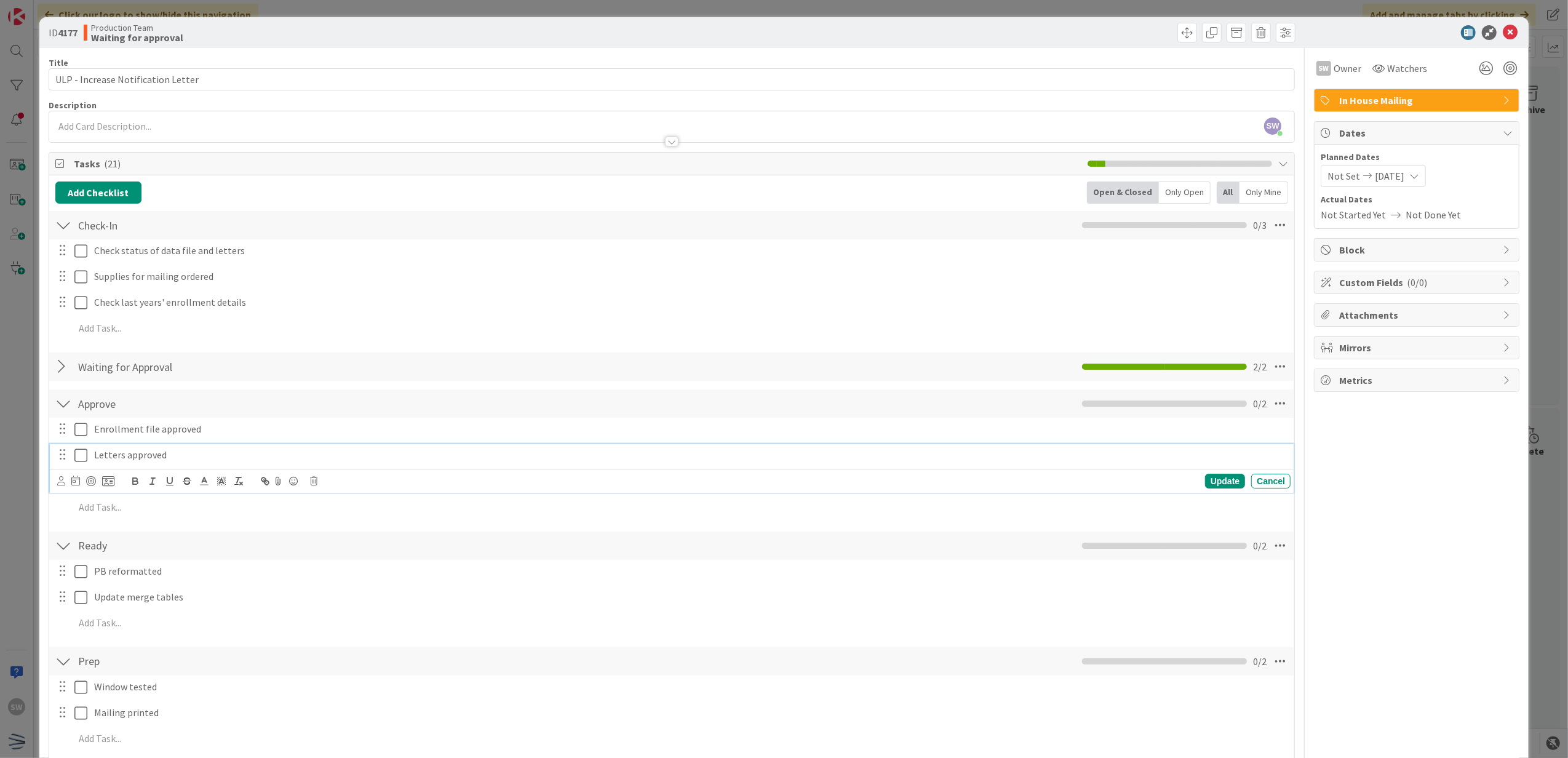
click at [82, 453] on icon at bounding box center [81, 455] width 13 height 15
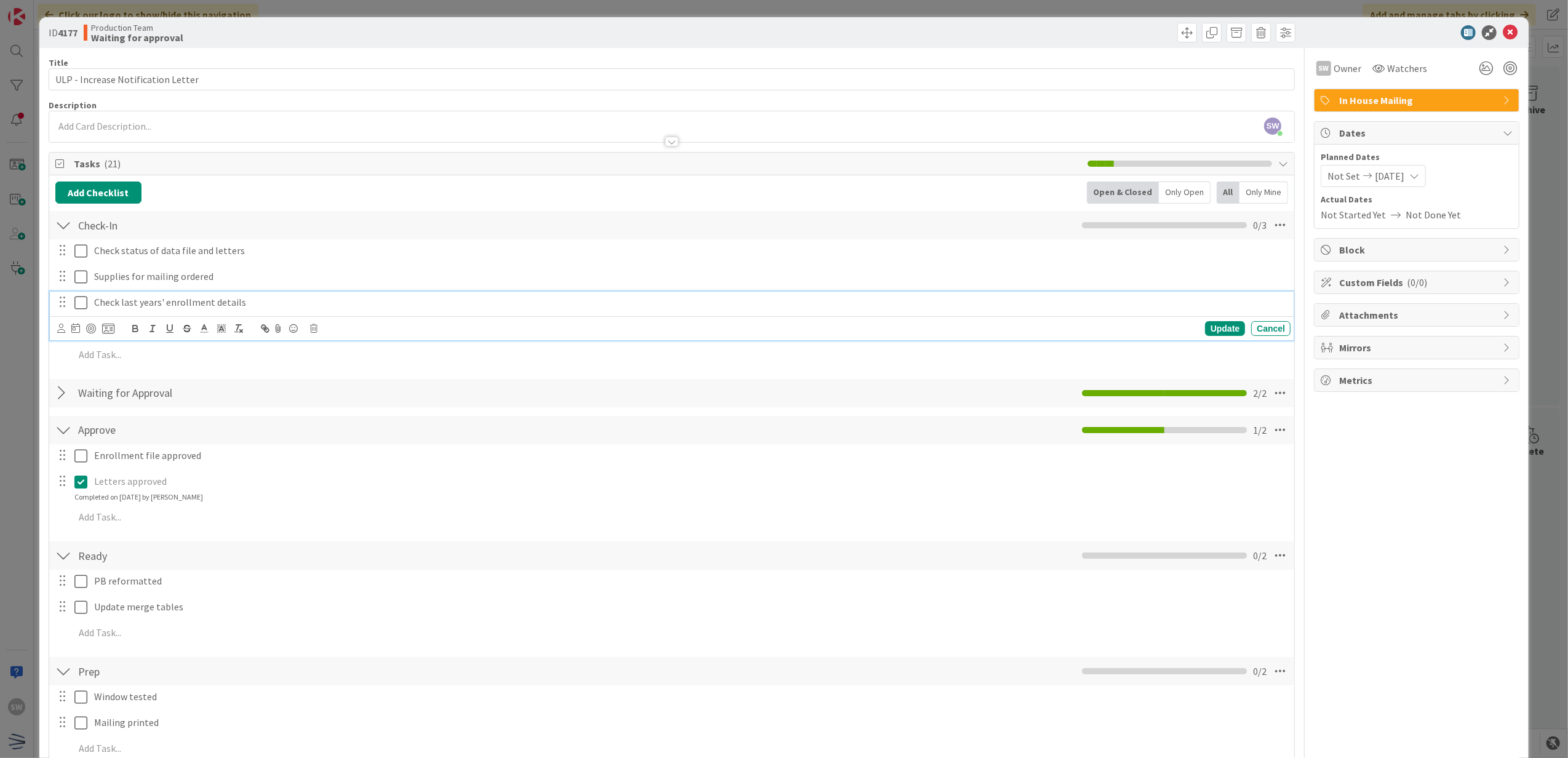
click at [86, 307] on icon at bounding box center [81, 302] width 13 height 15
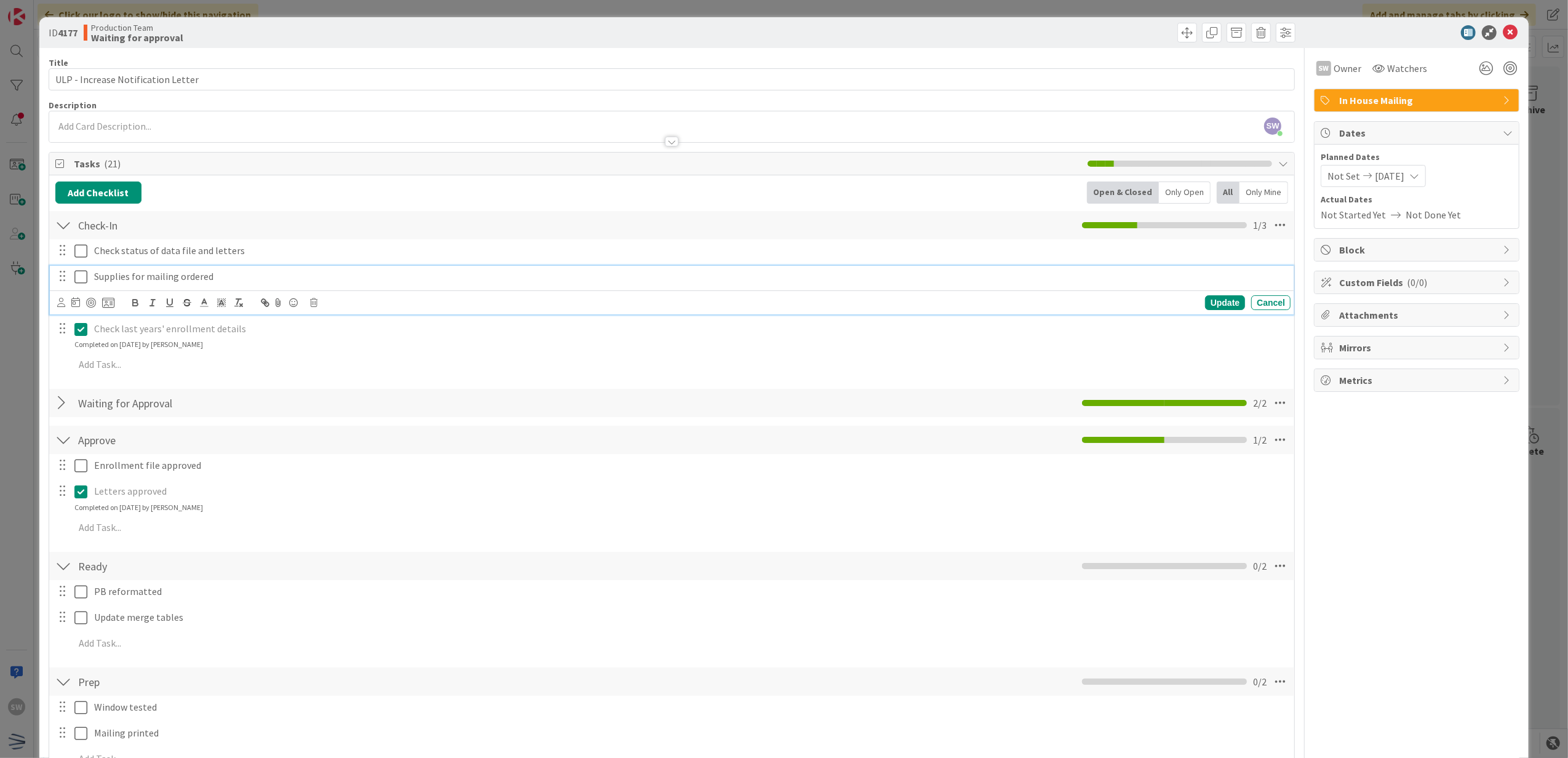
click at [84, 277] on icon at bounding box center [81, 277] width 13 height 15
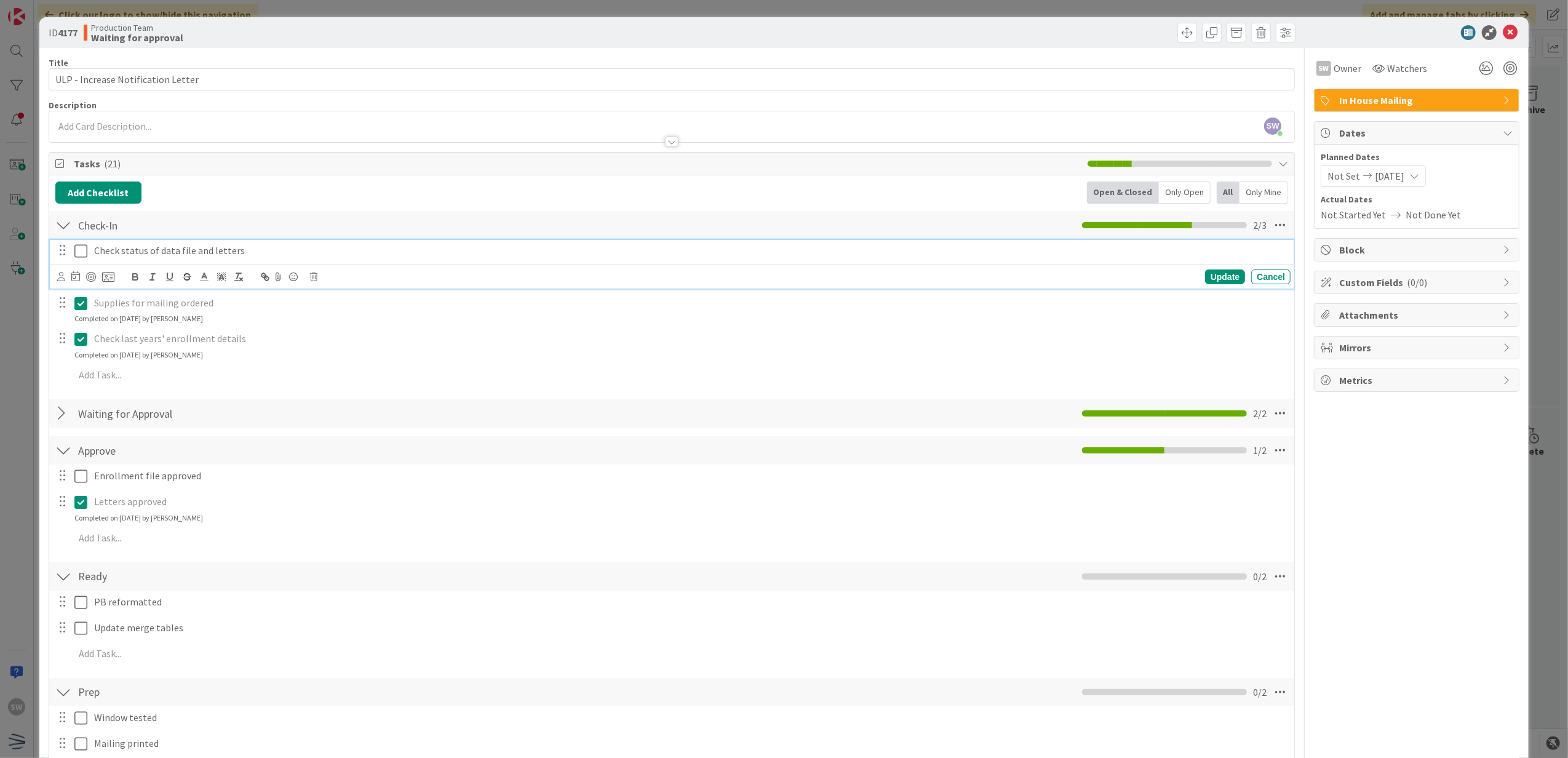
click at [77, 254] on icon at bounding box center [81, 251] width 13 height 15
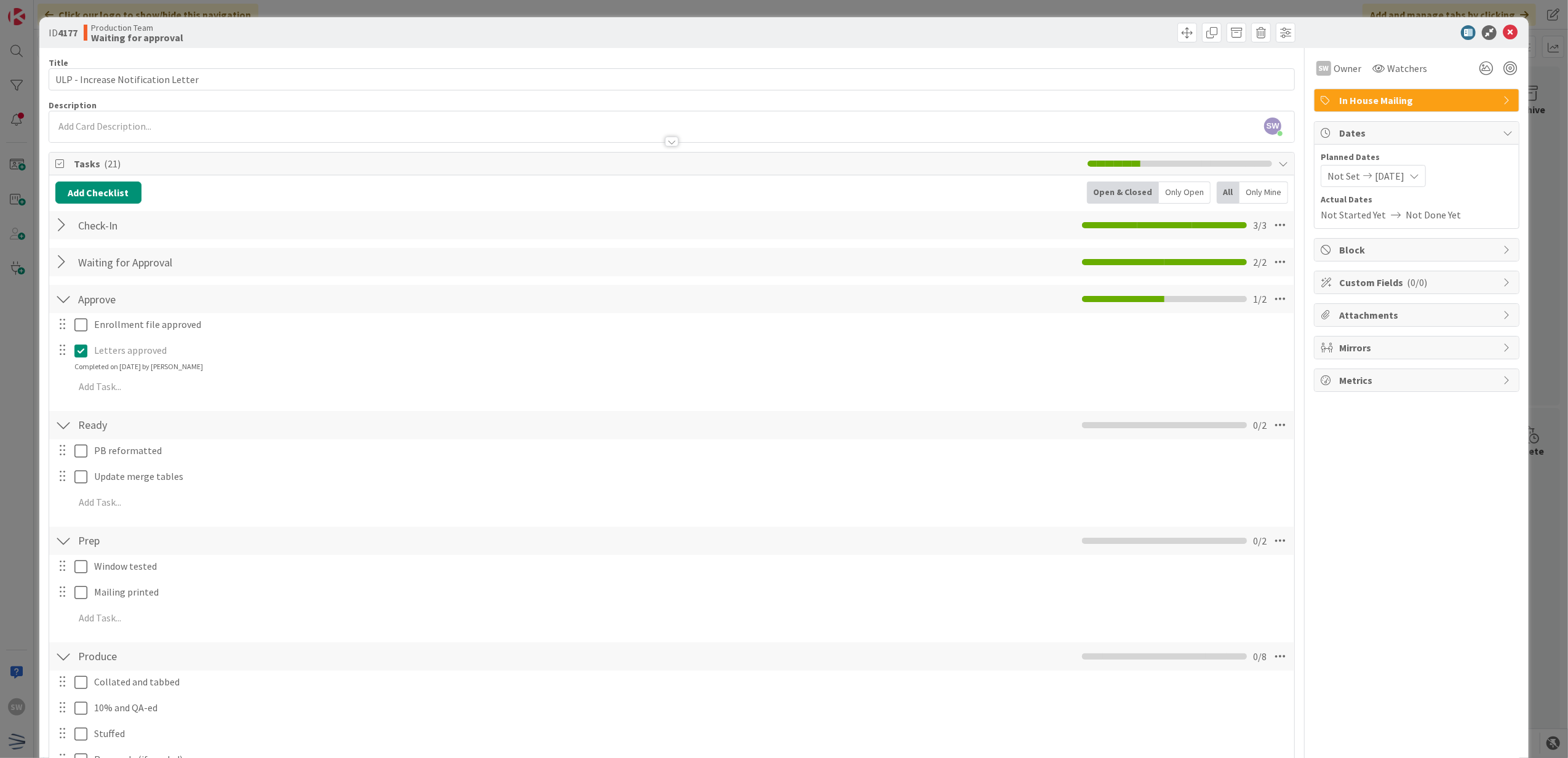
click at [1497, 20] on div "ID 4177 Production Team Waiting for approval" at bounding box center [784, 32] width 1490 height 31
click at [1502, 35] on icon at bounding box center [1509, 32] width 15 height 15
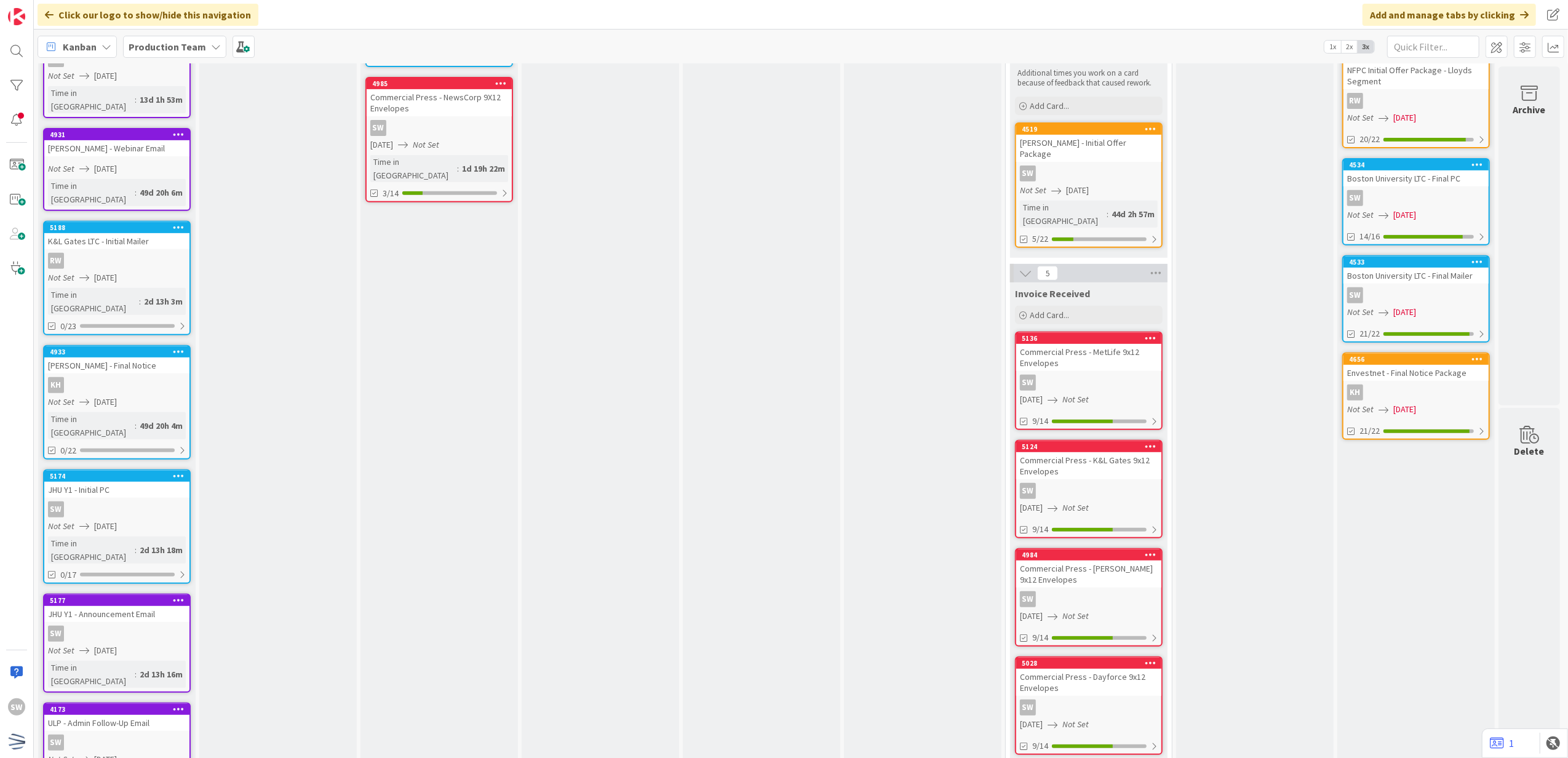
scroll to position [571, 0]
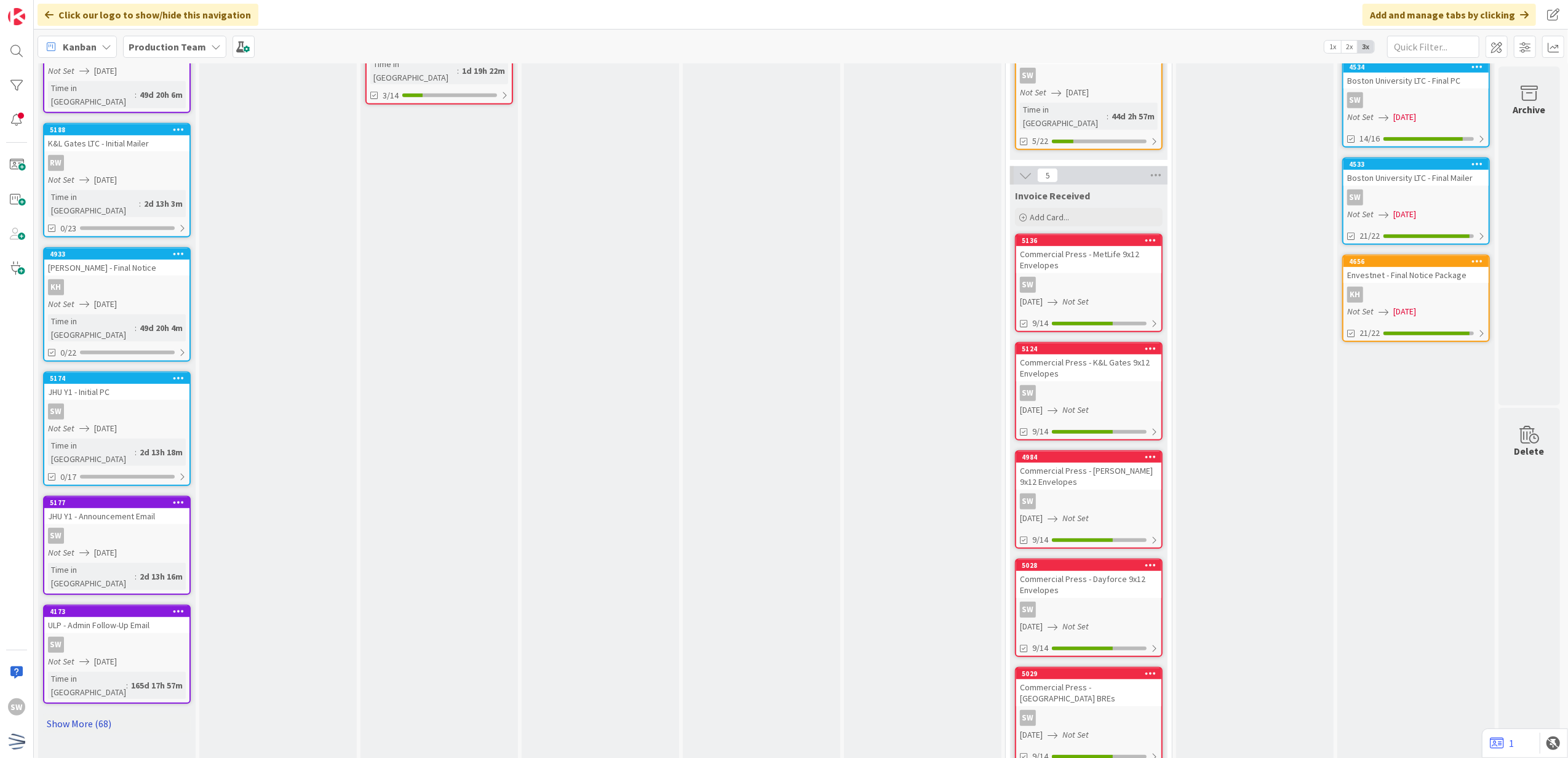
click at [94, 714] on link "Show More (68)" at bounding box center [117, 723] width 148 height 20
